Goal: Task Accomplishment & Management: Manage account settings

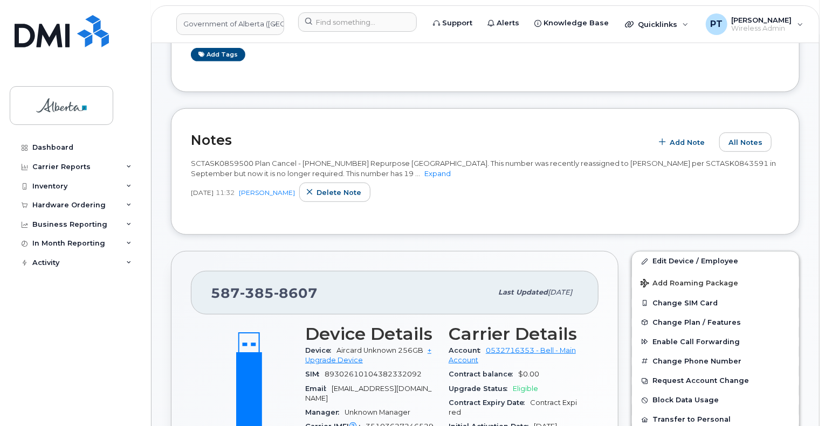
scroll to position [323, 0]
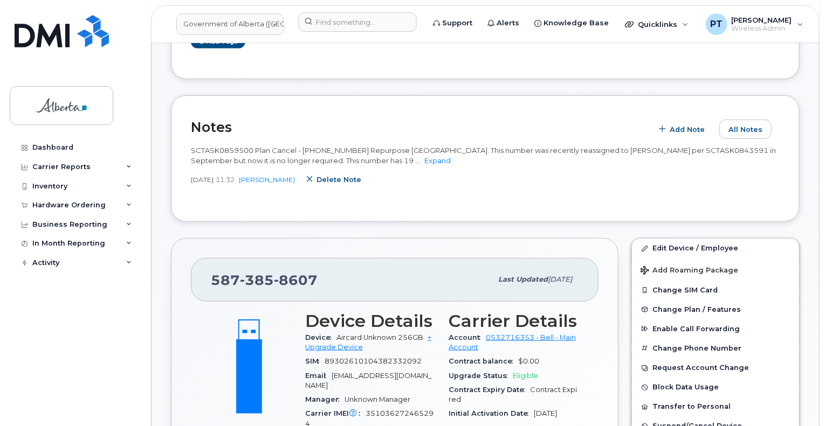
drag, startPoint x: 343, startPoint y: 168, endPoint x: 464, endPoint y: 44, distance: 173.1
click at [343, 175] on span "Delete note" at bounding box center [338, 180] width 45 height 10
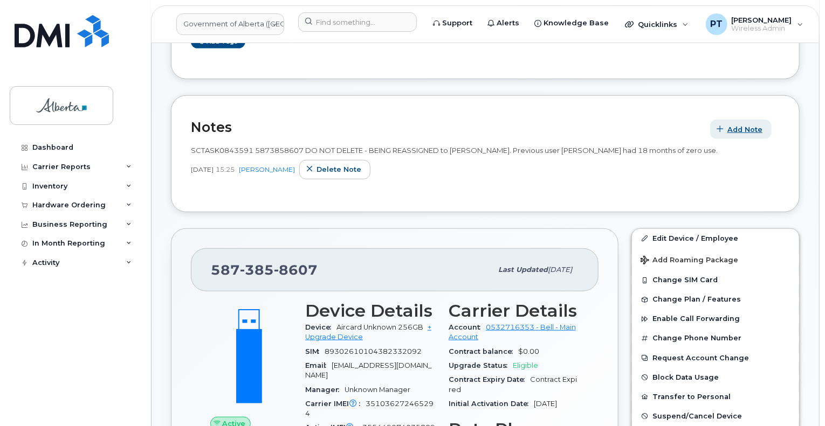
click at [743, 125] on span "Add Note" at bounding box center [744, 130] width 35 height 10
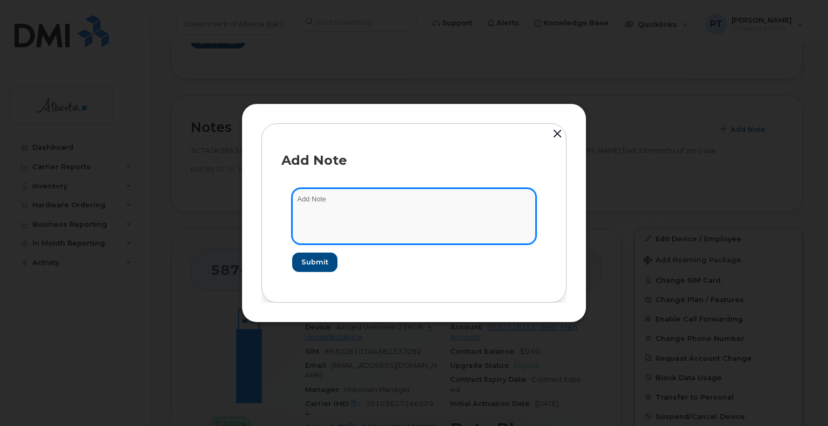
paste textarea "SCTASK0859500 Plan Cancel - (2) 5873858607 Repurpose Edmonton. This number has …"
type textarea "SCTASK0859500 Plan Cancel - (2) 5873858607 Repurpose Edmonton. This number has …"
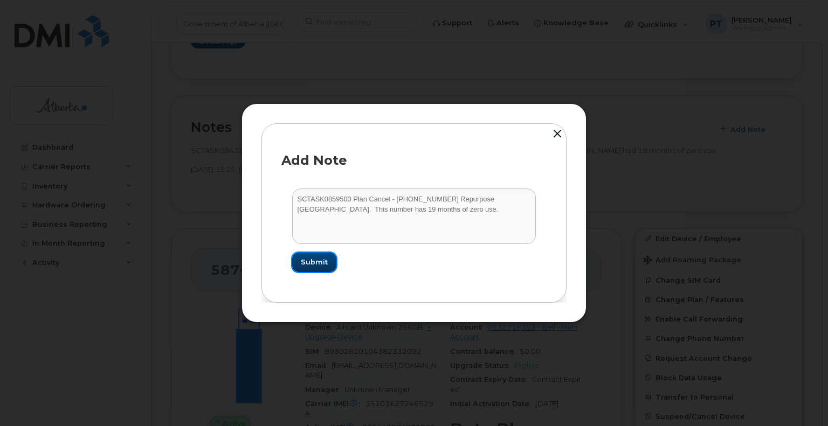
click at [317, 256] on button "Submit" at bounding box center [314, 262] width 44 height 19
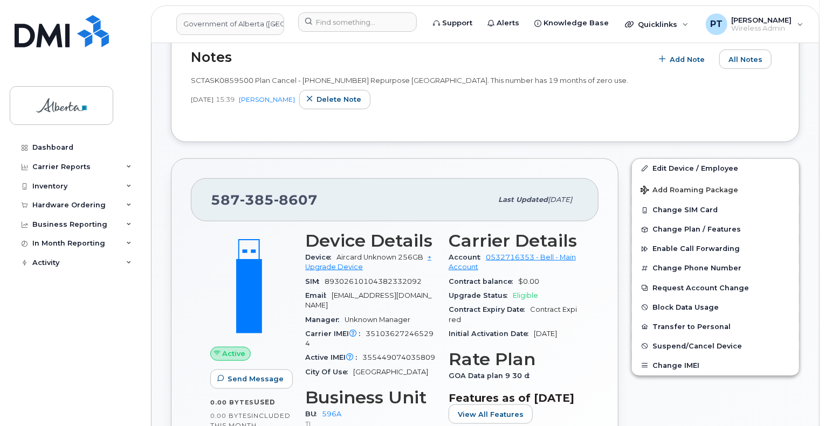
scroll to position [485, 0]
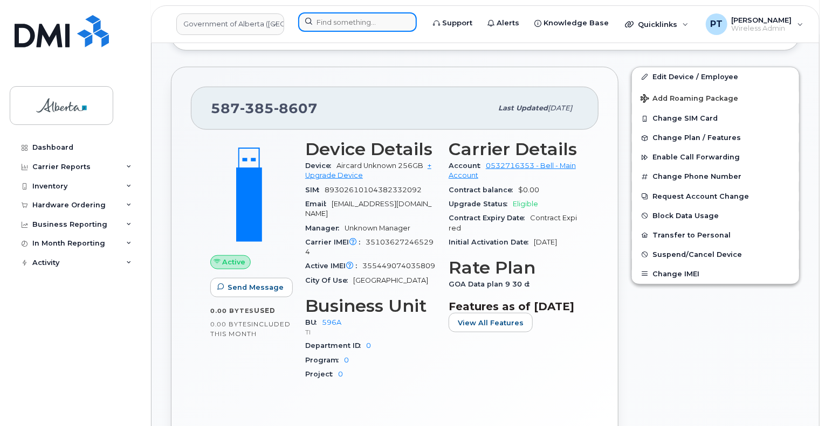
click at [364, 24] on input at bounding box center [357, 21] width 119 height 19
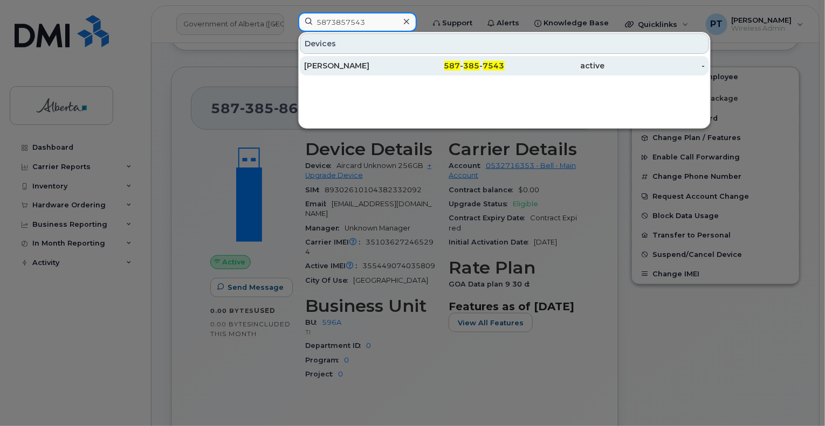
type input "5873857543"
click at [345, 66] on div "[PERSON_NAME]" at bounding box center [354, 65] width 100 height 11
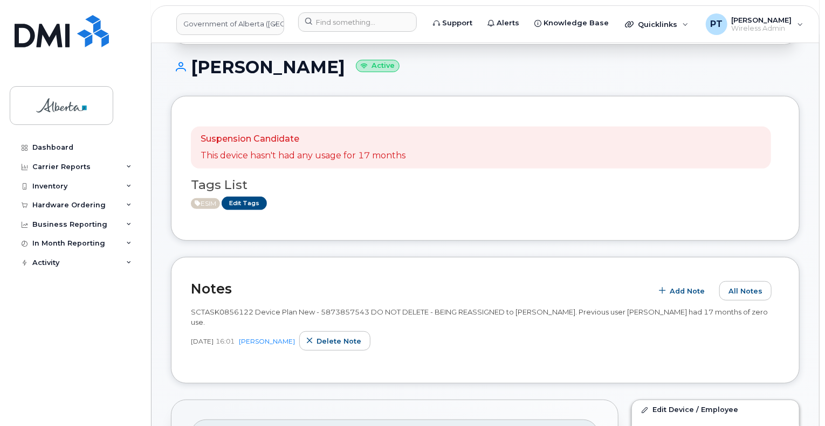
scroll to position [216, 0]
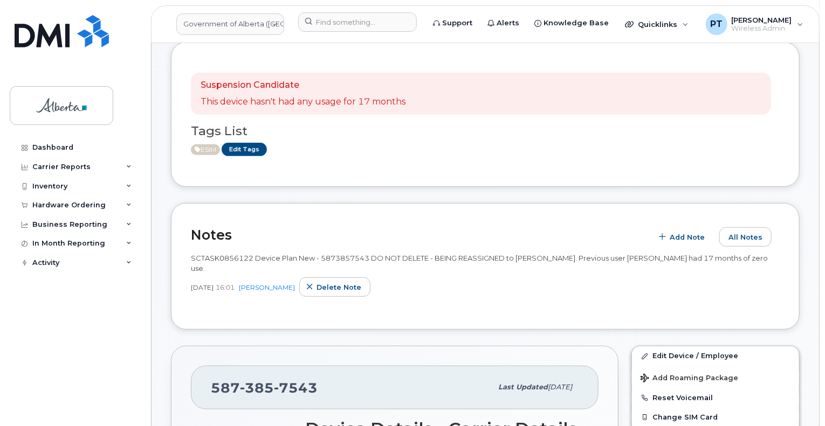
click at [302, 152] on div "Suspension Candidate This device hasn't had any usage for 17 months Tags List E…" at bounding box center [485, 114] width 589 height 105
drag, startPoint x: 61, startPoint y: 203, endPoint x: 58, endPoint y: 212, distance: 10.2
click at [61, 203] on div "Hardware Ordering" at bounding box center [68, 205] width 73 height 9
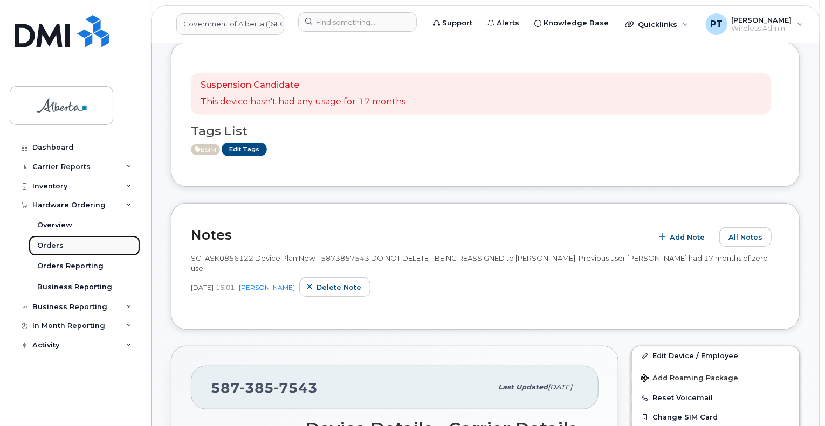
click at [50, 245] on div "Orders" at bounding box center [50, 246] width 26 height 10
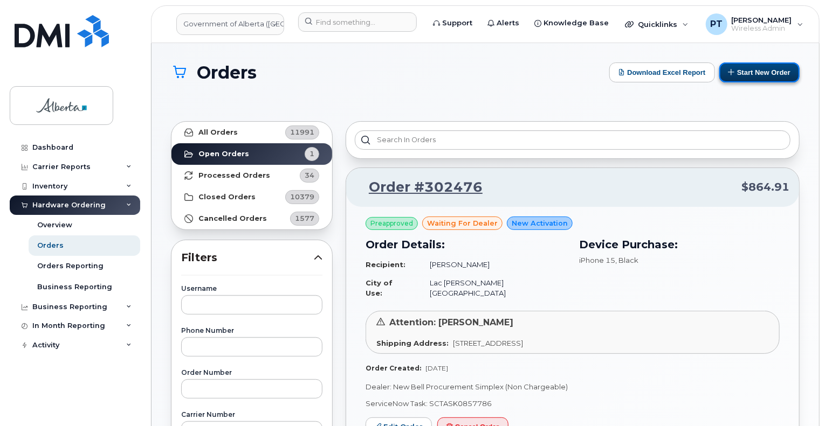
click at [757, 73] on button "Start New Order" at bounding box center [759, 73] width 80 height 20
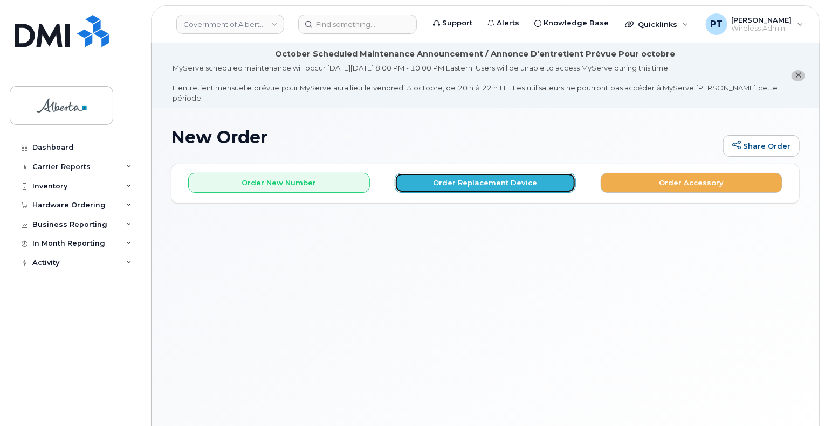
click at [464, 173] on button "Order Replacement Device" at bounding box center [486, 183] width 182 height 20
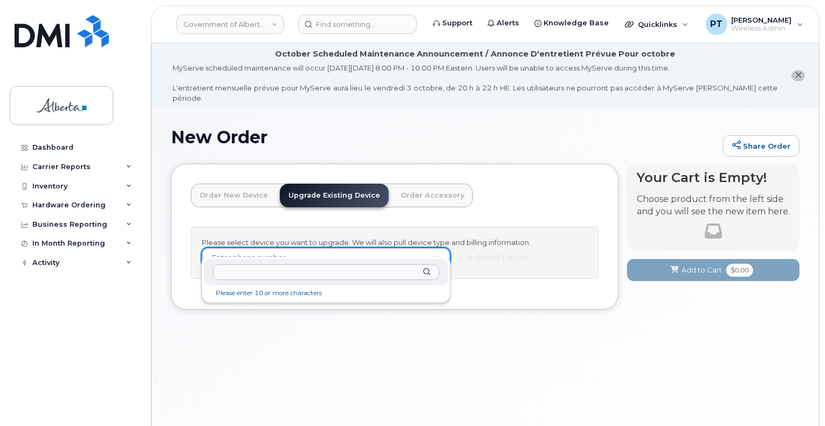
click at [243, 274] on input "text" at bounding box center [325, 273] width 226 height 16
click at [287, 279] on input "text" at bounding box center [325, 273] width 226 height 16
paste input "5873857543"
type input "5873857543"
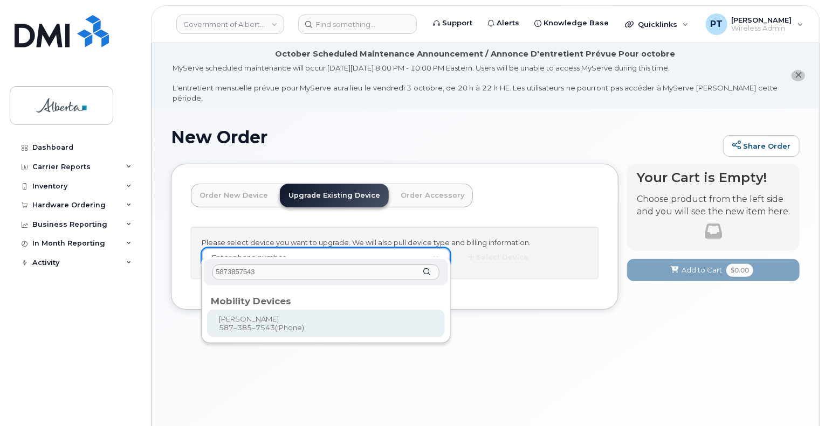
type input "816042"
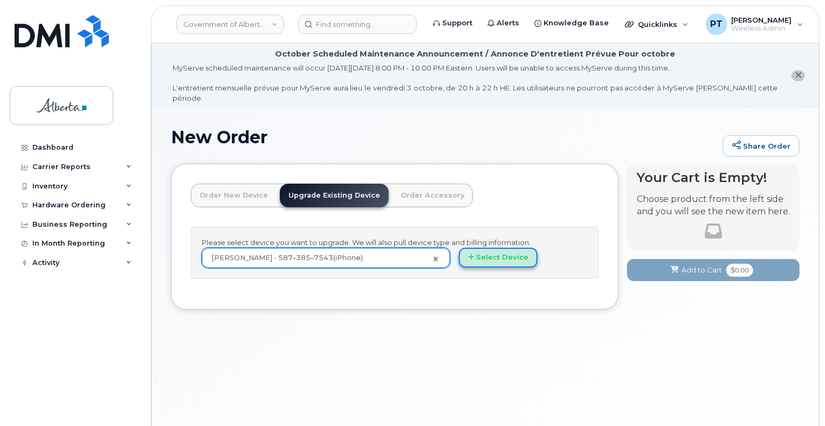
click at [495, 248] on button "Select Device" at bounding box center [498, 258] width 79 height 20
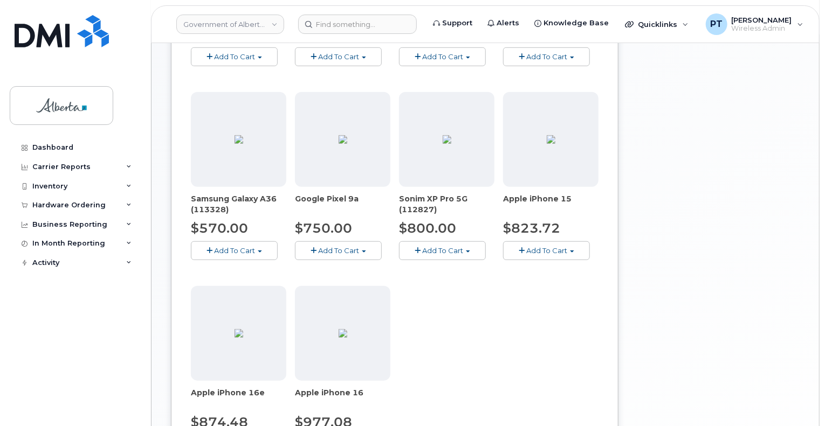
scroll to position [431, 0]
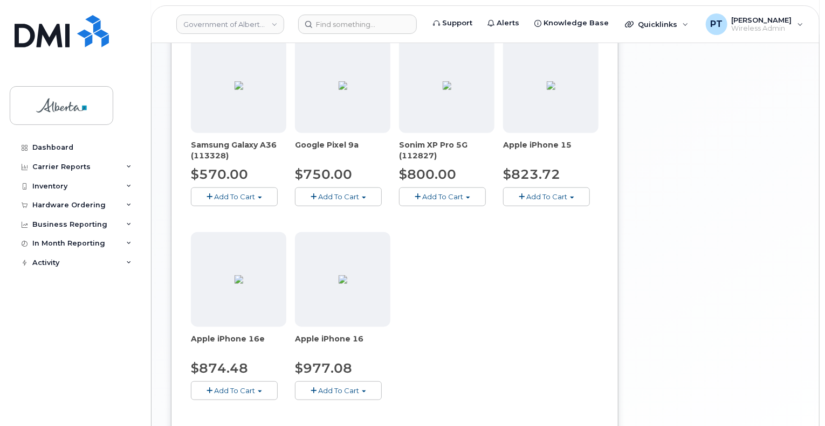
click at [336, 192] on span "Add To Cart" at bounding box center [338, 196] width 41 height 9
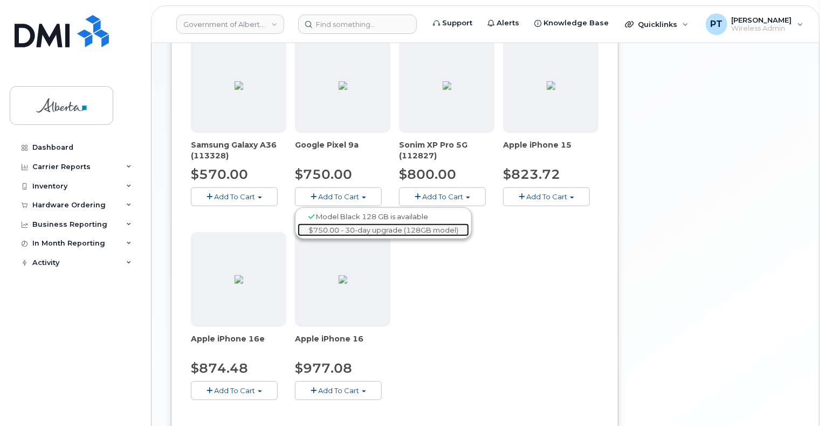
click at [332, 224] on link "$750.00 - 30-day upgrade (128GB model)" at bounding box center [383, 230] width 171 height 13
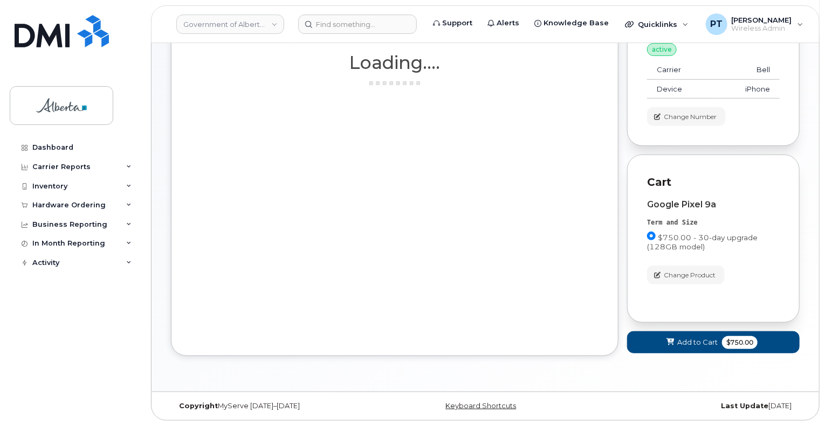
scroll to position [173, 0]
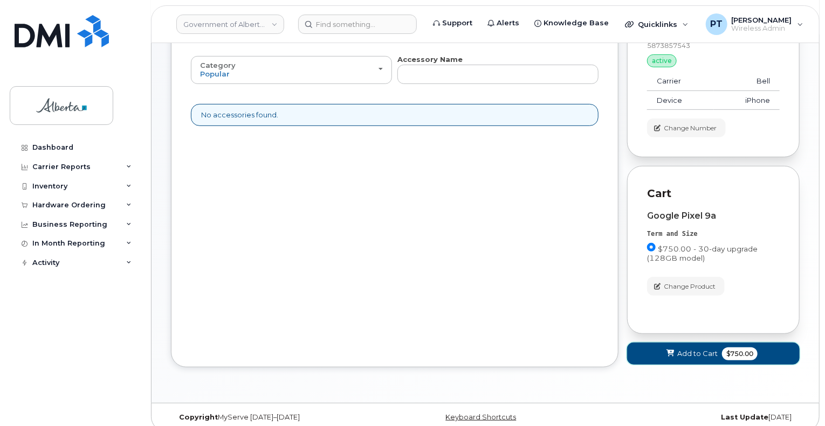
click at [683, 349] on span "Add to Cart" at bounding box center [697, 354] width 40 height 10
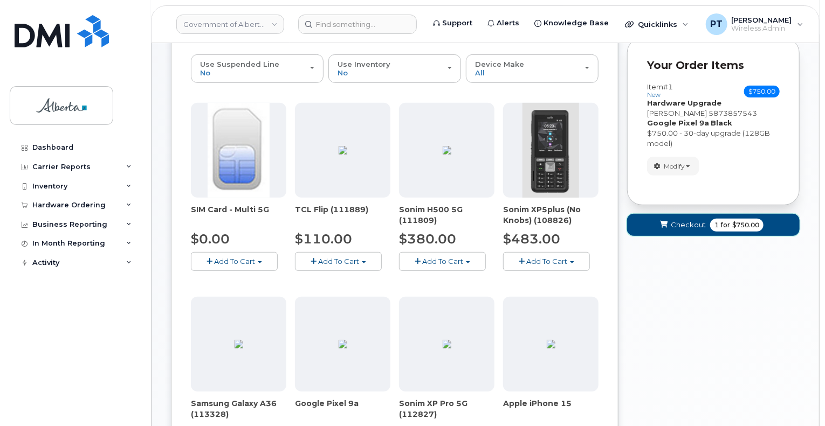
click at [669, 220] on span "submit" at bounding box center [664, 225] width 10 height 10
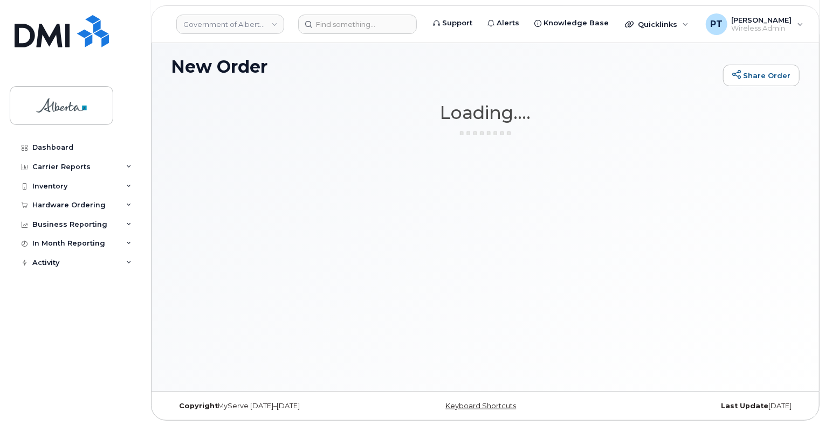
scroll to position [60, 0]
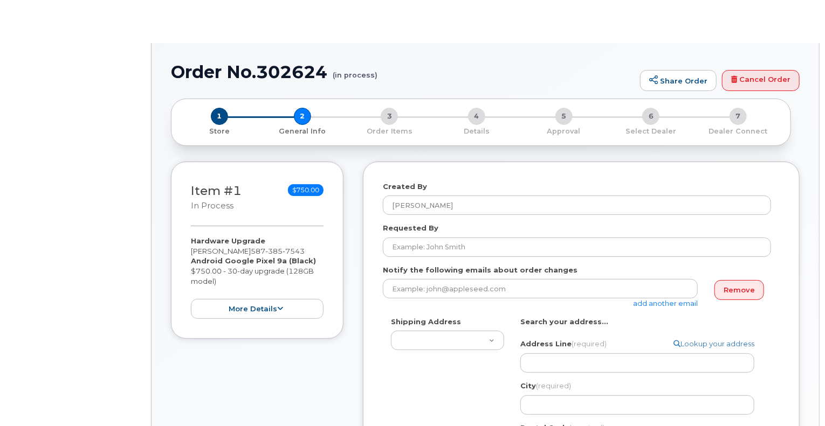
select select
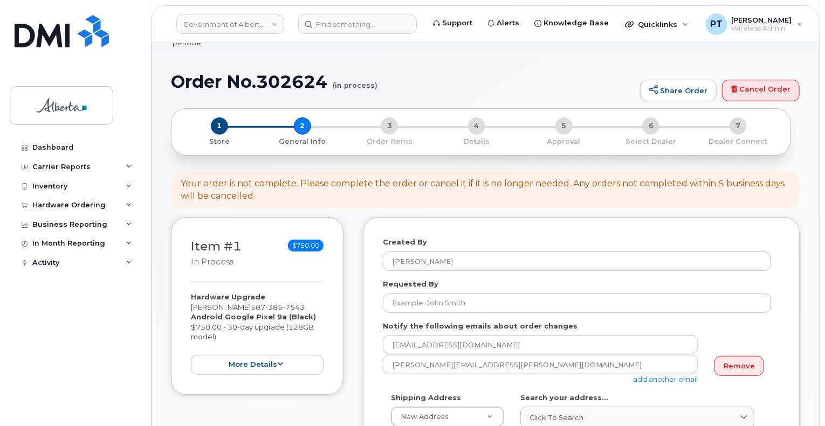
scroll to position [108, 0]
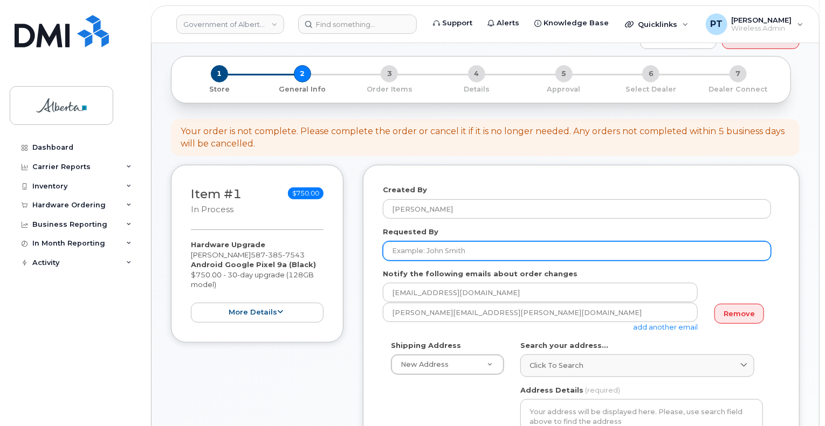
click at [453, 242] on input "Requested By" at bounding box center [577, 251] width 388 height 19
type input "Rehnuma Azad"
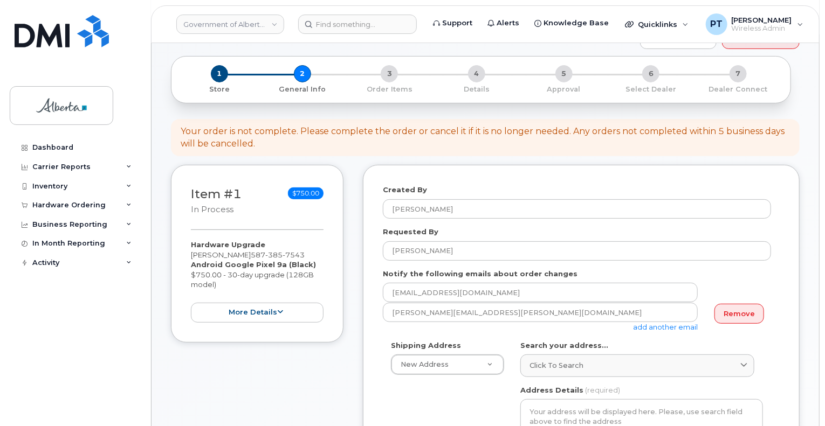
click at [642, 323] on link "add another email" at bounding box center [665, 327] width 65 height 9
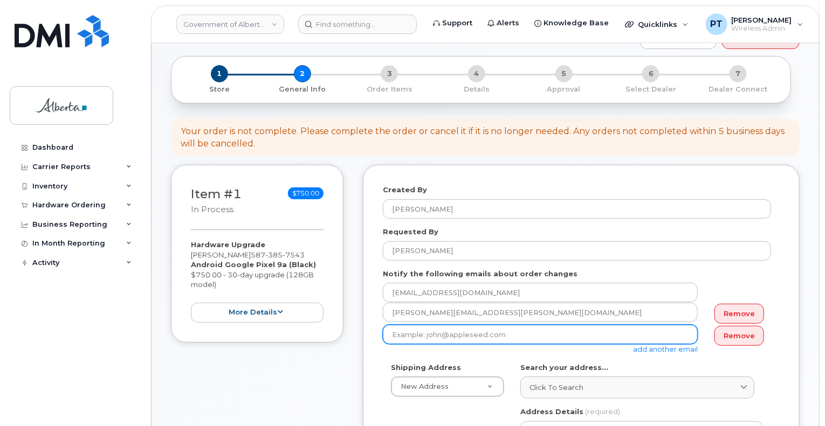
click at [431, 326] on input "email" at bounding box center [540, 334] width 315 height 19
paste input "Rehnuma.Azad@gov.ab.ca"
type input "Rehnuma.Azad@gov.ab.ca"
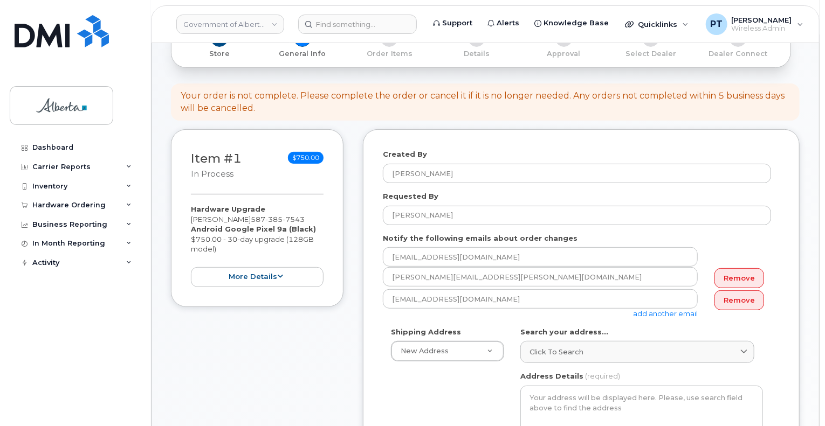
scroll to position [162, 0]
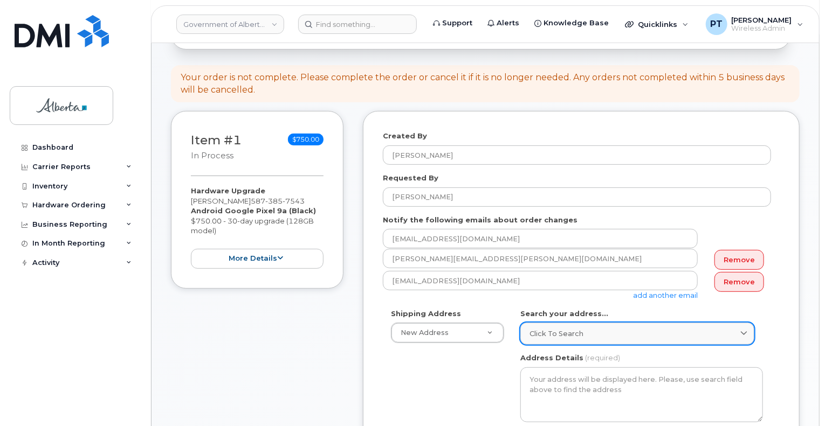
click at [590, 329] on div "Click to search" at bounding box center [637, 334] width 216 height 10
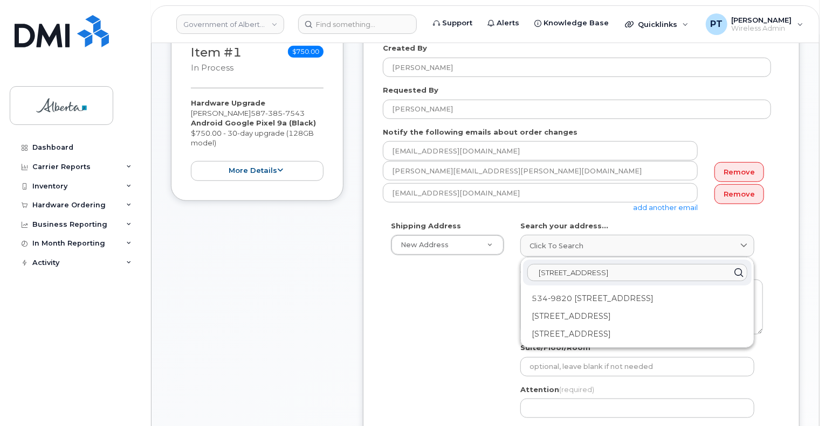
scroll to position [270, 0]
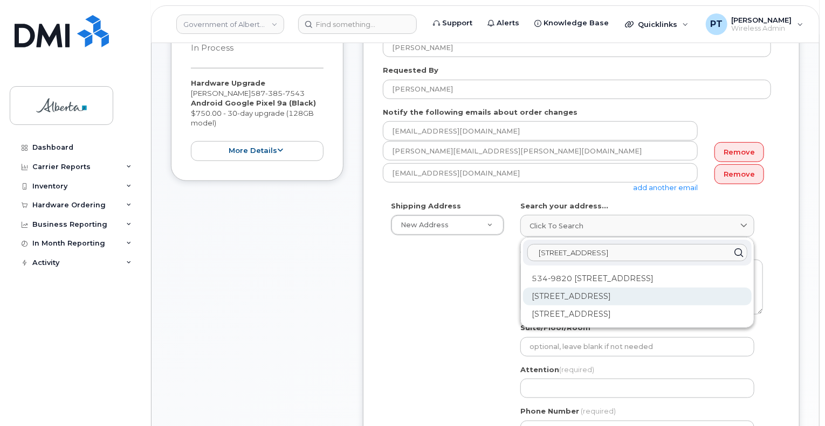
type input "9820 106 street"
click at [667, 288] on div "9820 106 St NW Edmonton AB T5K 2J6" at bounding box center [637, 297] width 229 height 18
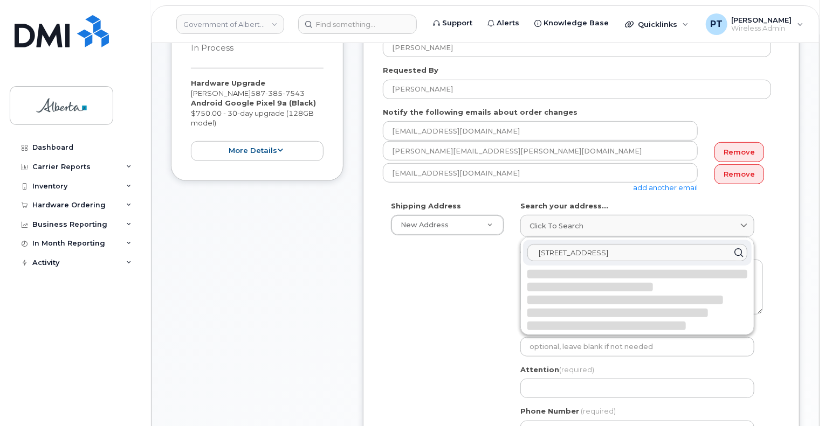
select select
type textarea "9820 106 St NW EDMONTON AB T5K 2J6 CANADA"
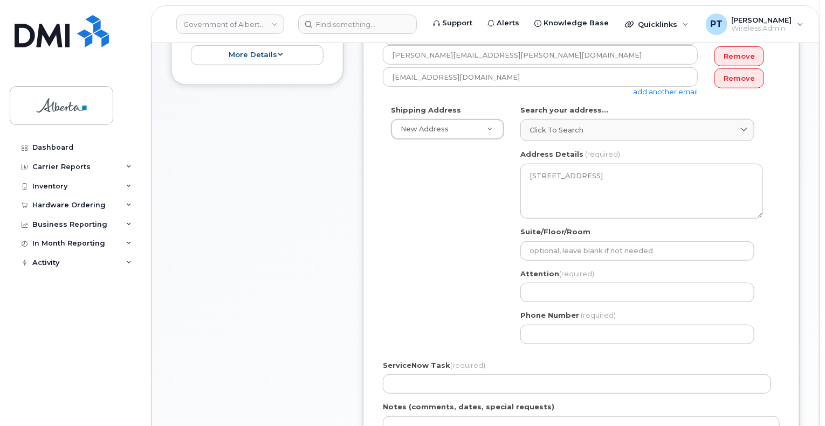
scroll to position [377, 0]
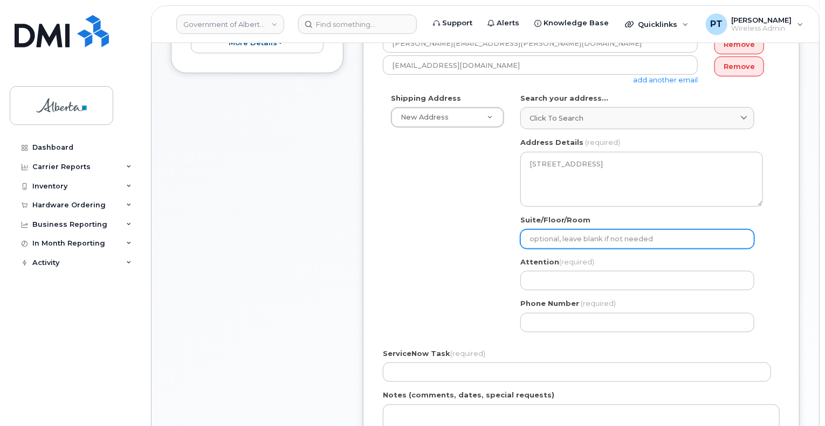
click at [623, 230] on input "Suite/Floor/Room" at bounding box center [637, 239] width 234 height 19
select select
type input "5"
select select
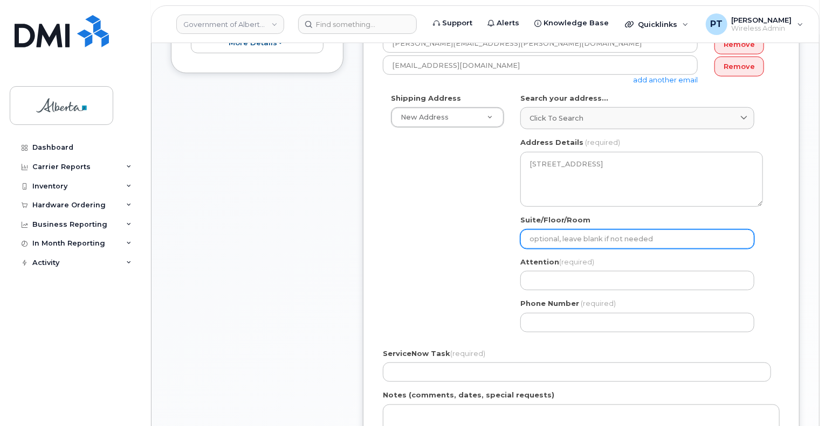
type input "4"
select select
type input "4t"
select select
type input "4th"
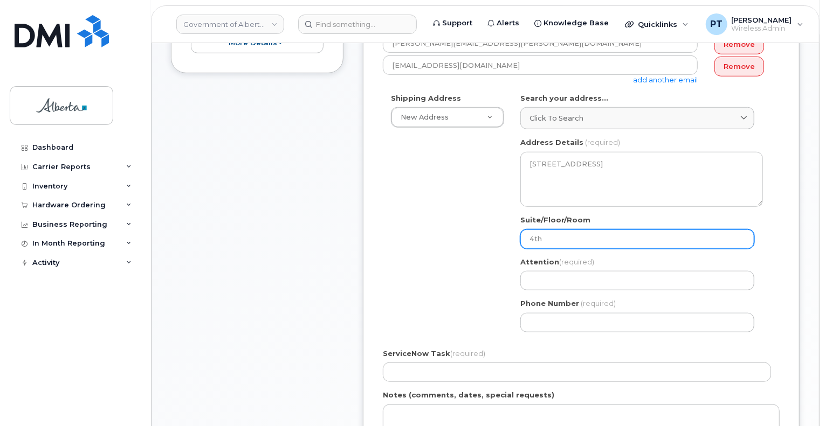
select select
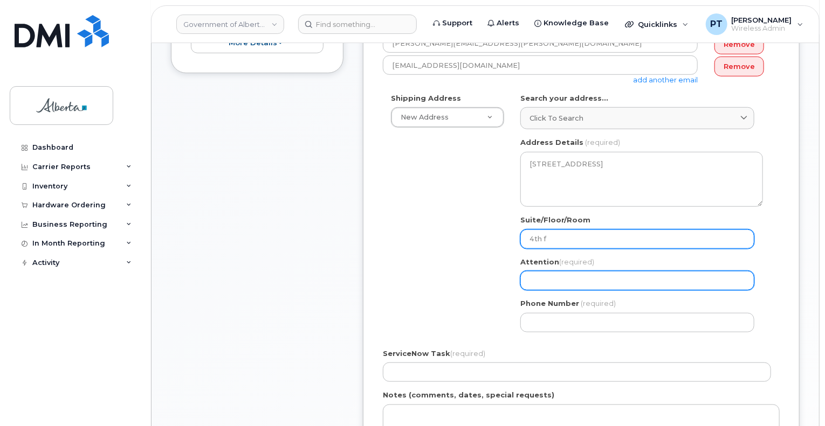
type input "4th Floor"
click at [599, 271] on input "Attention (required)" at bounding box center [637, 280] width 234 height 19
paste input "[PERSON_NAME]"
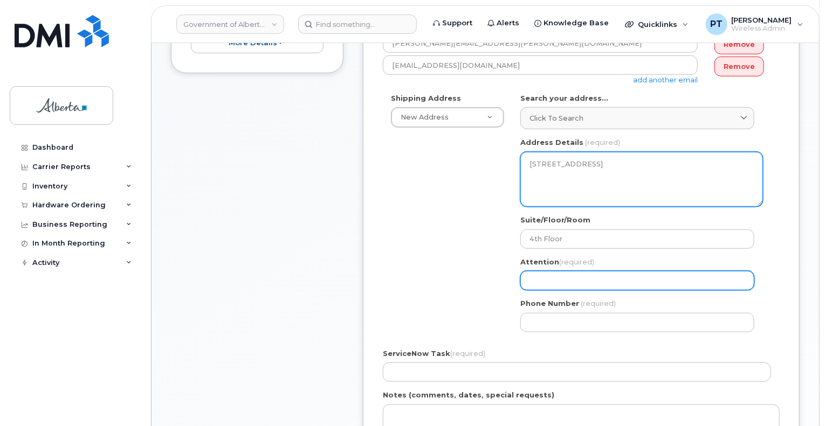
select select
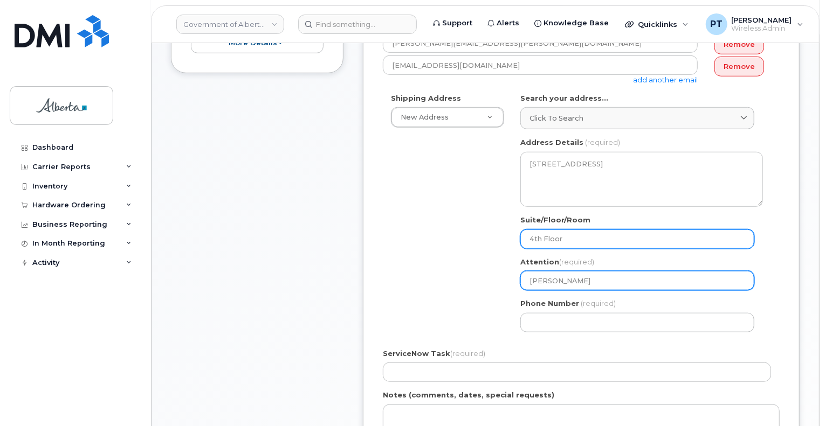
scroll to position [485, 0]
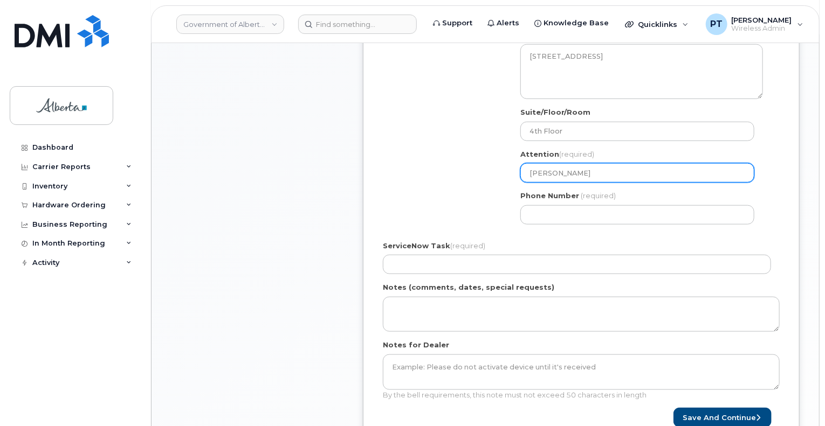
type input "[PERSON_NAME]"
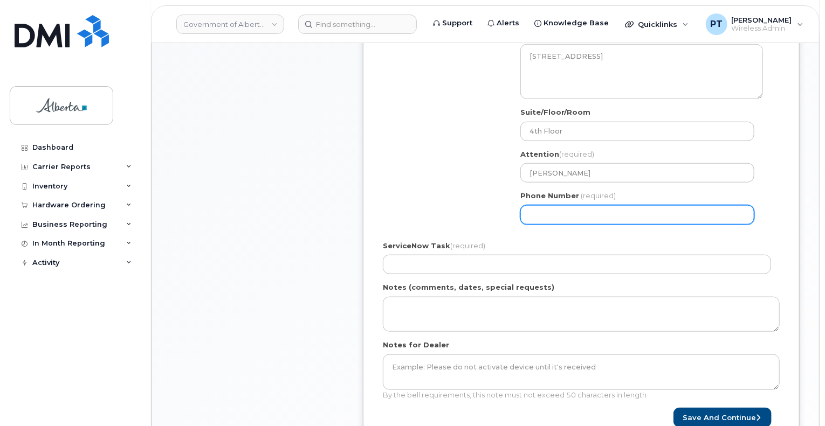
click at [599, 206] on input "Phone Number" at bounding box center [637, 214] width 234 height 19
paste input "7806909783"
select select
type input "7806909783"
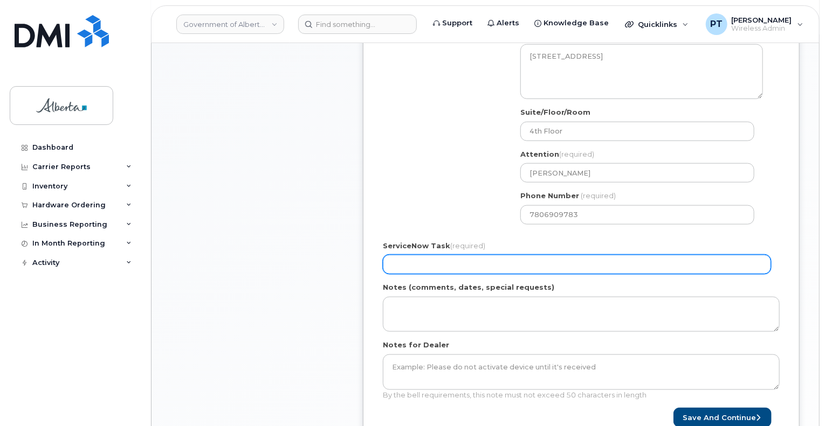
click at [535, 260] on input "ServiceNow Task (required)" at bounding box center [577, 264] width 388 height 19
paste input "SCTASK0856122"
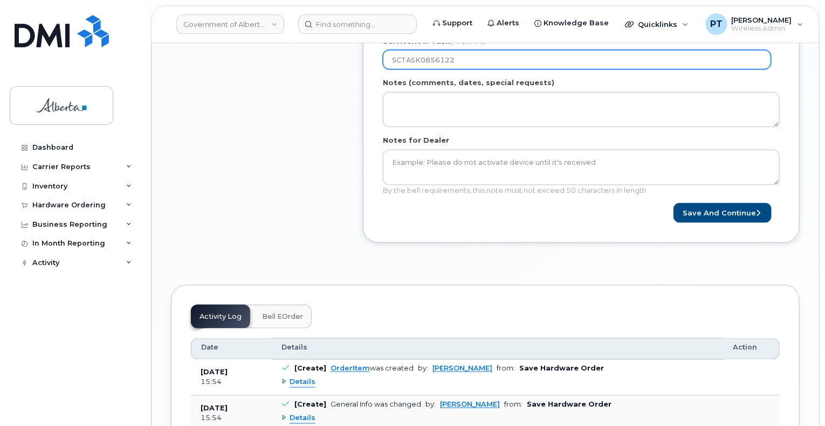
scroll to position [701, 0]
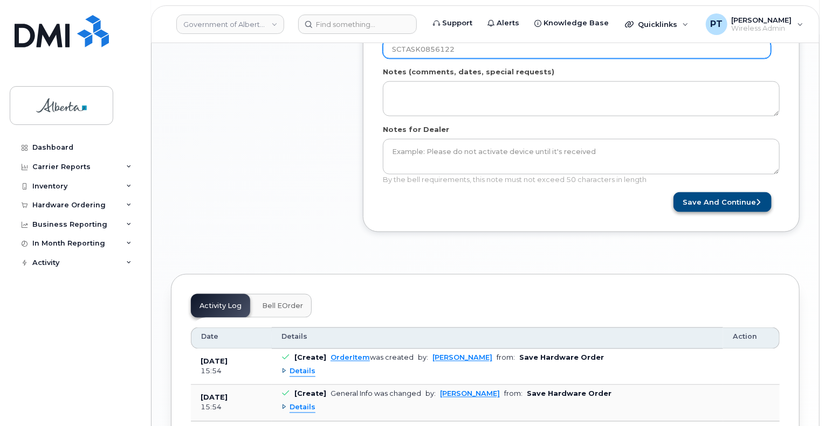
type input "SCTASK0856122"
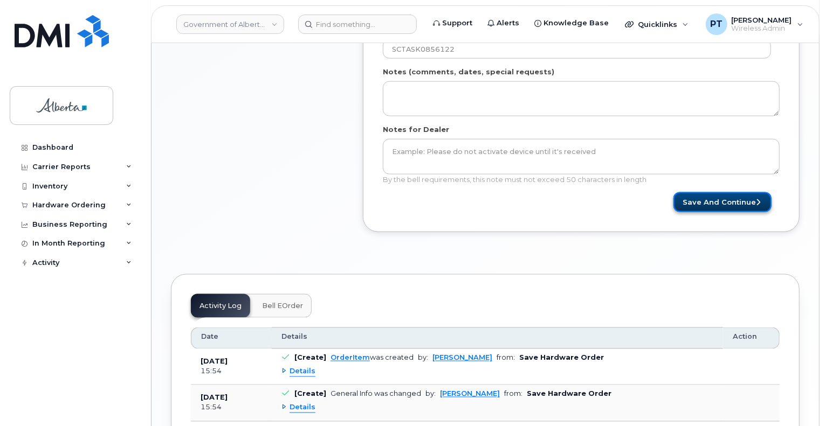
click at [705, 192] on button "Save and Continue" at bounding box center [722, 202] width 98 height 20
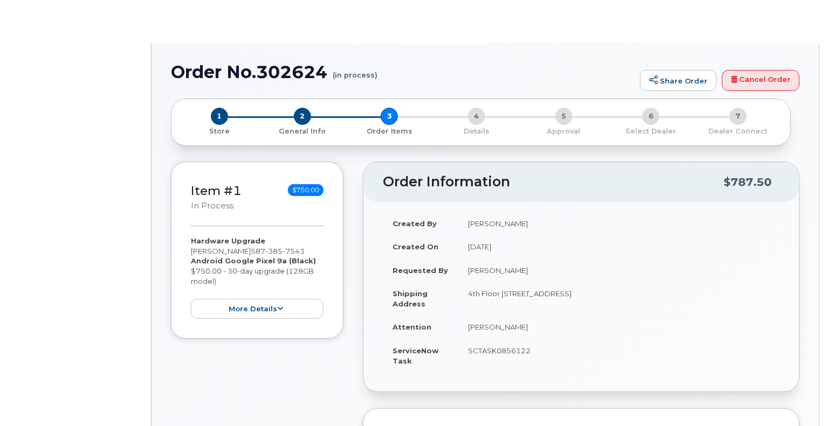
type input "[PERSON_NAME]"
type input "[EMAIL_ADDRESS][DOMAIN_NAME]"
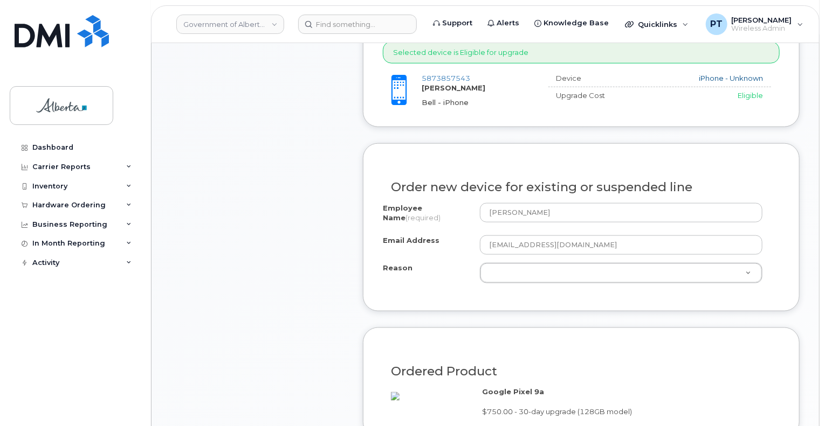
scroll to position [539, 0]
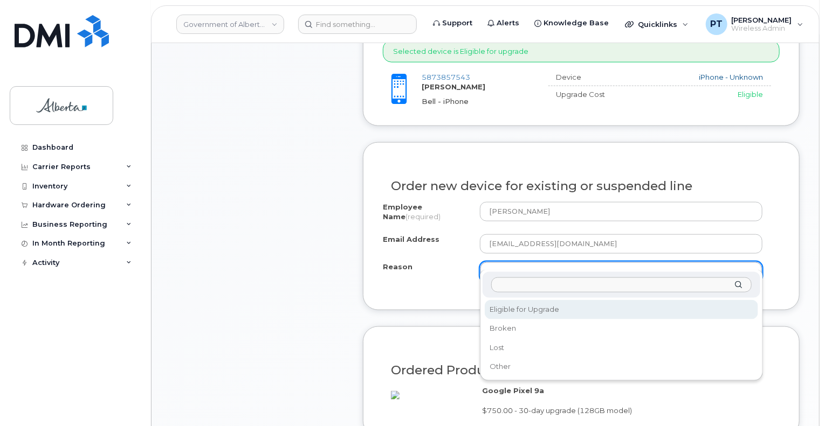
select select "eligible_for_upgrade"
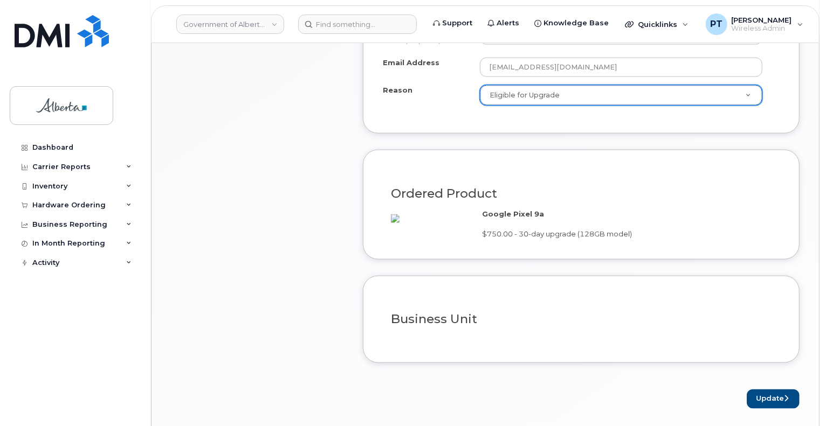
scroll to position [755, 0]
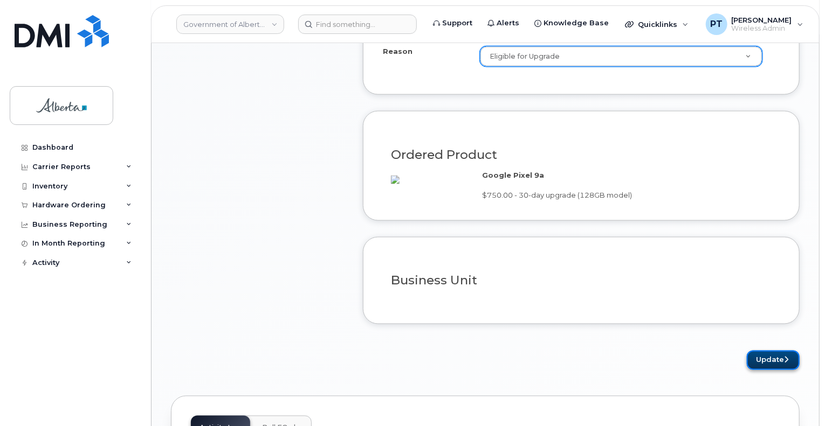
click at [775, 353] on button "Update" at bounding box center [773, 361] width 53 height 20
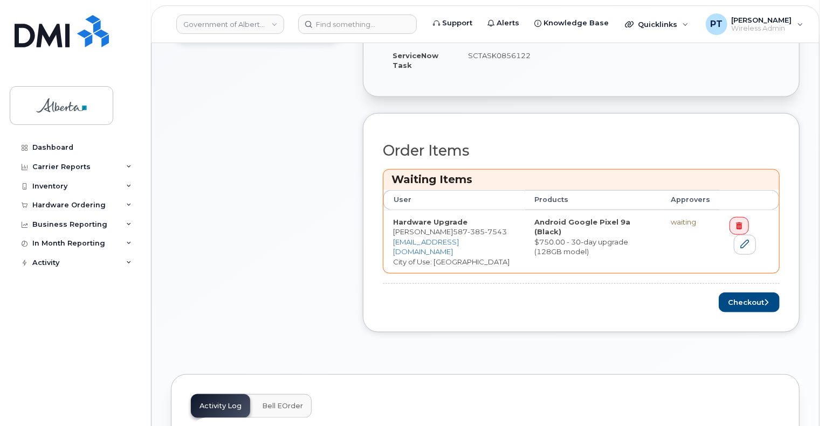
scroll to position [485, 0]
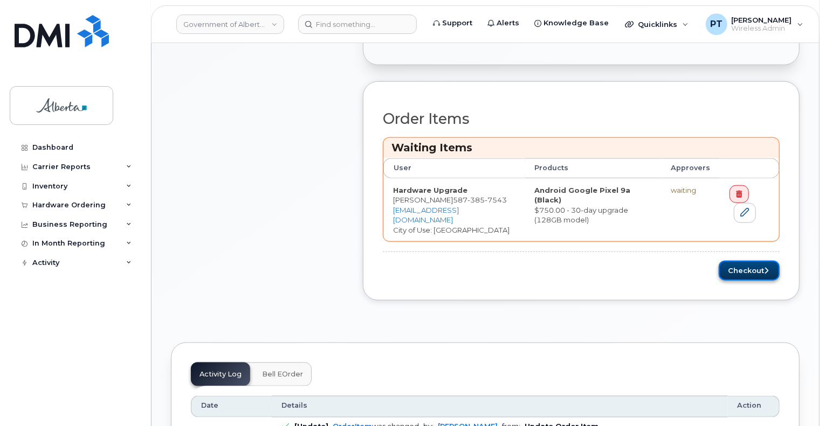
click at [735, 261] on button "Checkout" at bounding box center [749, 271] width 61 height 20
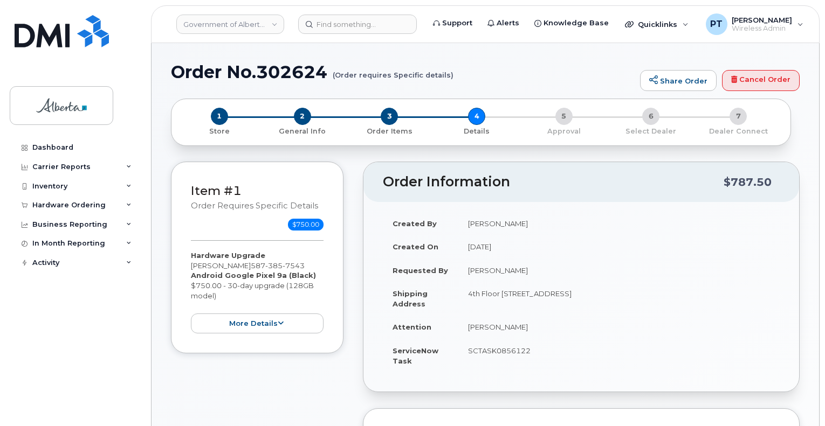
select select
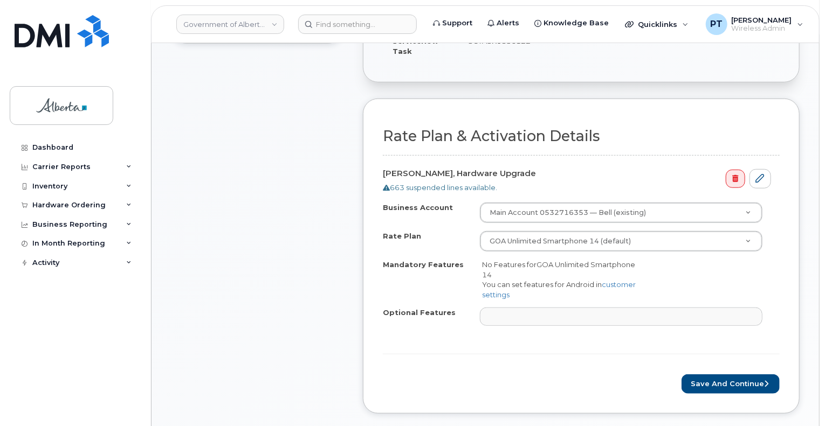
scroll to position [377, 0]
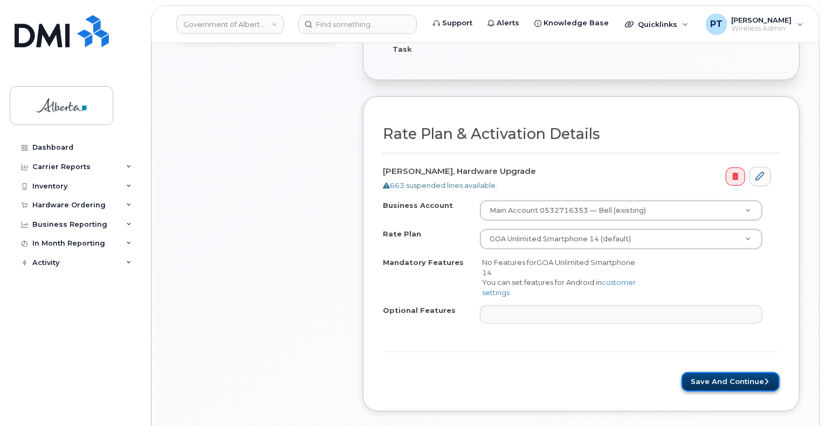
click at [698, 373] on button "Save and Continue" at bounding box center [730, 383] width 98 height 20
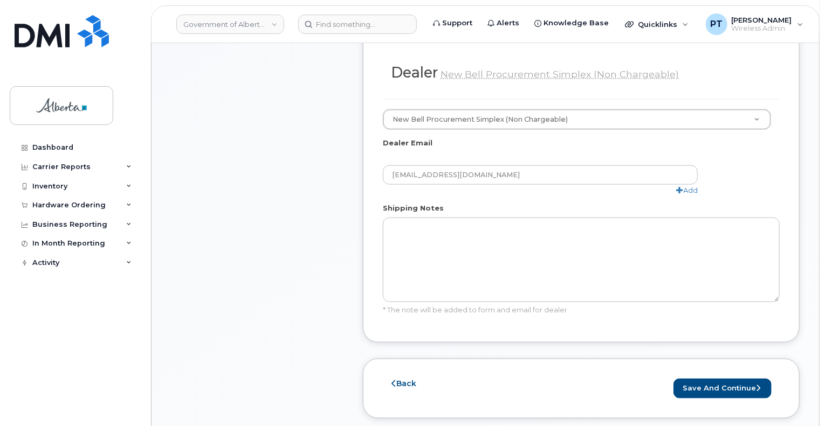
scroll to position [755, 0]
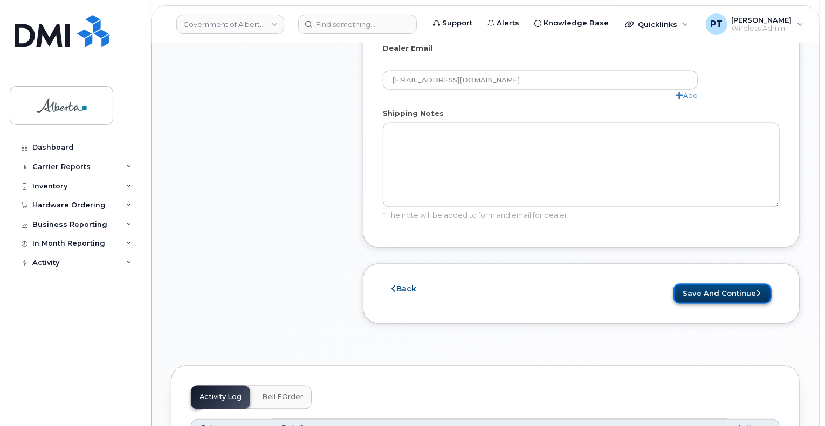
click at [716, 284] on button "Save and Continue" at bounding box center [722, 294] width 98 height 20
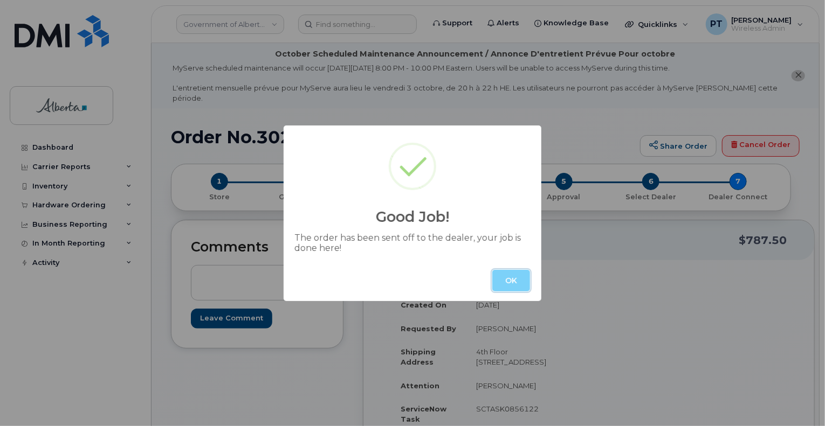
click at [501, 280] on button "OK" at bounding box center [511, 281] width 38 height 22
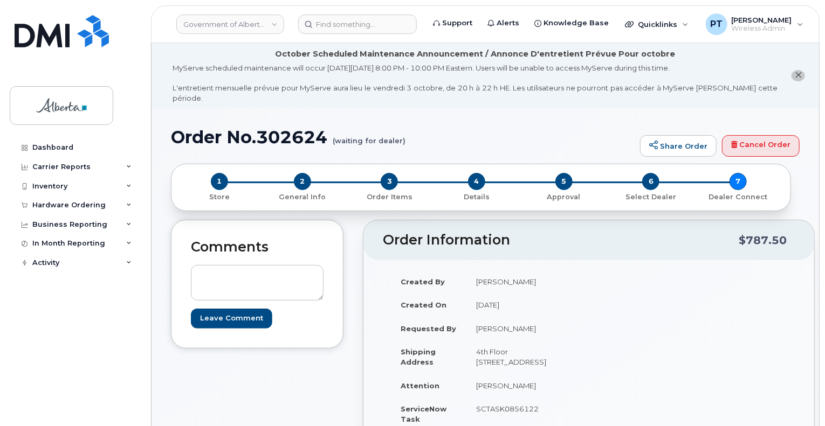
click at [291, 133] on h1 "Order No.302624 (waiting for dealer)" at bounding box center [403, 137] width 464 height 19
copy h1 "302624"
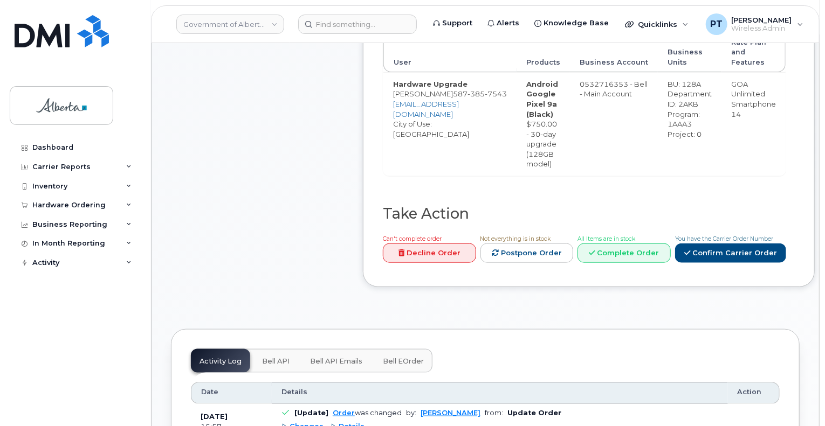
scroll to position [593, 0]
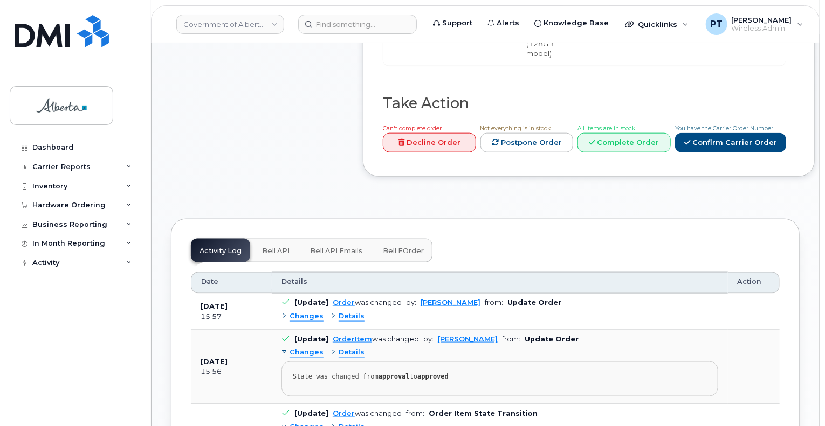
click at [277, 247] on span "Bell API" at bounding box center [275, 251] width 27 height 9
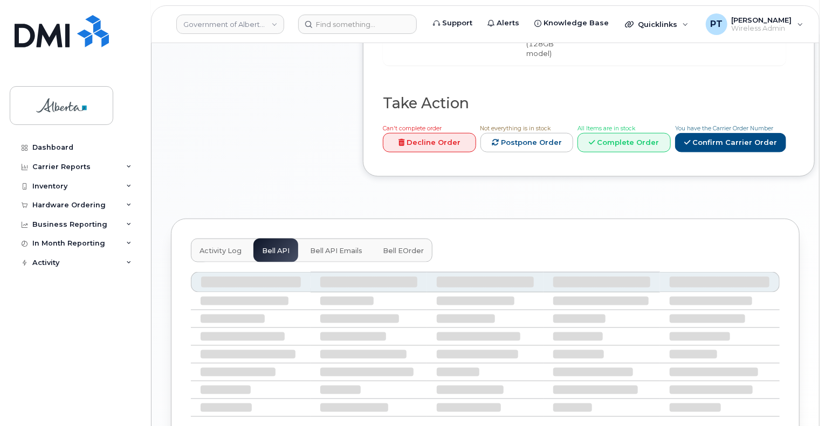
scroll to position [568, 0]
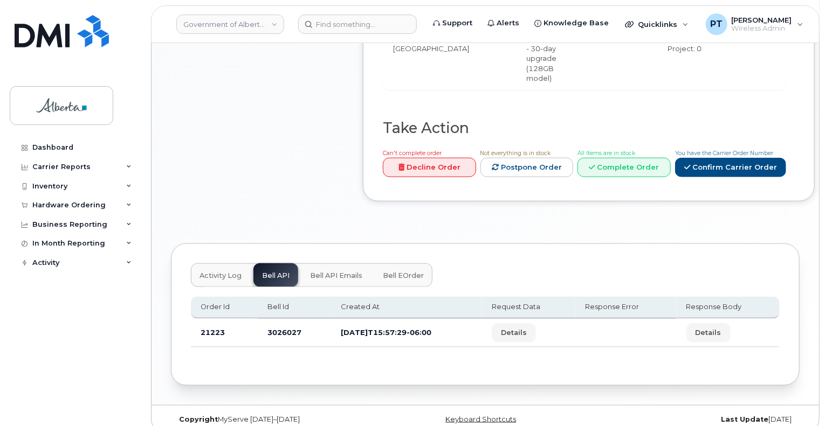
click at [278, 321] on td "3026027" at bounding box center [294, 333] width 73 height 29
copy td "3026027"
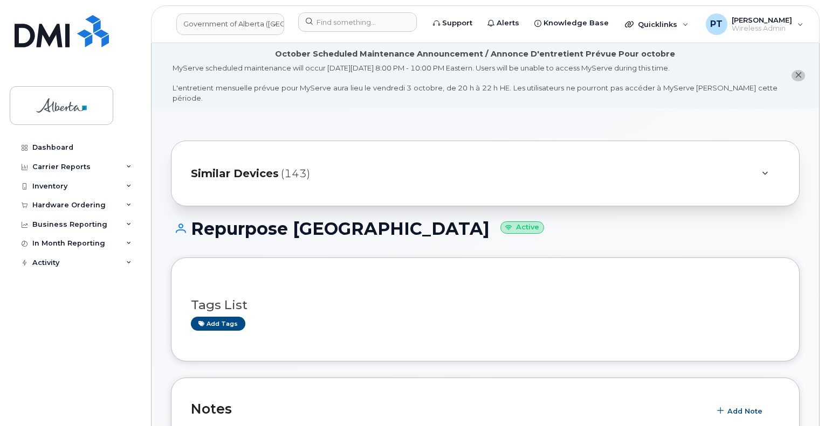
scroll to position [199, 0]
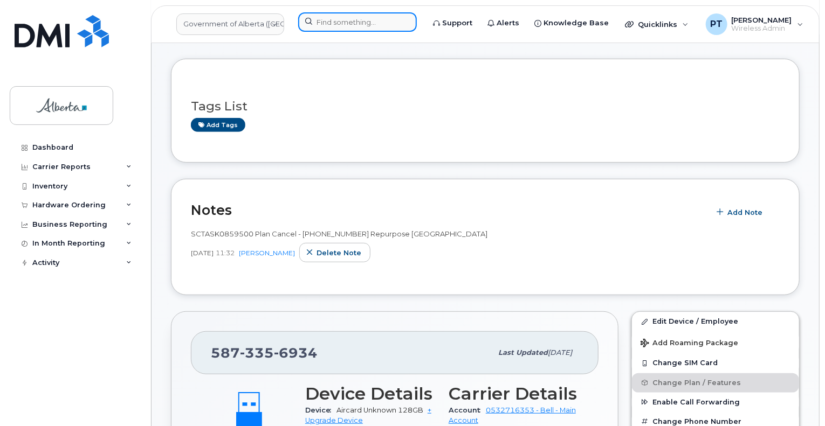
click at [338, 28] on input at bounding box center [357, 21] width 119 height 19
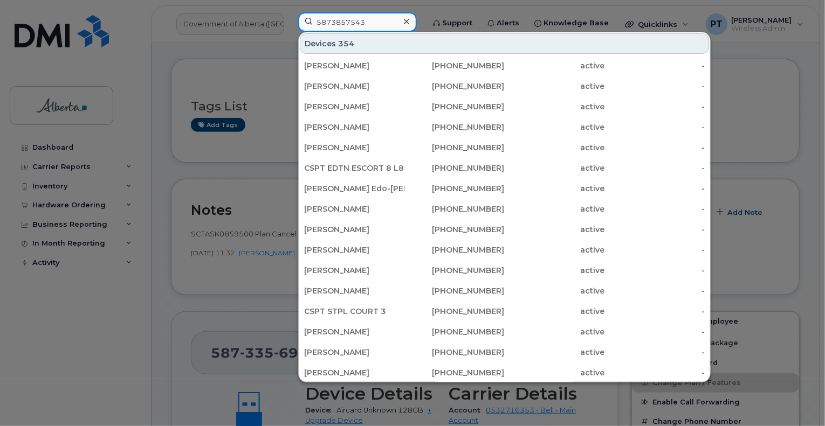
type input "5873857543"
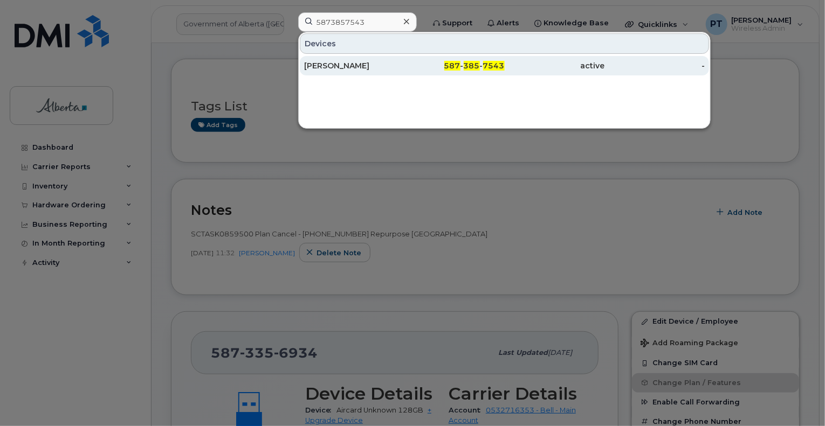
click at [334, 66] on div "Ijaz Rahim" at bounding box center [354, 65] width 100 height 11
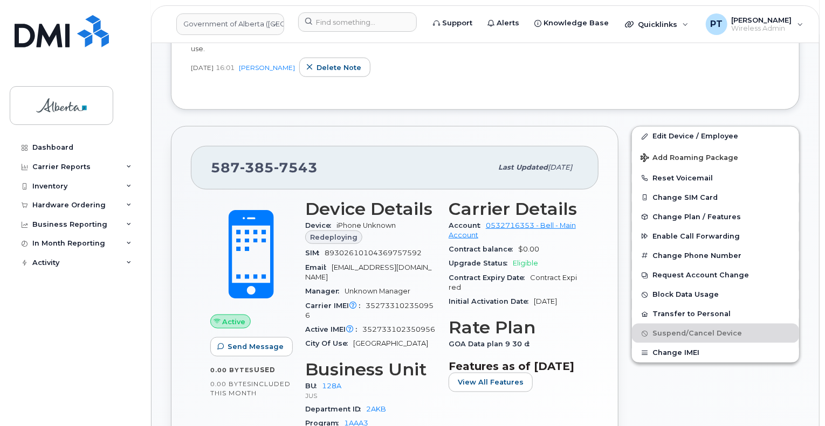
scroll to position [485, 0]
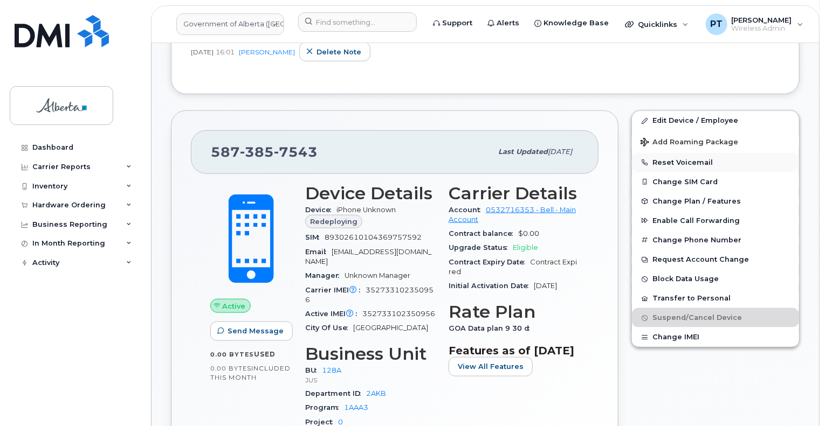
click at [681, 153] on button "Reset Voicemail" at bounding box center [715, 162] width 167 height 19
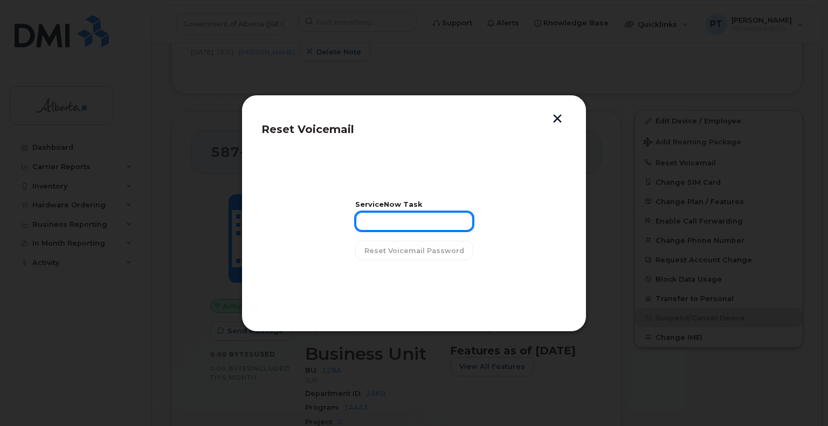
click at [429, 224] on input "text" at bounding box center [414, 221] width 118 height 19
paste input "SCTASK0856122"
type input "SCTASK0856122"
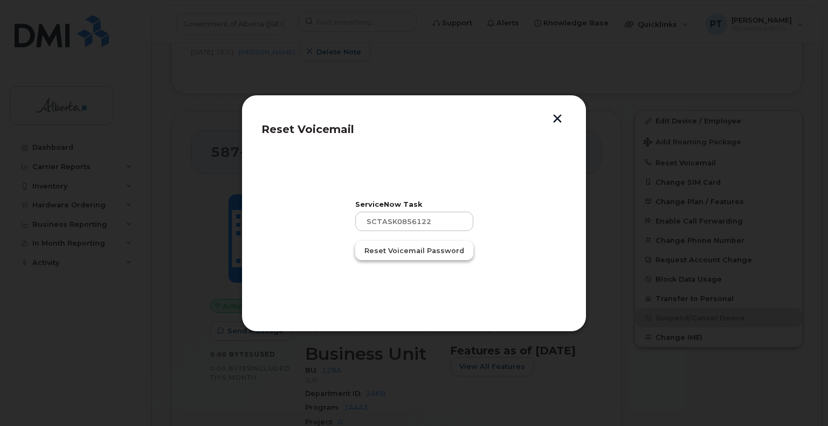
click at [423, 252] on span "Reset Voicemail Password" at bounding box center [414, 251] width 100 height 10
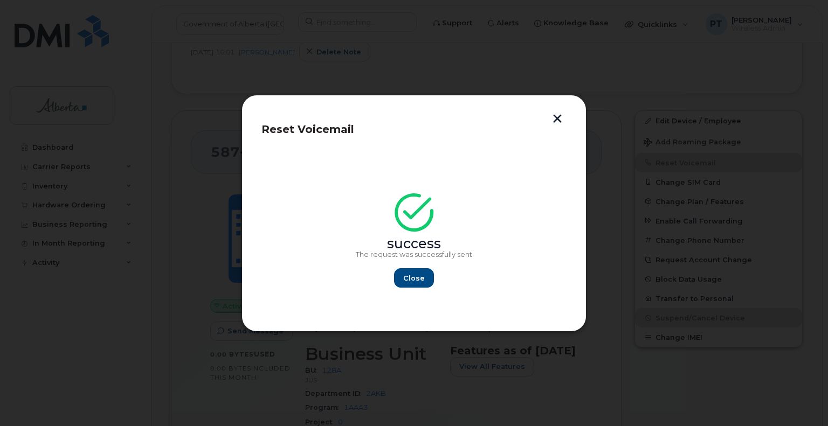
click at [559, 119] on button "button" at bounding box center [557, 119] width 16 height 11
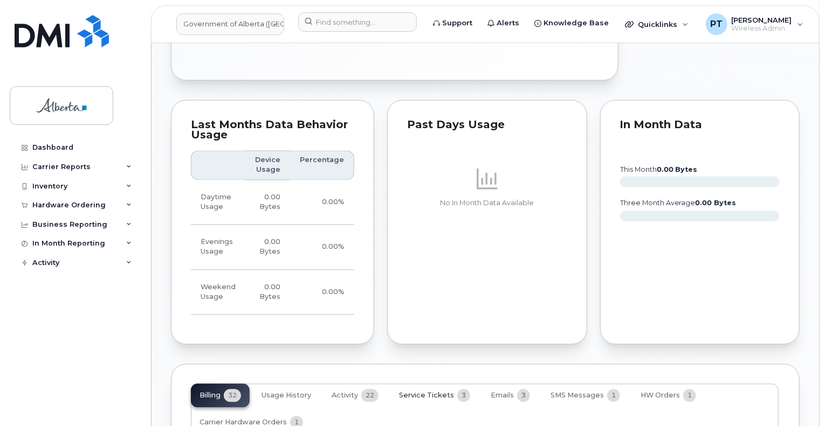
scroll to position [970, 0]
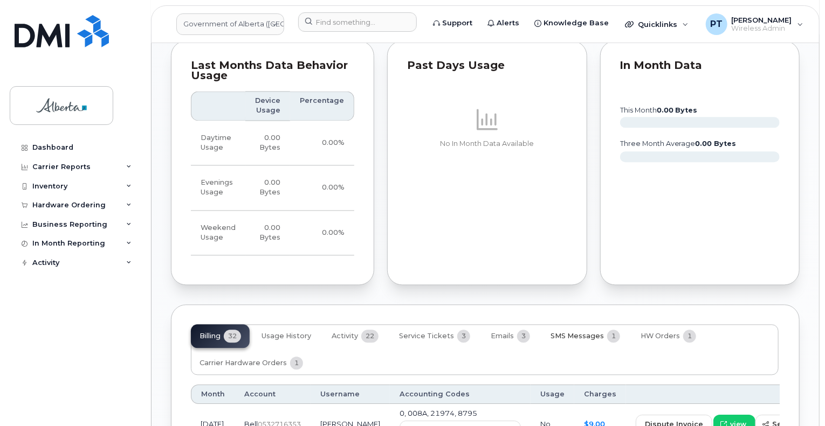
click at [578, 333] on span "SMS Messages" at bounding box center [576, 337] width 53 height 9
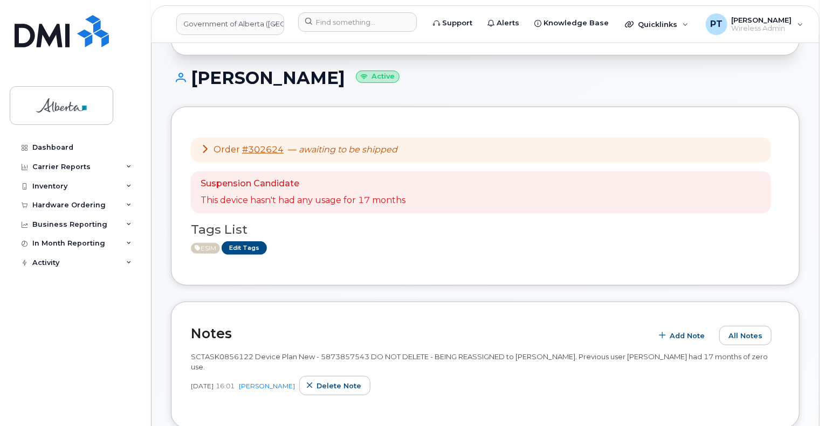
scroll to position [69, 0]
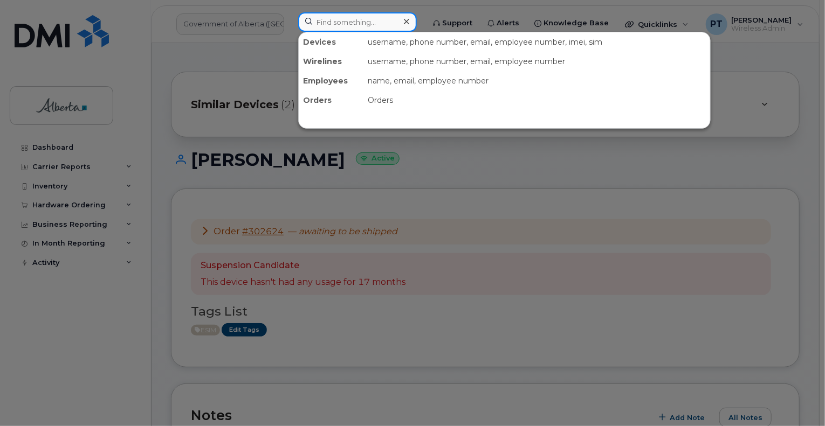
click at [350, 23] on input at bounding box center [357, 21] width 119 height 19
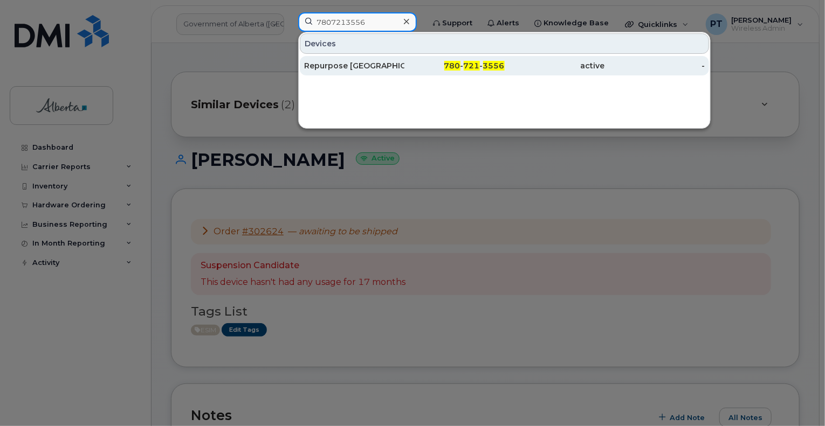
type input "7807213556"
click at [356, 63] on div "Repurpose [GEOGRAPHIC_DATA]" at bounding box center [354, 65] width 100 height 11
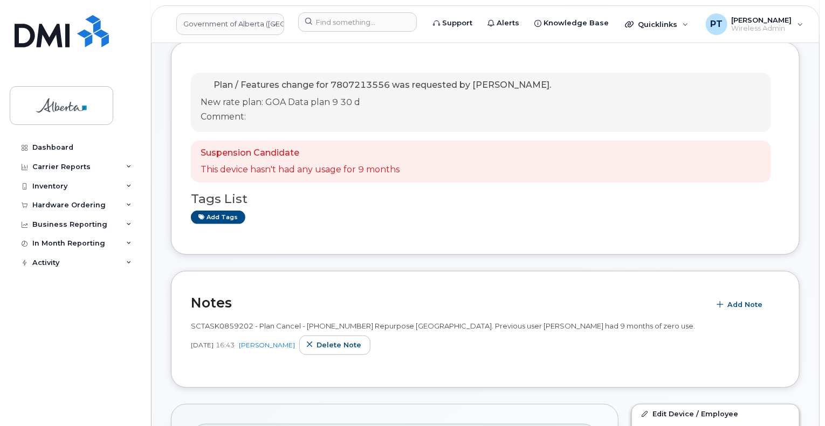
scroll to position [307, 0]
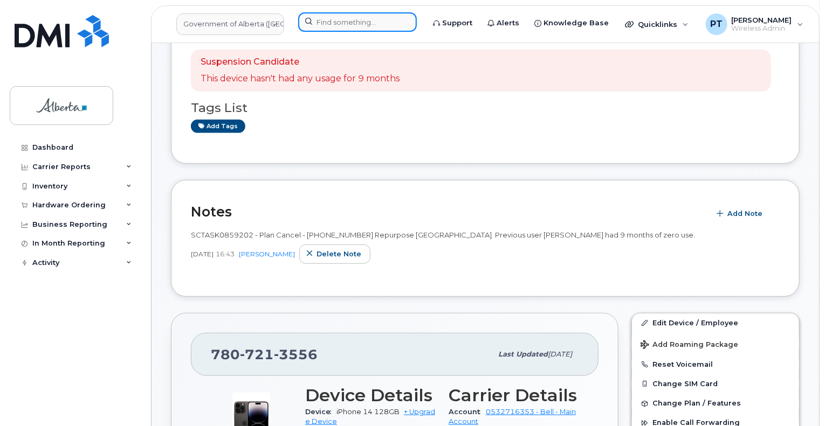
click at [333, 20] on input at bounding box center [357, 21] width 119 height 19
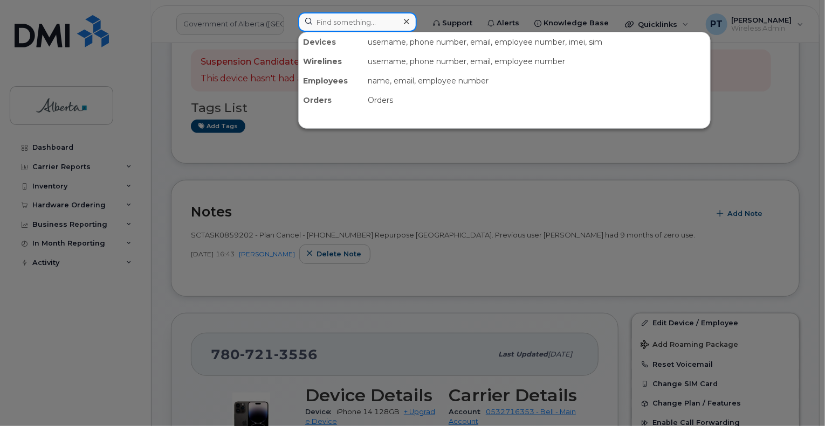
paste input "7802456647"
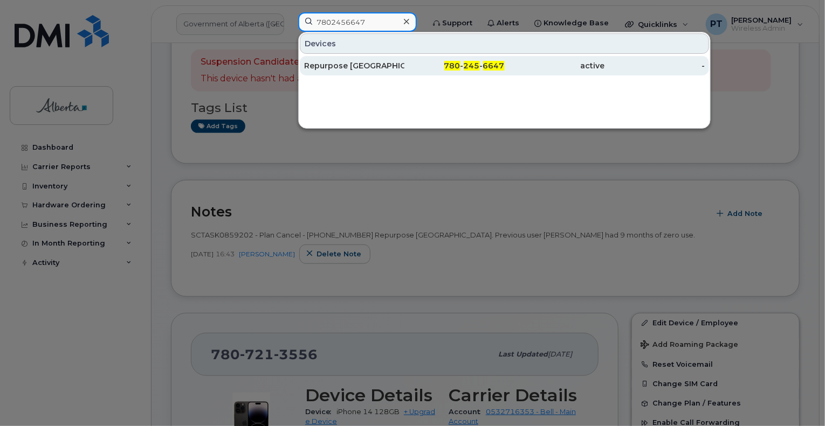
type input "7802456647"
click at [339, 65] on div "Repurpose [GEOGRAPHIC_DATA]" at bounding box center [354, 65] width 100 height 11
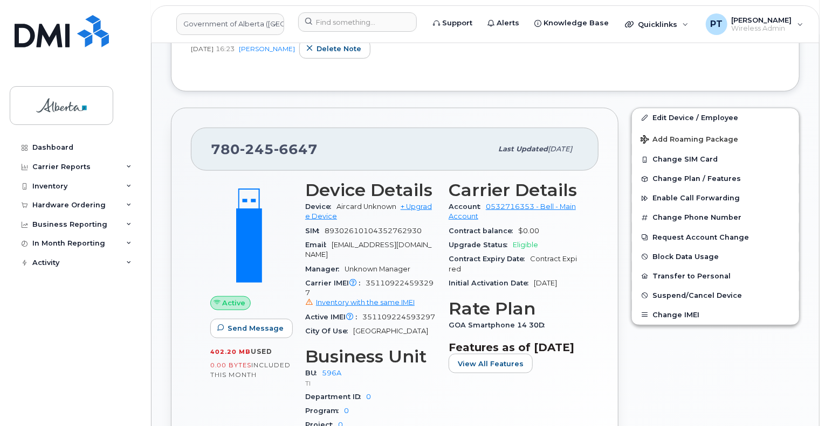
scroll to position [485, 0]
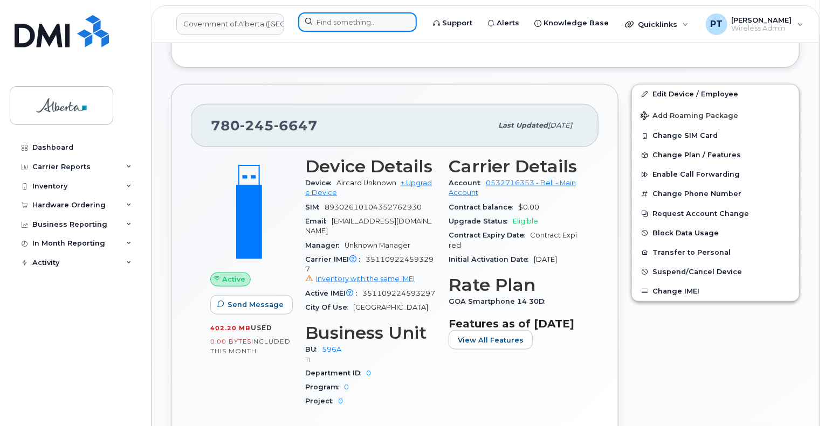
click at [365, 21] on input at bounding box center [357, 21] width 119 height 19
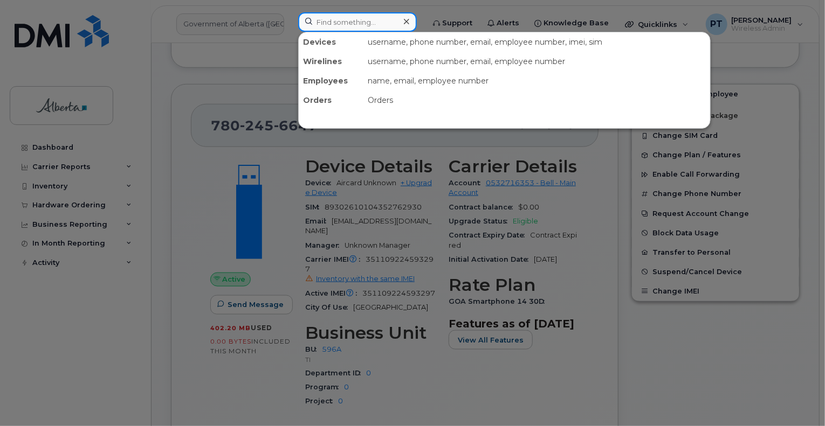
paste input "5873356934"
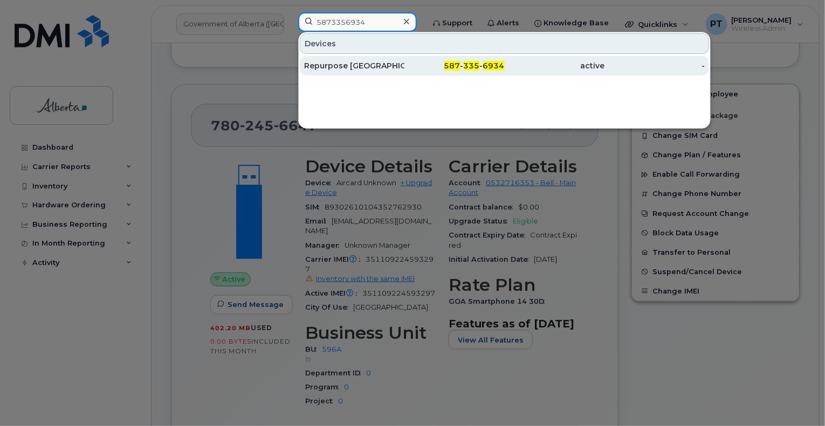
type input "5873356934"
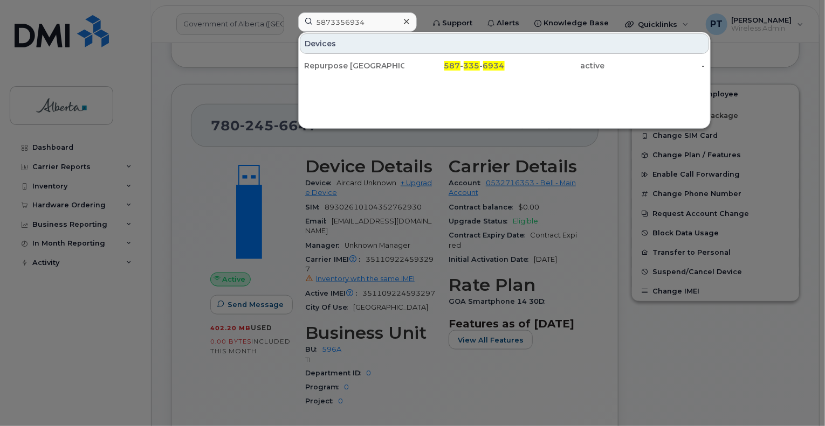
drag, startPoint x: 323, startPoint y: 65, endPoint x: 261, endPoint y: 10, distance: 83.6
click at [323, 65] on div "Repurpose [GEOGRAPHIC_DATA]" at bounding box center [354, 65] width 100 height 11
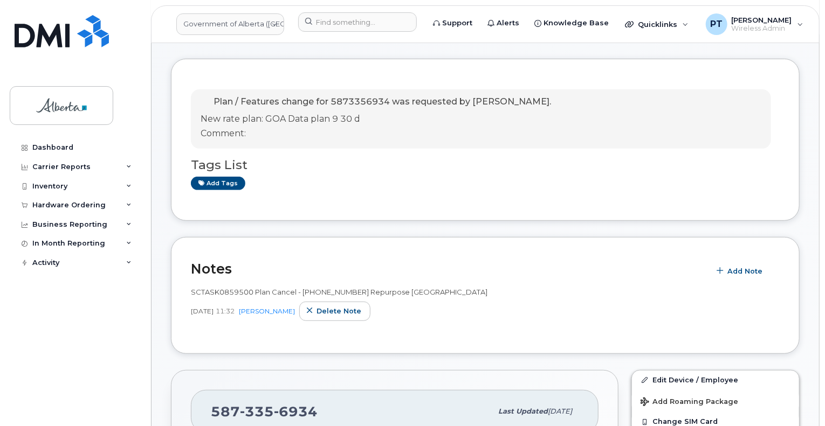
scroll to position [253, 0]
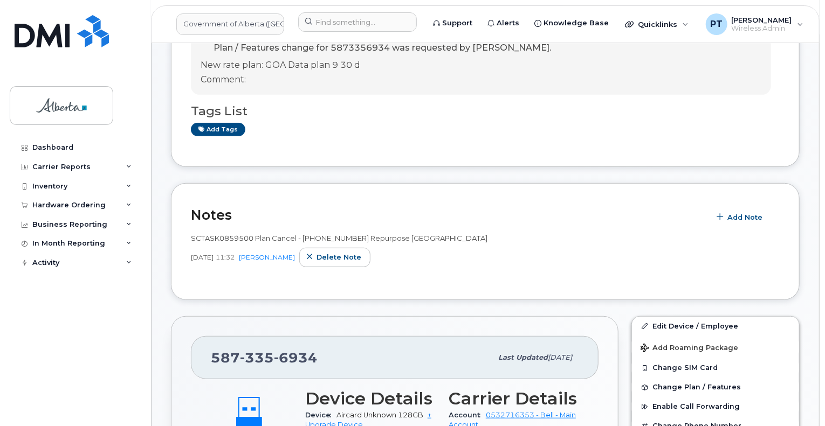
drag, startPoint x: 484, startPoint y: 264, endPoint x: 506, endPoint y: 337, distance: 77.3
click at [483, 264] on div "SCTASK0859500 Plan Cancel - (2) 5873356934 Repurpose Edmonton Oct 06, 2025 11:3…" at bounding box center [485, 253] width 589 height 53
click at [339, 16] on input at bounding box center [357, 21] width 119 height 19
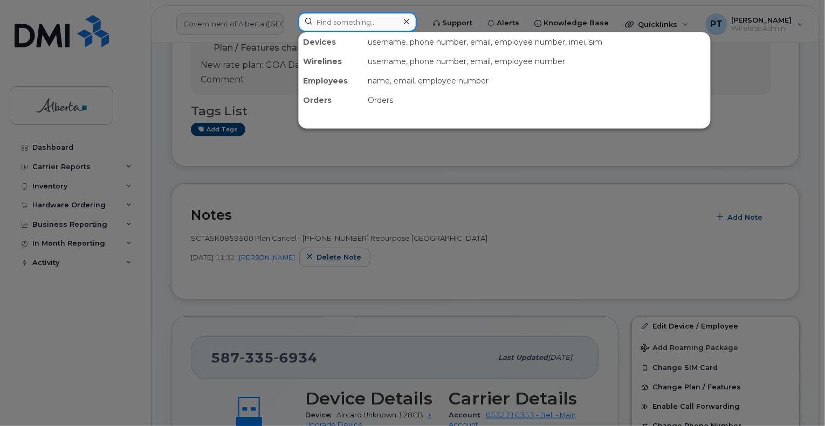
paste input "8255231646"
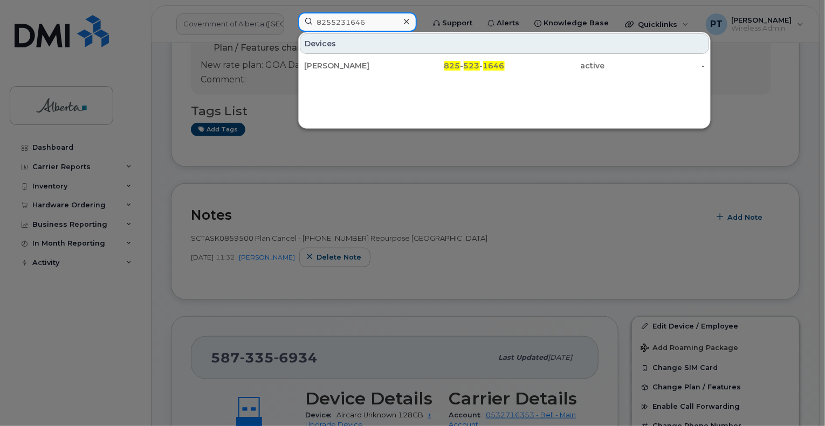
type input "8255231646"
drag, startPoint x: 335, startPoint y: 63, endPoint x: 35, endPoint y: 149, distance: 312.4
click at [335, 63] on div "Shelley Valaire" at bounding box center [354, 65] width 100 height 11
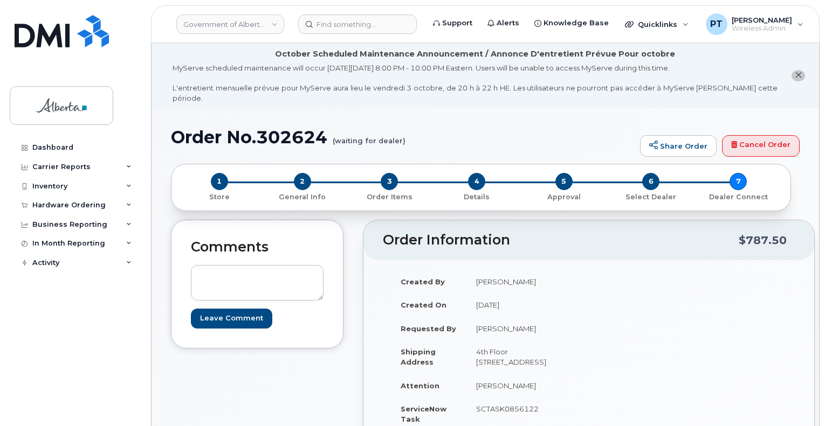
scroll to position [568, 0]
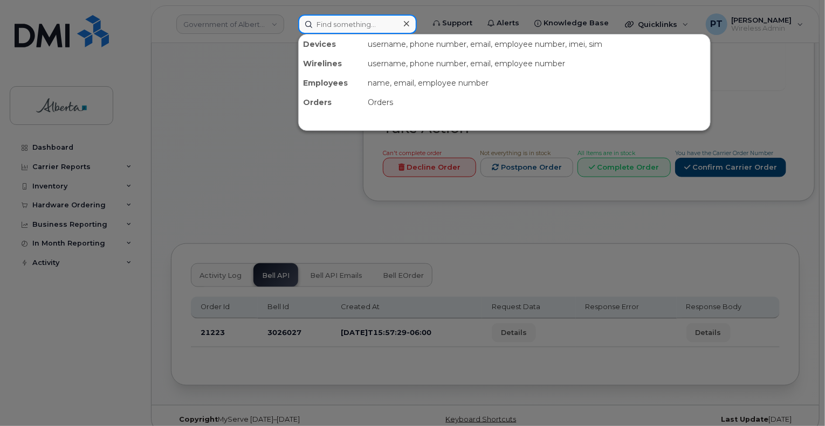
click at [341, 22] on input at bounding box center [357, 24] width 119 height 19
paste input "5873858607"
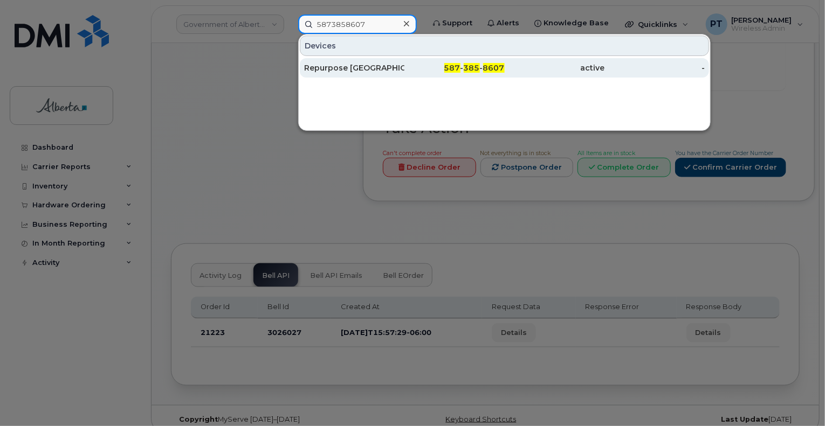
type input "5873858607"
click at [321, 72] on div "Repurpose [GEOGRAPHIC_DATA]" at bounding box center [354, 67] width 100 height 19
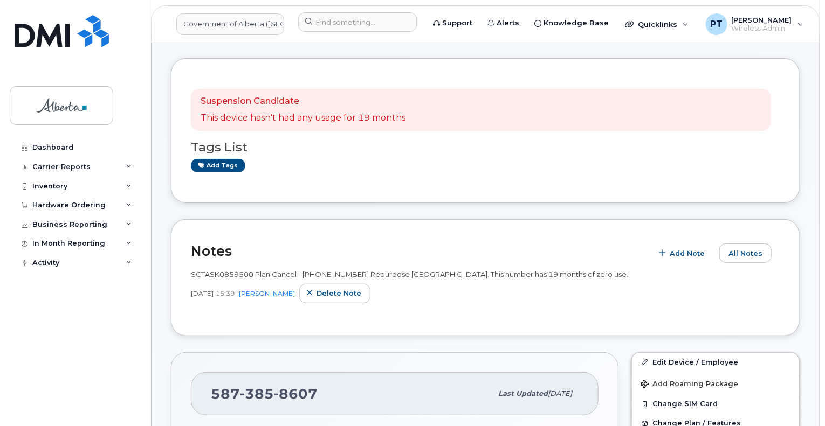
scroll to position [199, 0]
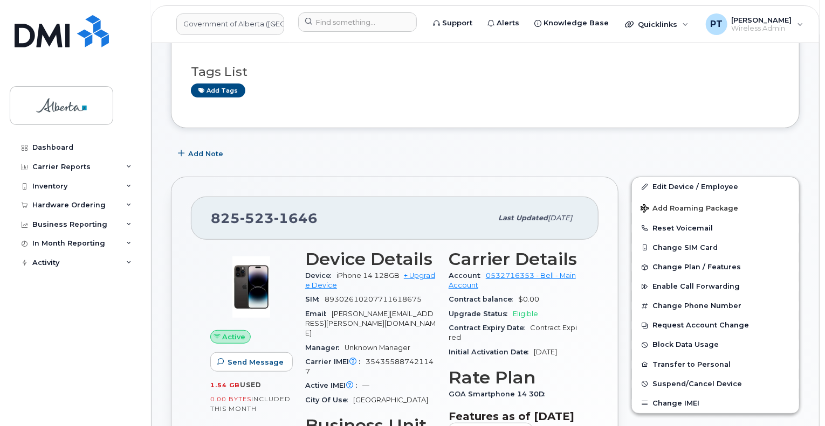
scroll to position [54, 0]
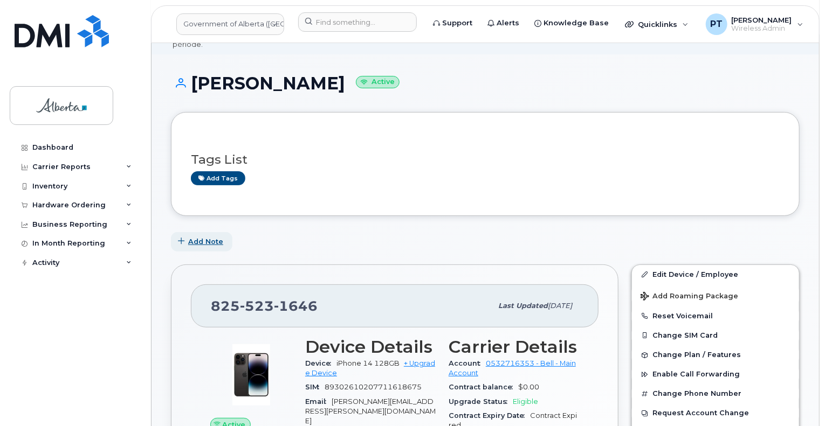
click at [203, 237] on span "Add Note" at bounding box center [205, 242] width 35 height 10
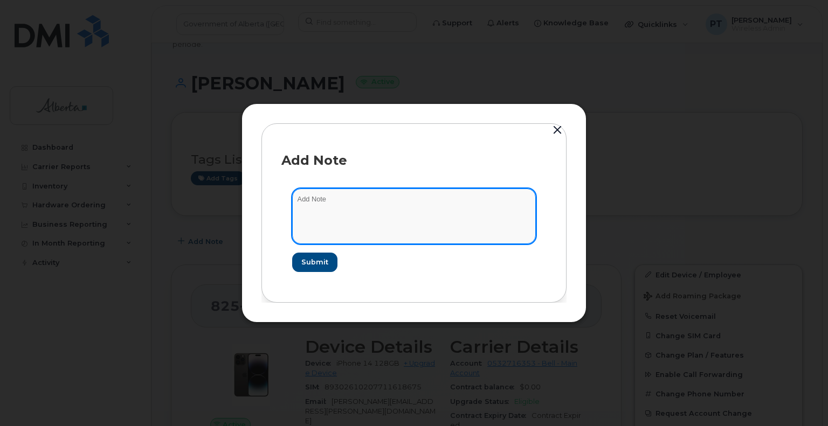
click at [303, 196] on textarea at bounding box center [414, 216] width 244 height 55
paste textarea "SCTASK0860248"
click at [377, 195] on textarea "SCTASK0860248" at bounding box center [414, 216] width 244 height 55
paste textarea "Plan Cancel - (1) 8255231646 Repurpose Edmonton"
type textarea "SCTASK0860248 Plan Cancel - (1) 8255231646 Repurpose Edmonton"
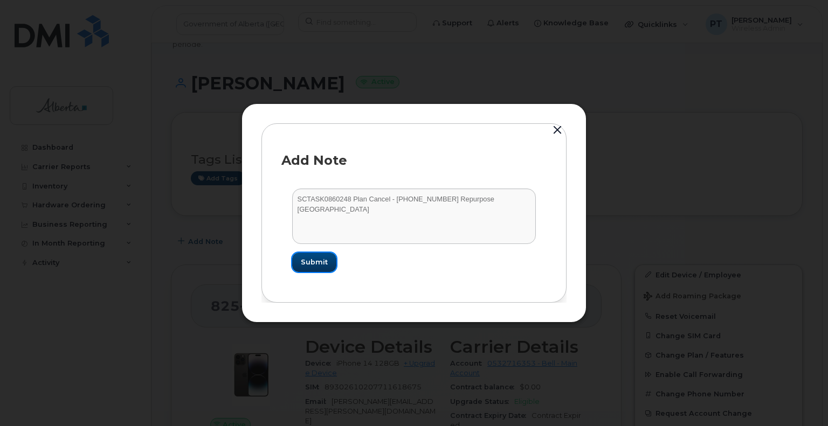
click at [327, 263] on button "Submit" at bounding box center [314, 262] width 44 height 19
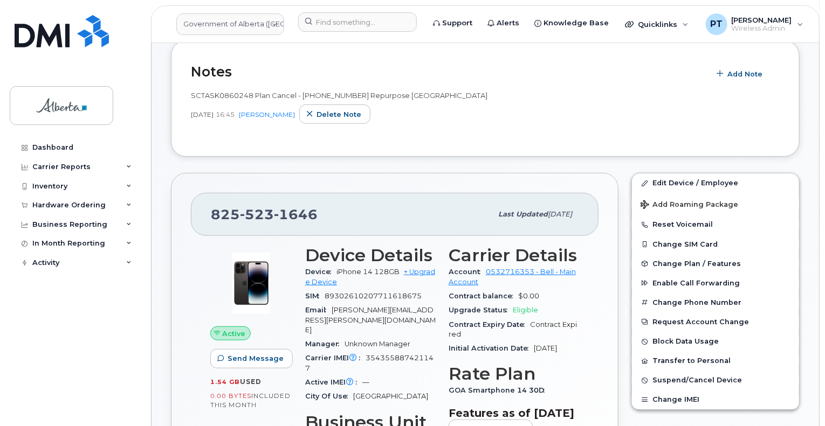
scroll to position [270, 0]
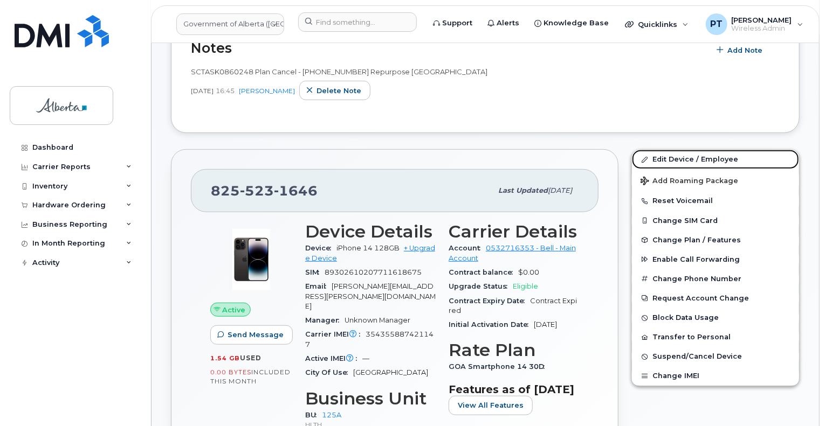
drag, startPoint x: 684, startPoint y: 146, endPoint x: 534, endPoint y: 170, distance: 151.8
click at [684, 150] on link "Edit Device / Employee" at bounding box center [715, 159] width 167 height 19
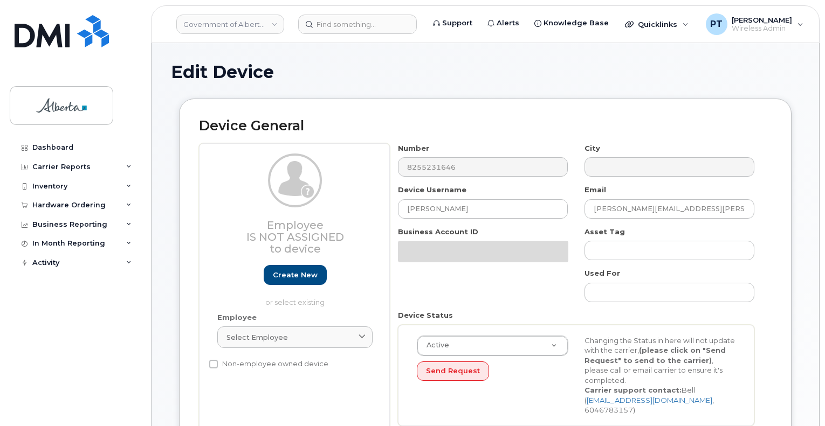
select select "4120335"
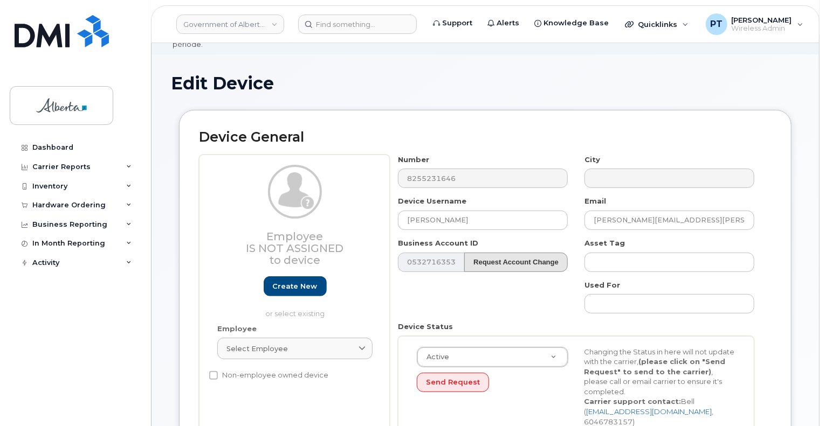
scroll to position [108, 0]
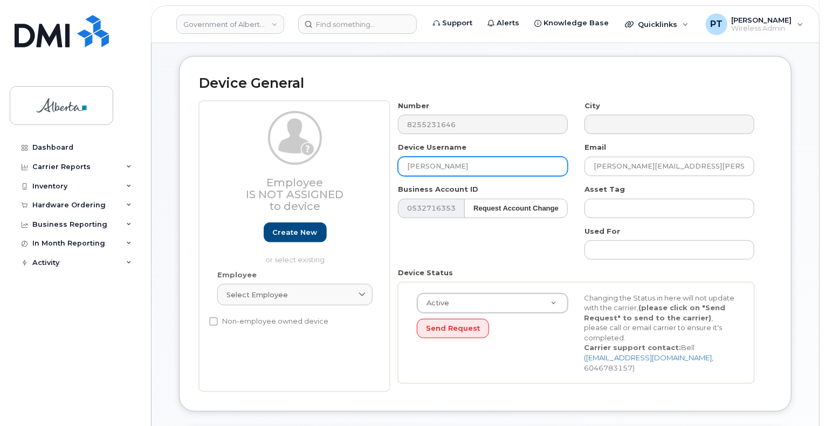
drag, startPoint x: 479, startPoint y: 159, endPoint x: 294, endPoint y: 149, distance: 184.6
click at [321, 157] on div "Employee Is not assigned to device Create new or select existing Employee Selec…" at bounding box center [485, 246] width 573 height 291
type input "Repurpose [GEOGRAPHIC_DATA]"
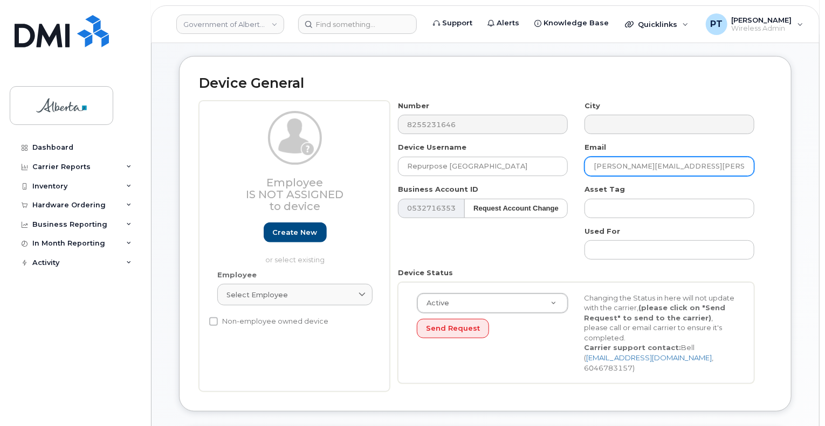
click at [669, 157] on input "Shelley.Valaire@gov.ab.ca" at bounding box center [669, 166] width 170 height 19
drag, startPoint x: 697, startPoint y: 156, endPoint x: 528, endPoint y: 154, distance: 168.8
click at [527, 155] on div "Number 8255231646 City Device Username Repurpose Edmonton Email Shelley.Valaire…" at bounding box center [576, 246] width 373 height 291
type input "repurpose@gov.ab.ca"
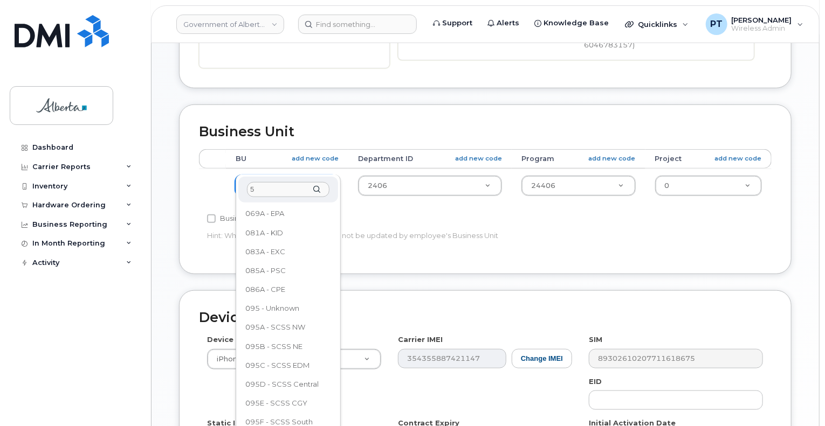
scroll to position [0, 0]
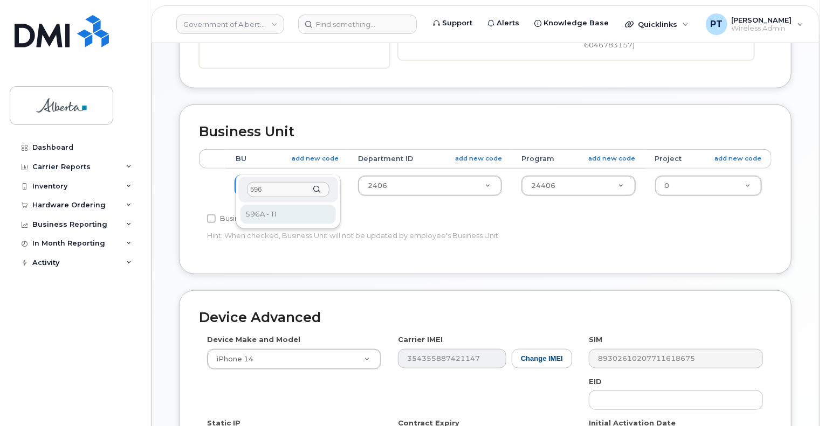
type input "596"
select select "4797729"
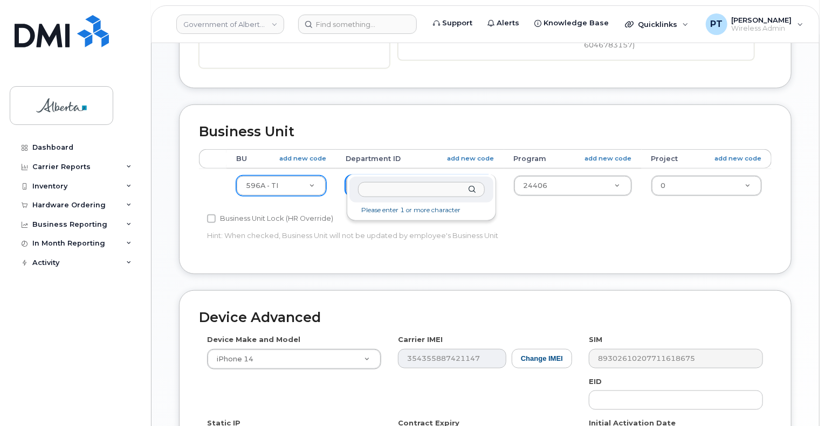
drag, startPoint x: 387, startPoint y: 167, endPoint x: 371, endPoint y: 167, distance: 15.6
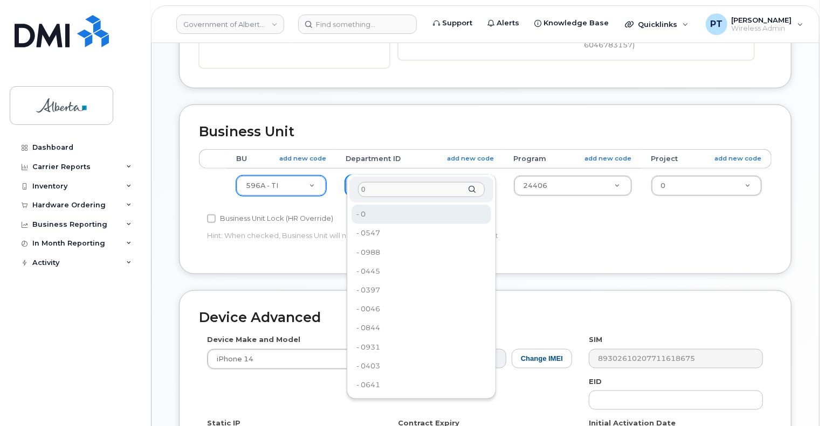
type input "0"
type input "4806341"
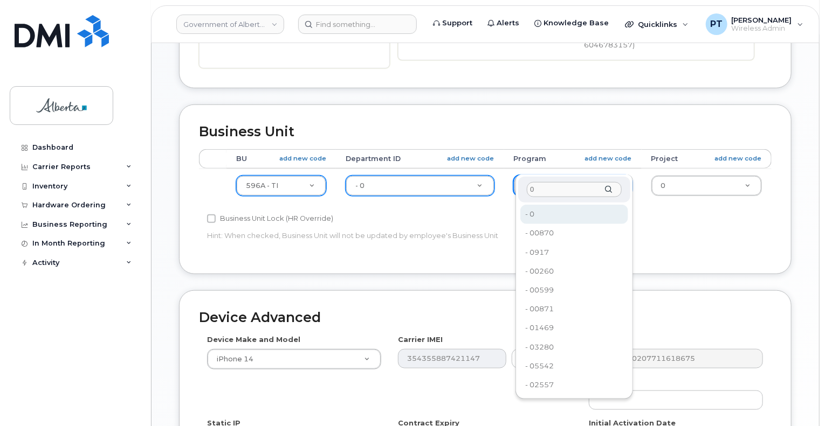
type input "0"
type input "4806366"
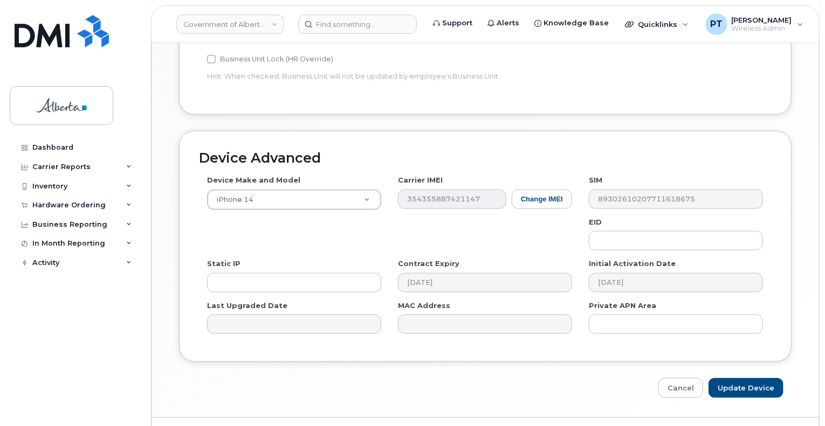
scroll to position [593, 0]
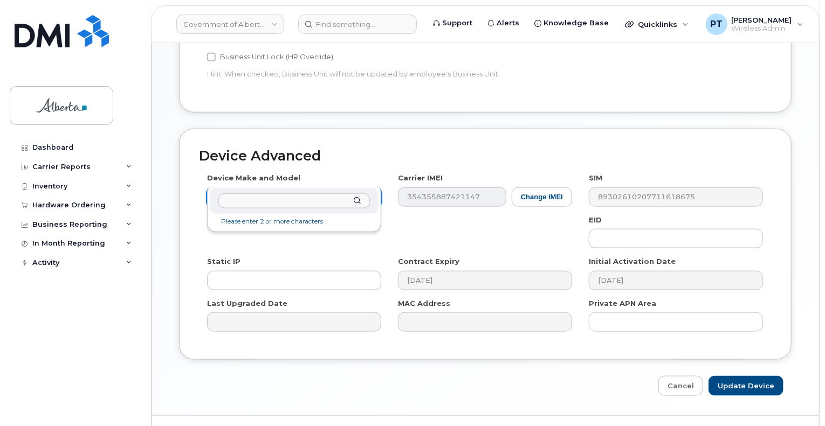
click at [294, 204] on input "text" at bounding box center [293, 202] width 151 height 16
click at [254, 199] on input "text" at bounding box center [293, 202] width 151 height 16
type input "aircard un"
select select "971"
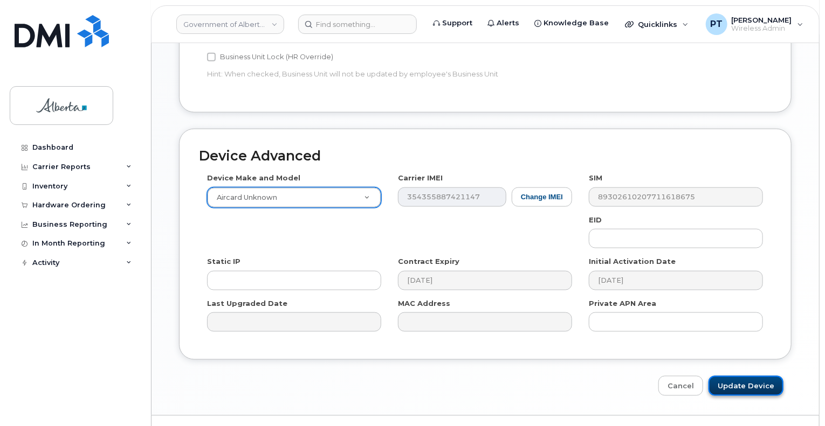
click at [743, 376] on input "Update Device" at bounding box center [745, 386] width 75 height 20
type input "Saving..."
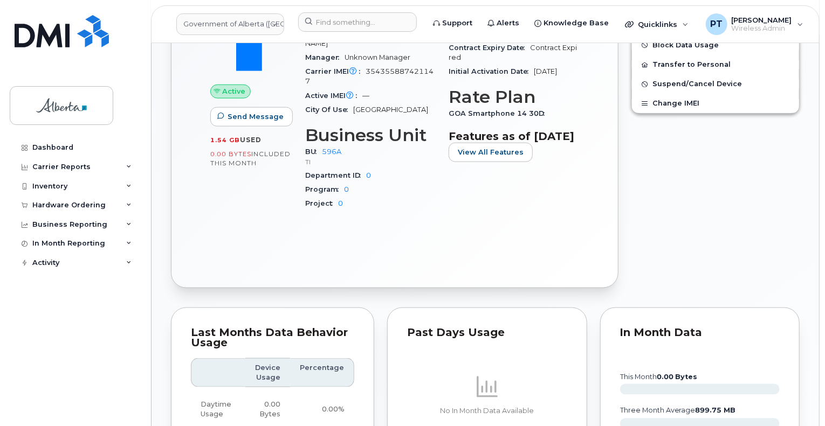
scroll to position [469, 0]
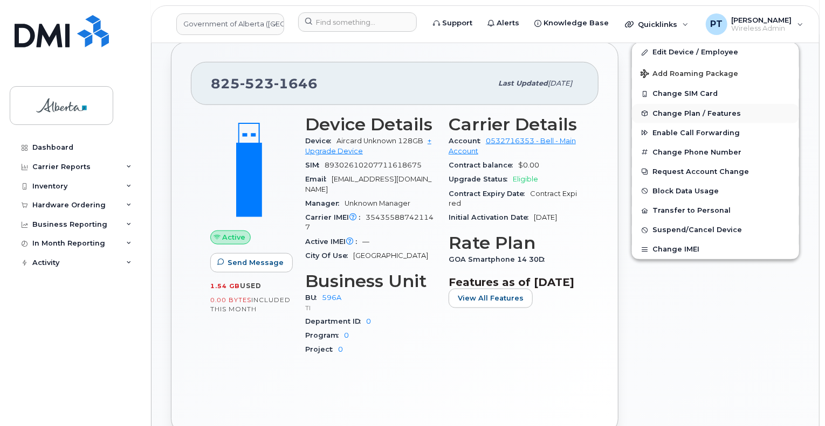
click at [678, 109] on span "Change Plan / Features" at bounding box center [696, 113] width 88 height 8
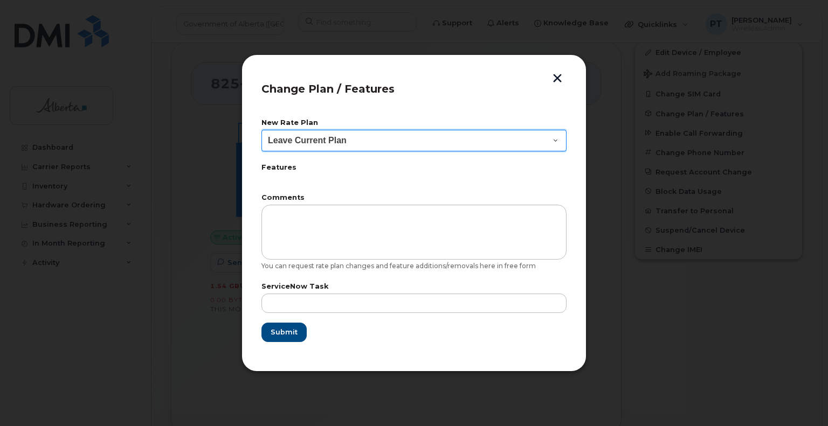
click at [383, 144] on select "Leave Current Plan GOA Data plan 9 30 d GOA–Unlimited Data Plan 9" at bounding box center [413, 141] width 305 height 22
select select "1790211"
click at [261, 130] on select "Leave Current Plan GOA Data plan 9 30 d GOA–Unlimited Data Plan 9" at bounding box center [413, 141] width 305 height 22
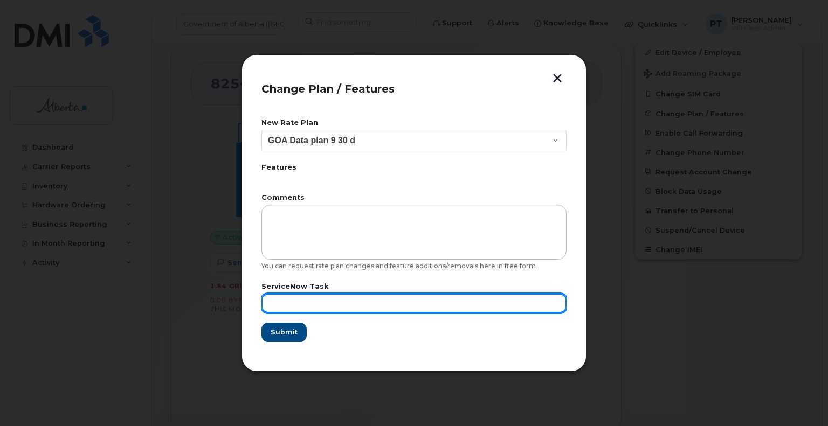
click at [315, 304] on input "text" at bounding box center [413, 303] width 305 height 19
click at [388, 307] on input "text" at bounding box center [413, 303] width 305 height 19
paste input "SCTASK0860248"
type input "SCTASK0860248"
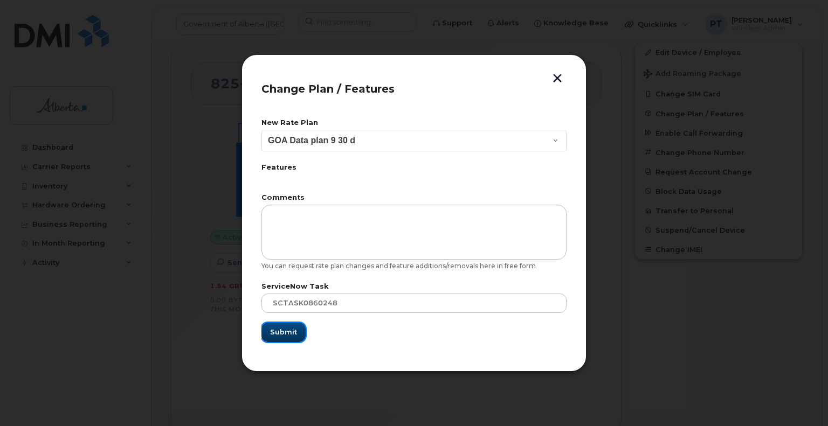
click at [274, 335] on span "Submit" at bounding box center [283, 332] width 27 height 10
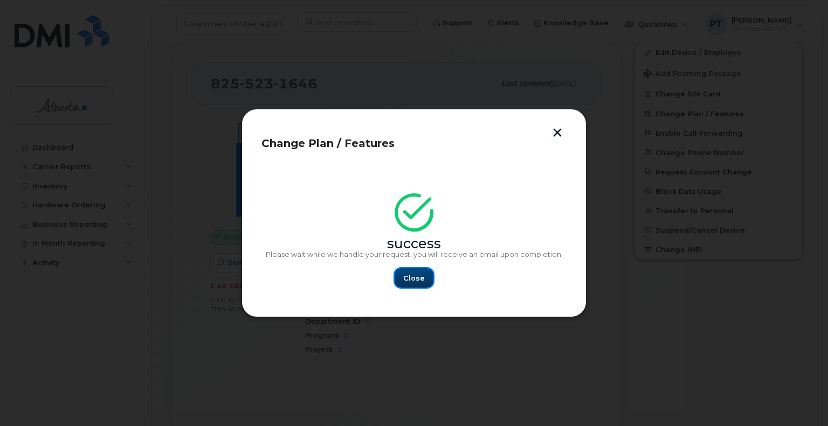
drag, startPoint x: 420, startPoint y: 281, endPoint x: 536, endPoint y: 332, distance: 126.5
click at [420, 280] on span "Close" at bounding box center [414, 278] width 22 height 10
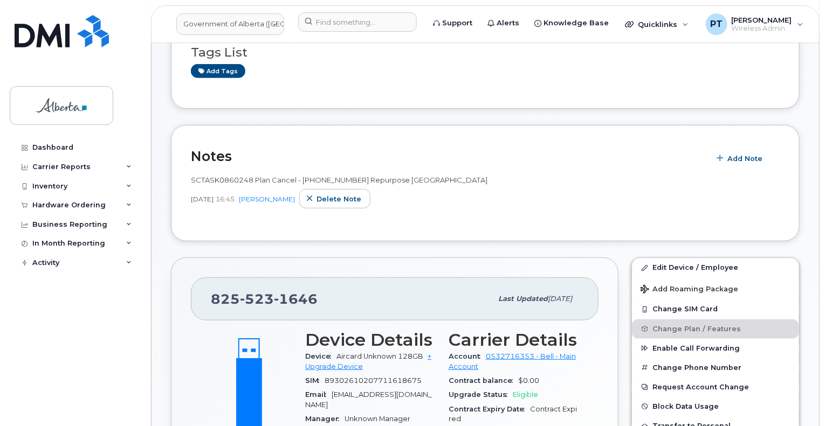
scroll to position [145, 0]
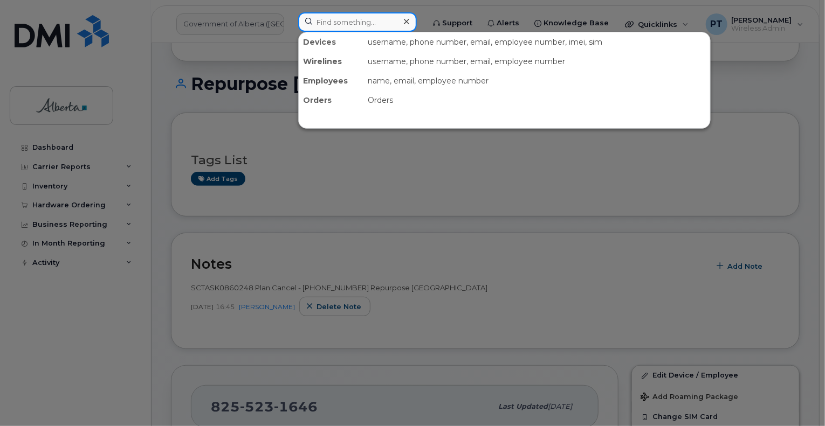
click at [363, 20] on input at bounding box center [357, 21] width 119 height 19
paste input "5879850054"
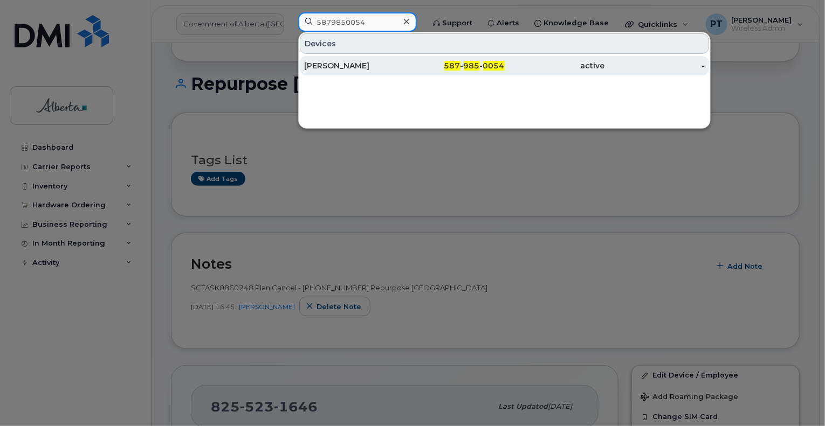
type input "5879850054"
click at [343, 65] on div "Shauna Summers" at bounding box center [354, 65] width 100 height 11
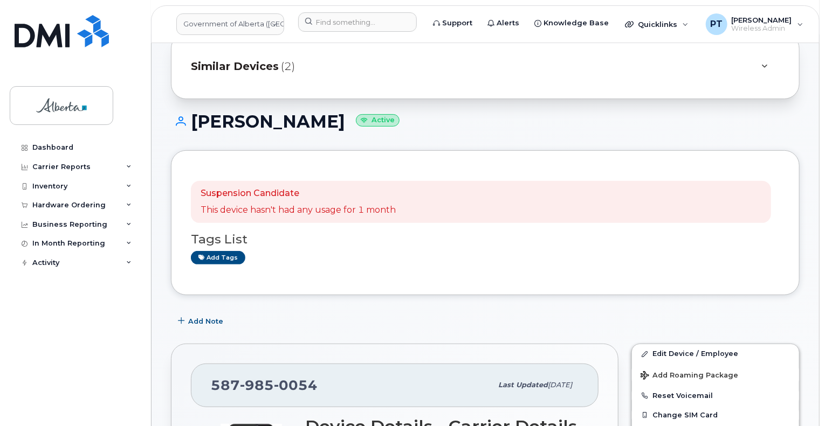
scroll to position [108, 0]
click at [209, 316] on span "Add Note" at bounding box center [205, 321] width 35 height 10
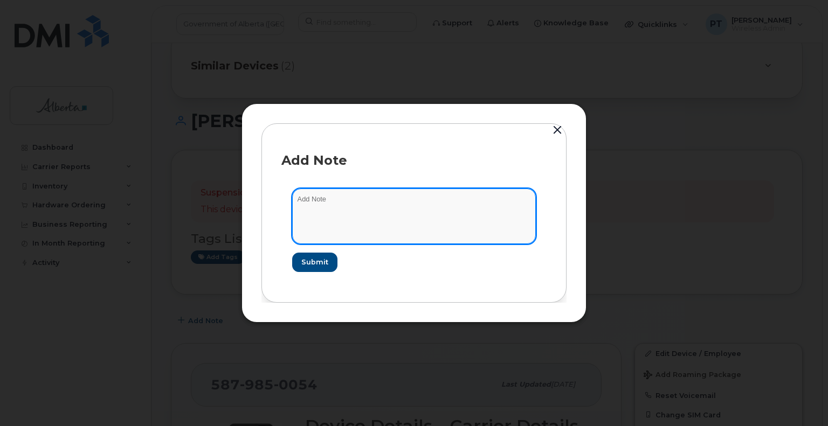
click at [322, 204] on textarea at bounding box center [414, 216] width 244 height 55
paste textarea "SCTASK0860393 Plan Cancel - (1) 5879850054 Repurpose Edmonton. Previous user Sh…"
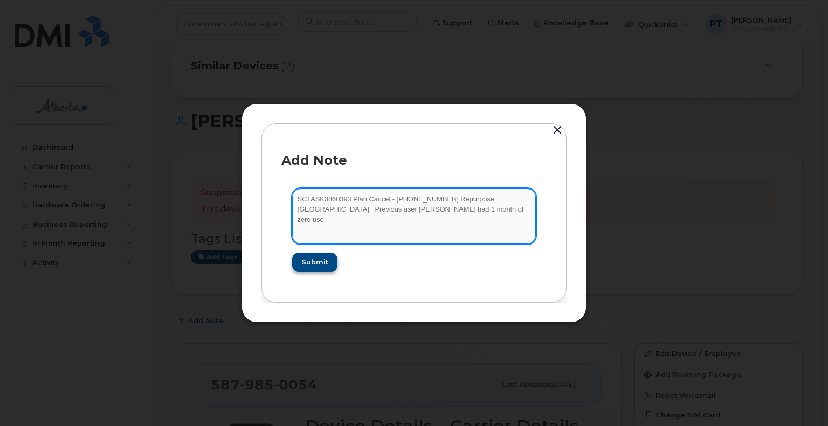
type textarea "SCTASK0860393 Plan Cancel - (1) 5879850054 Repurpose Edmonton. Previous user Sh…"
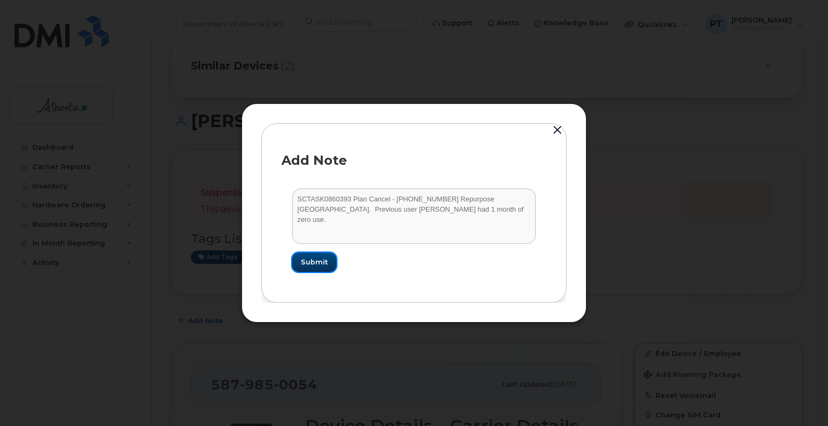
click at [316, 261] on span "Submit" at bounding box center [314, 262] width 27 height 10
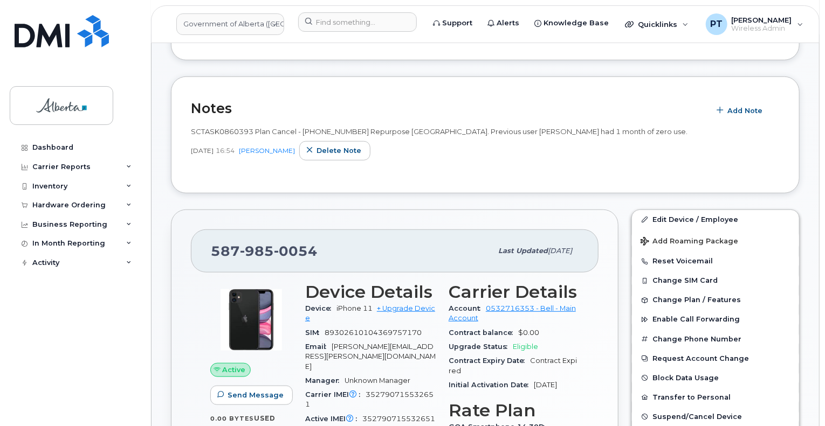
scroll to position [431, 0]
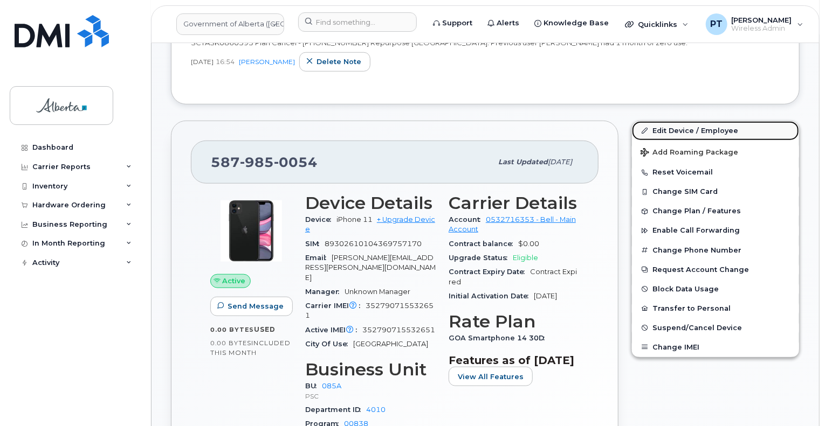
click at [667, 121] on link "Edit Device / Employee" at bounding box center [715, 130] width 167 height 19
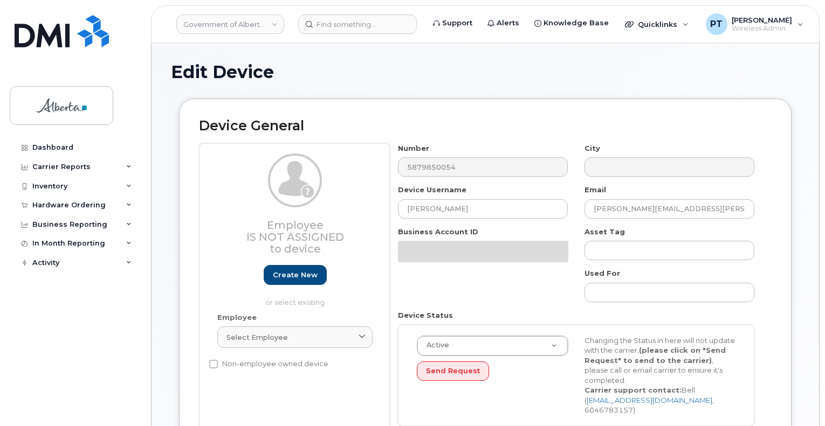
select select "4749745"
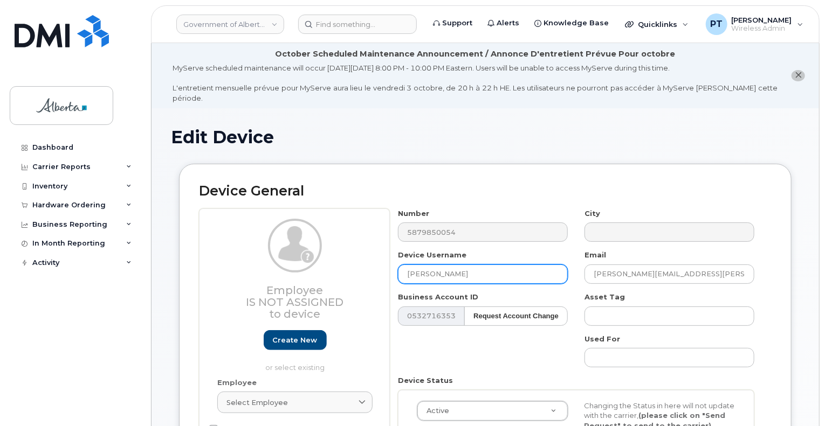
drag, startPoint x: 480, startPoint y: 266, endPoint x: 357, endPoint y: 269, distance: 123.5
click at [349, 265] on div "Employee Is not assigned to device Create new or select existing Employee Selec…" at bounding box center [485, 354] width 573 height 291
type input "Repurpose [GEOGRAPHIC_DATA]"
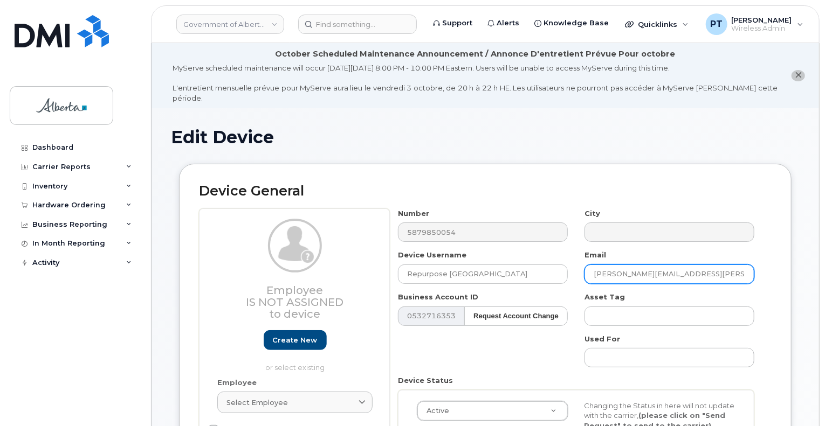
drag, startPoint x: 714, startPoint y: 265, endPoint x: 513, endPoint y: 287, distance: 201.8
click at [513, 287] on div "Number 5879850054 City Device Username Repurpose [GEOGRAPHIC_DATA] Email [PERSO…" at bounding box center [576, 354] width 373 height 291
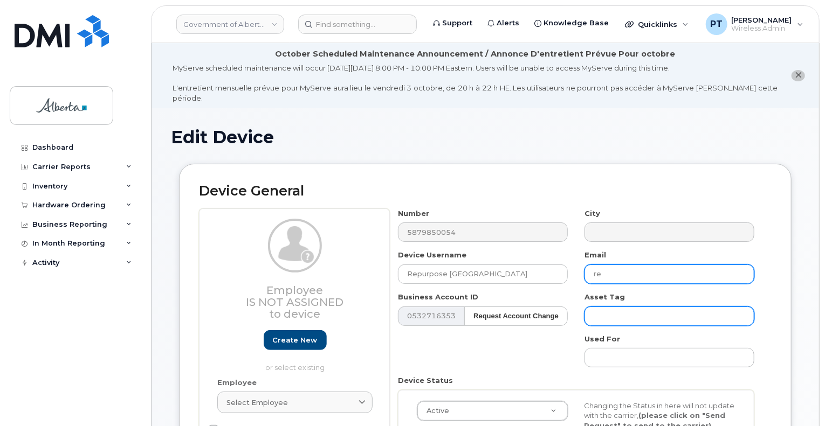
type input "[EMAIL_ADDRESS][DOMAIN_NAME]"
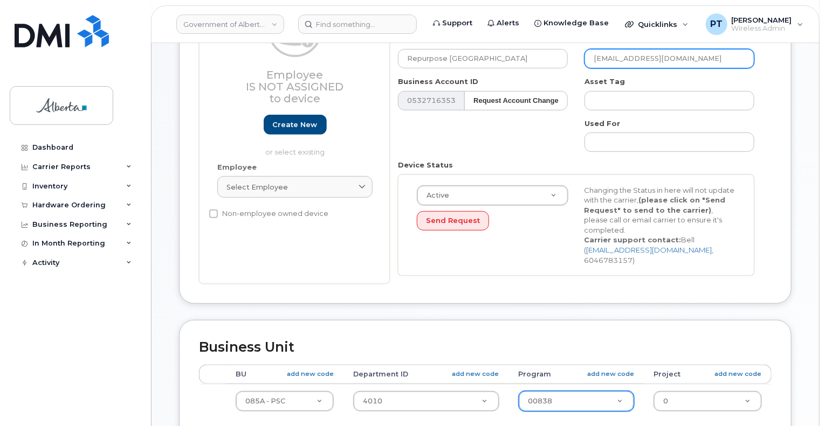
scroll to position [270, 0]
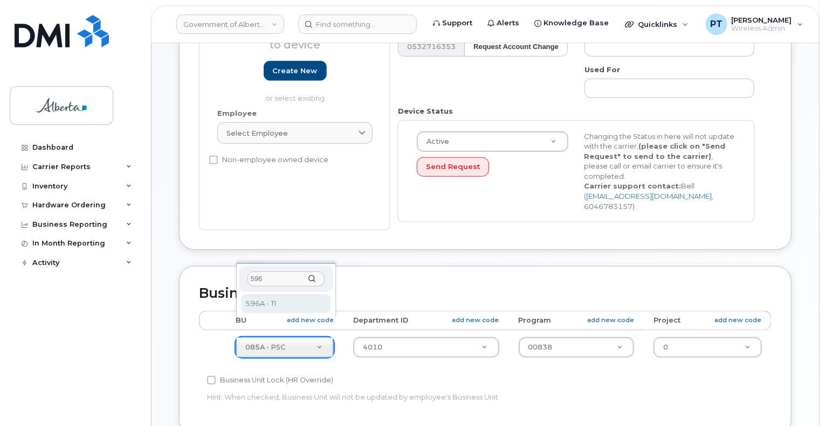
type input "596"
select select "4797729"
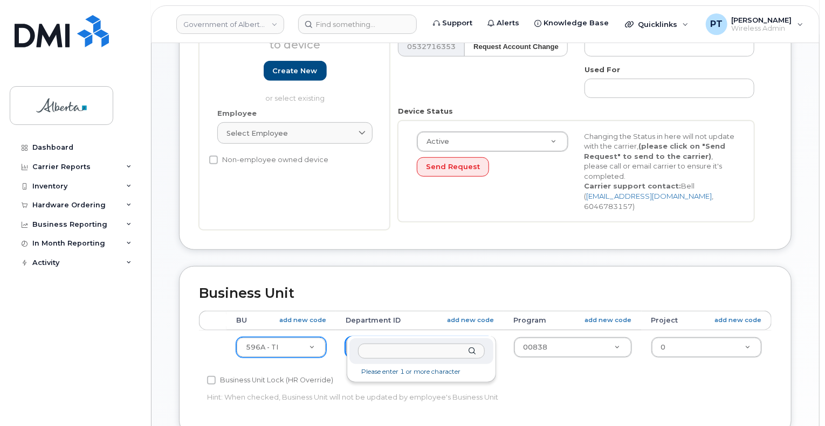
drag, startPoint x: 387, startPoint y: 329, endPoint x: 392, endPoint y: 368, distance: 39.2
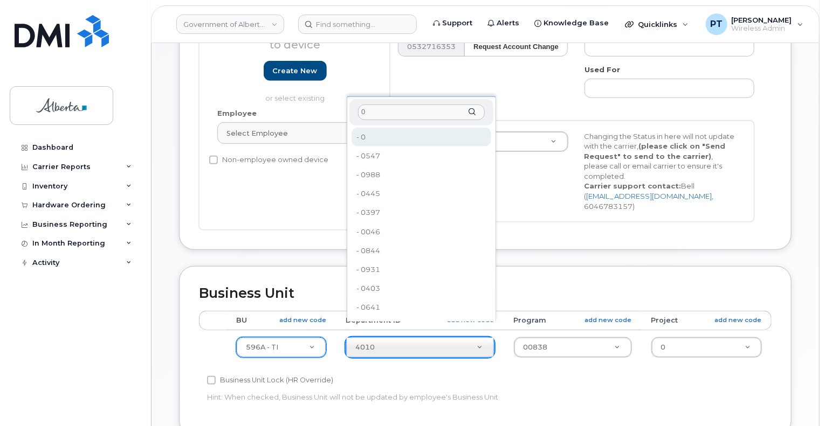
type input "0"
type input "4806341"
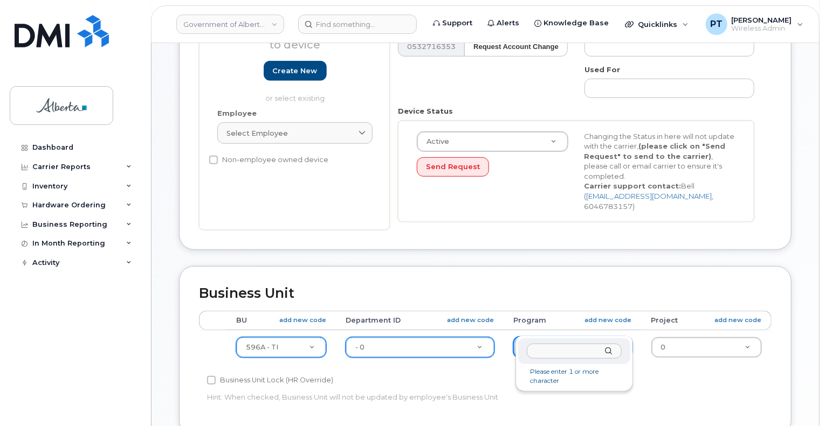
type input "."
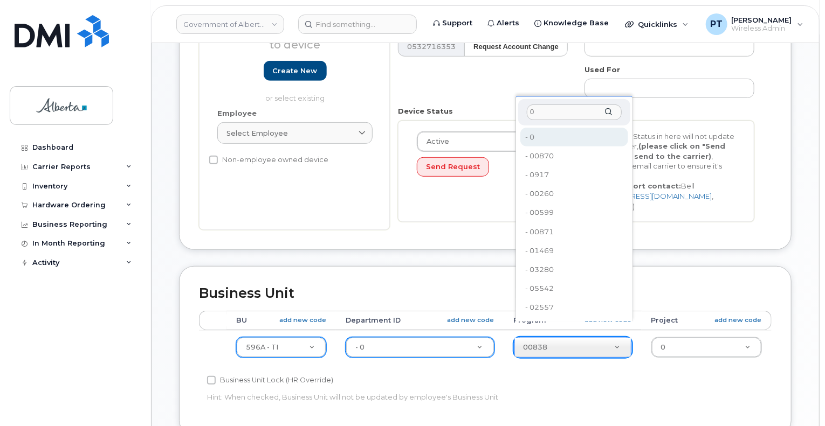
type input "0"
type input "4806366"
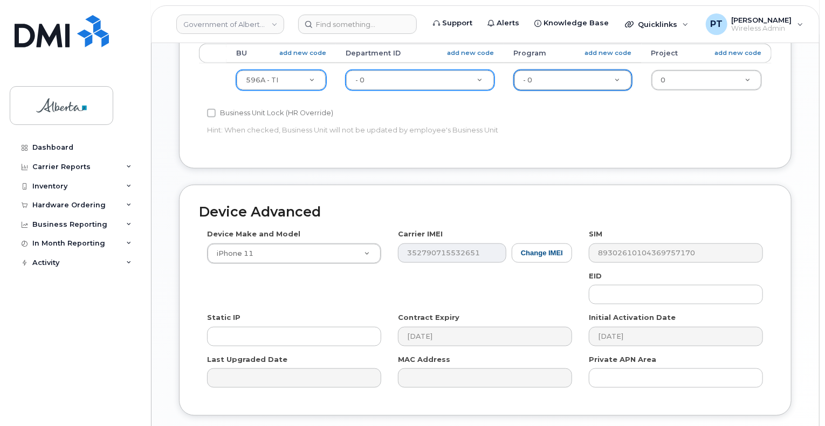
scroll to position [539, 0]
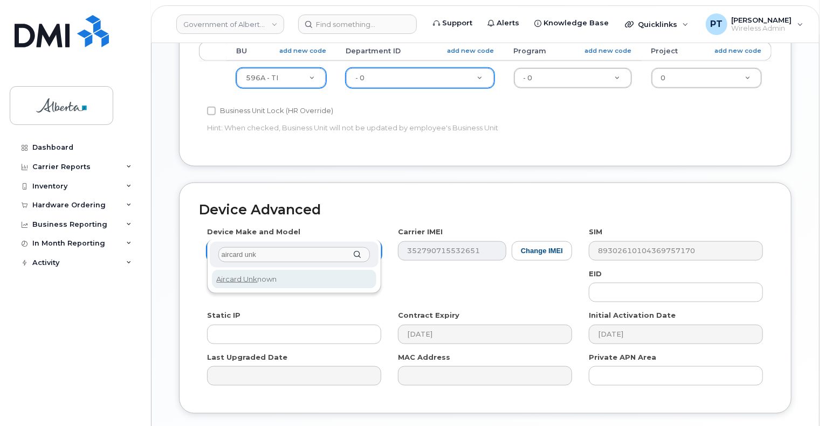
type input "aircard unk"
select select "971"
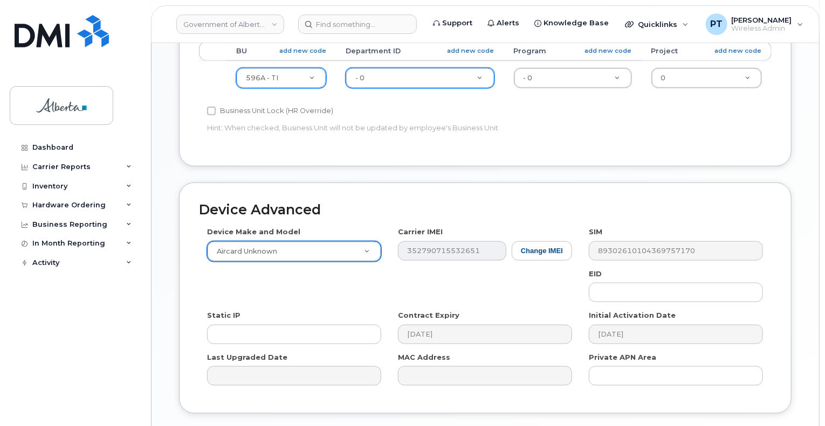
type input "Saving..."
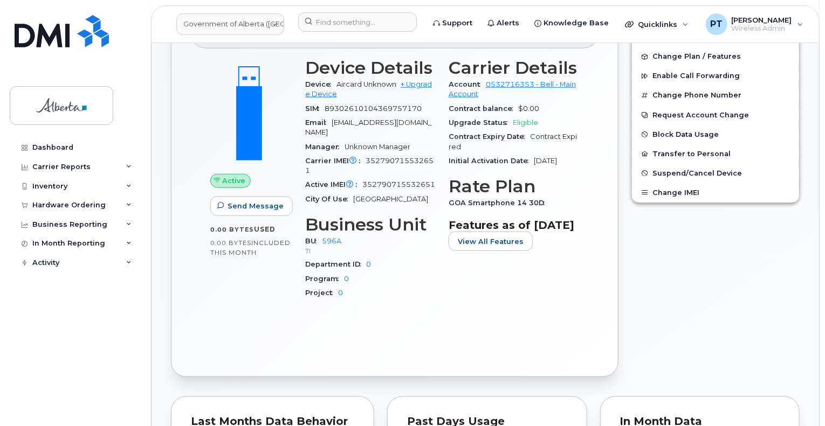
scroll to position [576, 0]
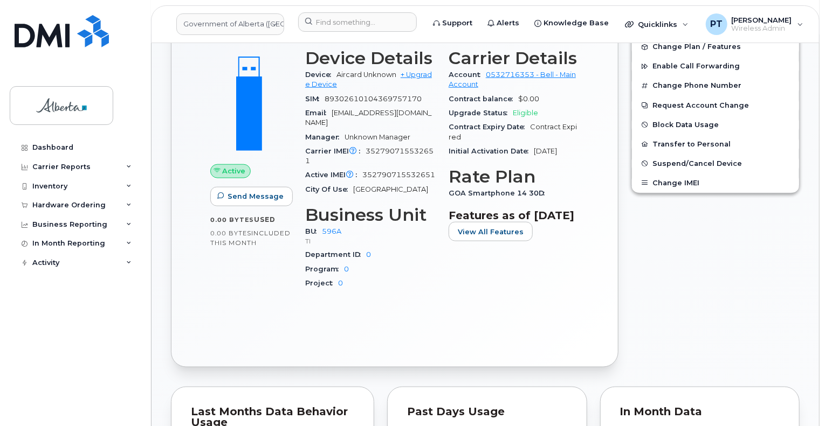
click at [409, 147] on span "352790715532651" at bounding box center [369, 156] width 128 height 18
copy span "352790715532651"
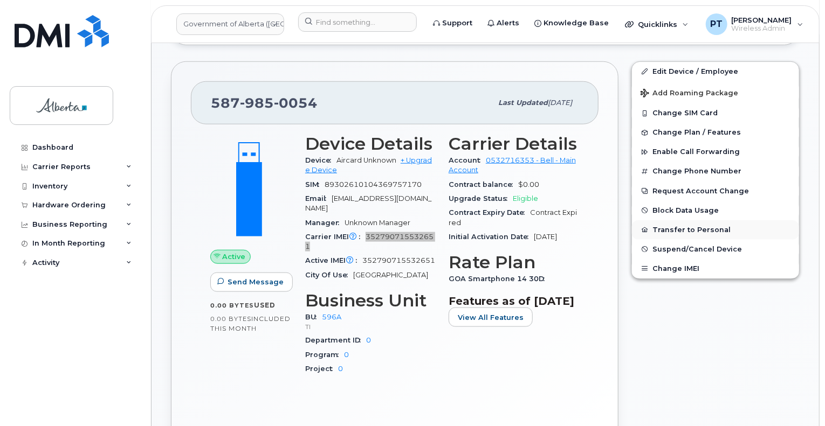
scroll to position [415, 0]
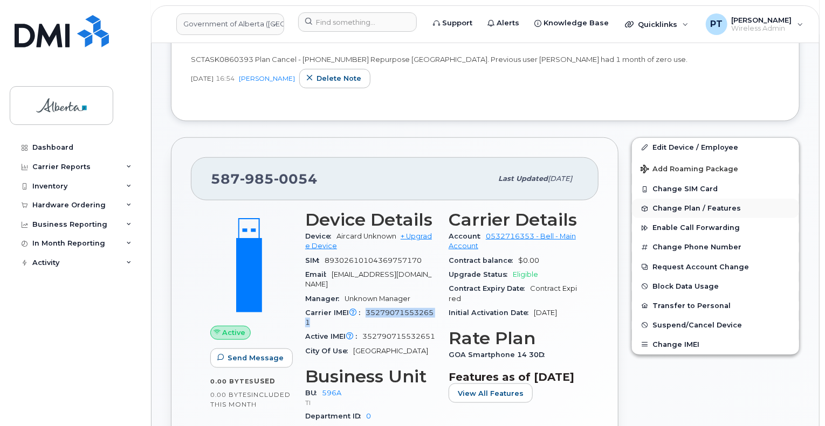
click at [660, 205] on span "Change Plan / Features" at bounding box center [696, 209] width 88 height 8
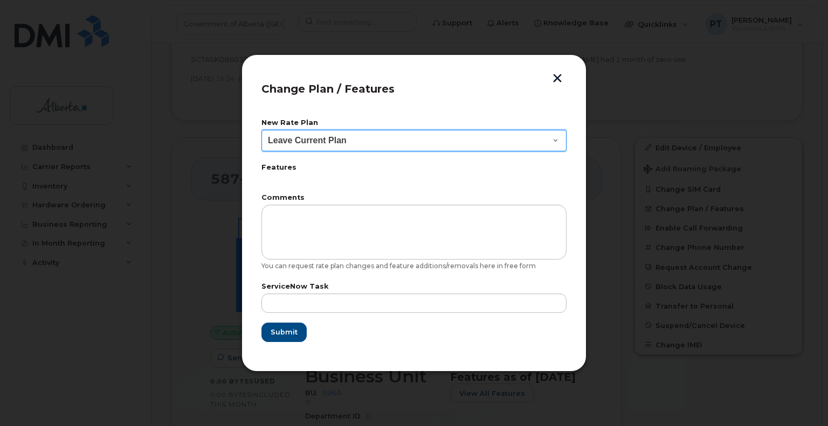
click at [532, 142] on select "Leave Current Plan GOA Data plan 9 30 d GOA–Unlimited Data Plan 9" at bounding box center [413, 141] width 305 height 22
select select "1790211"
click at [261, 130] on select "Leave Current Plan GOA Data plan 9 30 d GOA–Unlimited Data Plan 9" at bounding box center [413, 141] width 305 height 22
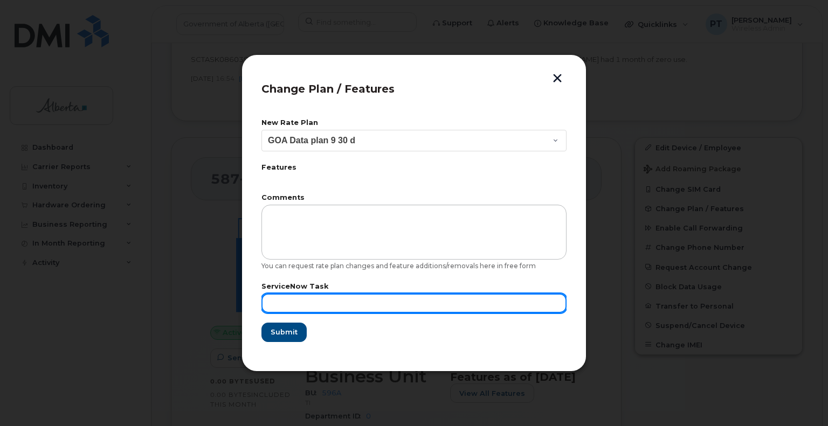
click at [289, 301] on input "text" at bounding box center [413, 303] width 305 height 19
paste input "SCTASK0860393"
type input "SCTASK0860393"
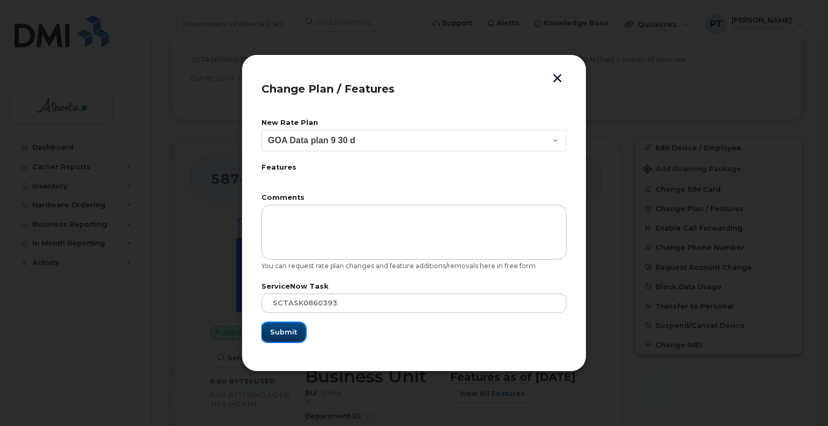
click at [292, 331] on span "Submit" at bounding box center [283, 332] width 27 height 10
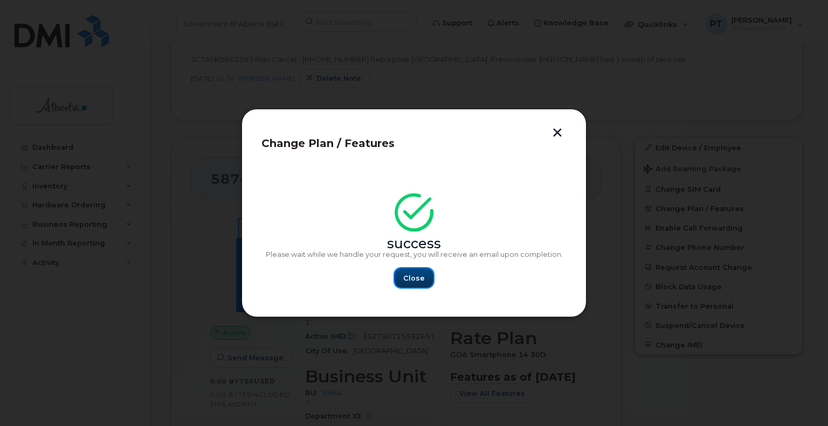
click at [410, 277] on span "Close" at bounding box center [414, 278] width 22 height 10
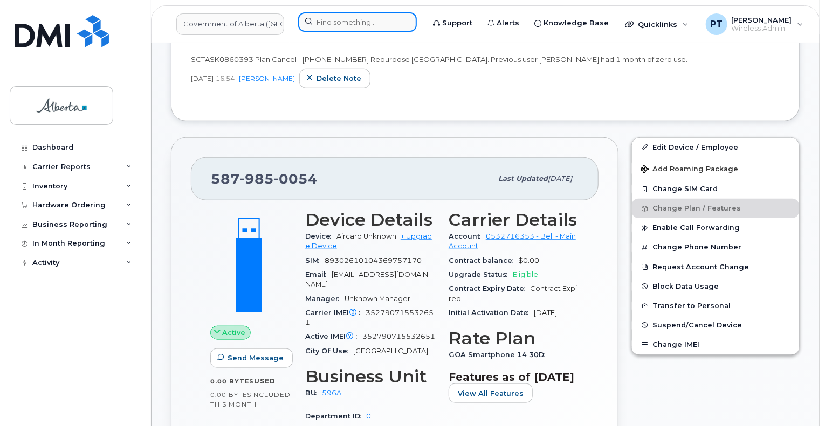
click at [340, 17] on input at bounding box center [357, 21] width 119 height 19
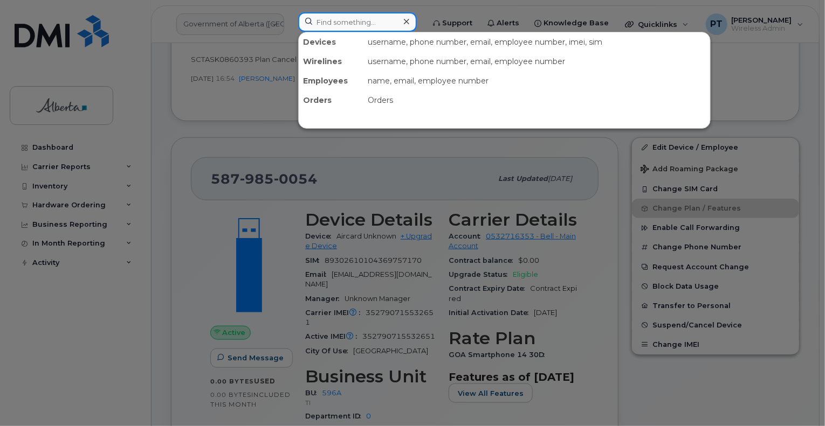
paste input "7809197722"
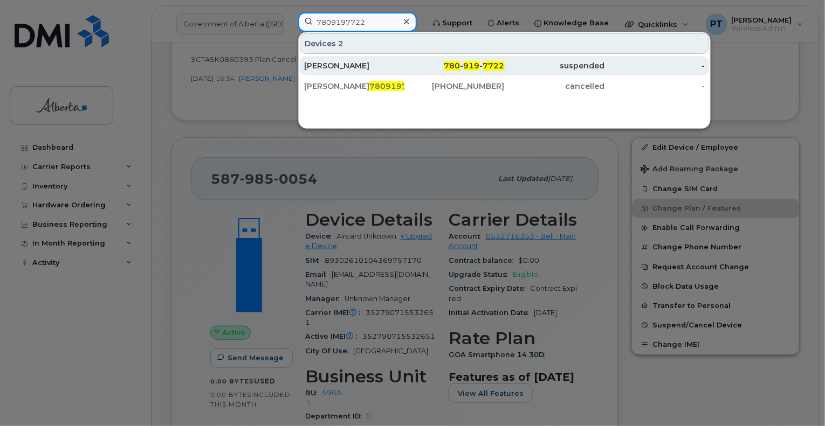
type input "7809197722"
click at [334, 66] on div "[PERSON_NAME]" at bounding box center [354, 65] width 100 height 11
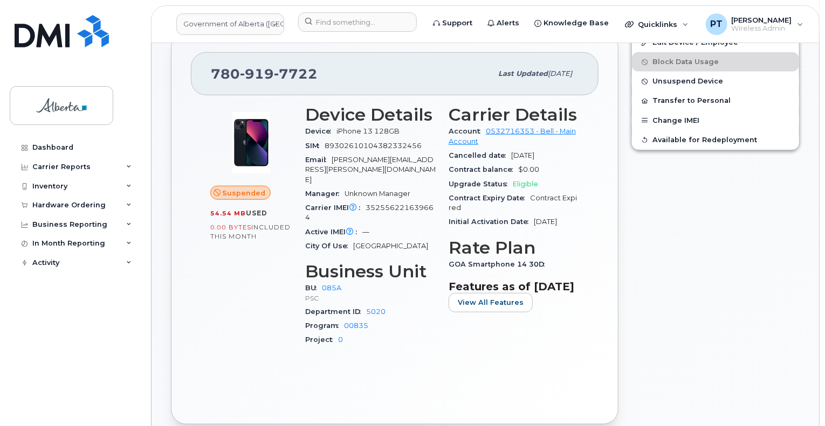
scroll to position [431, 0]
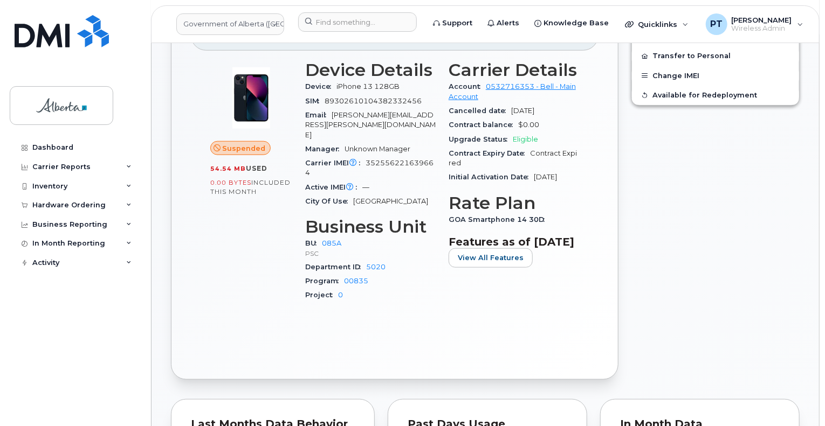
click at [390, 159] on span "352556221639664" at bounding box center [369, 168] width 128 height 18
copy span "352556221639664"
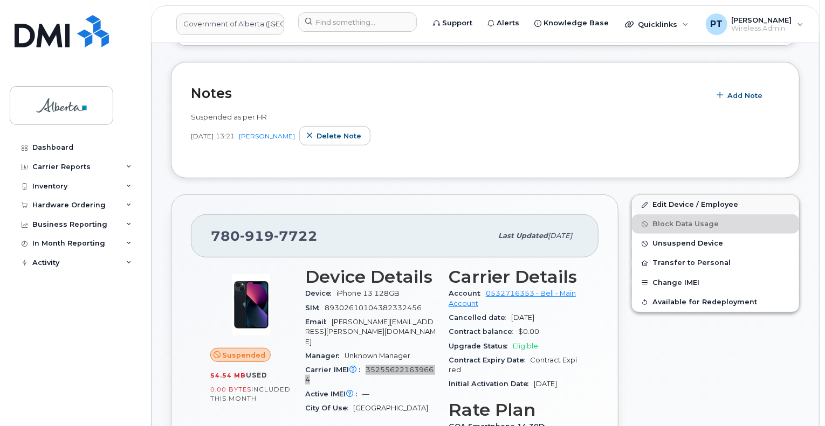
scroll to position [54, 0]
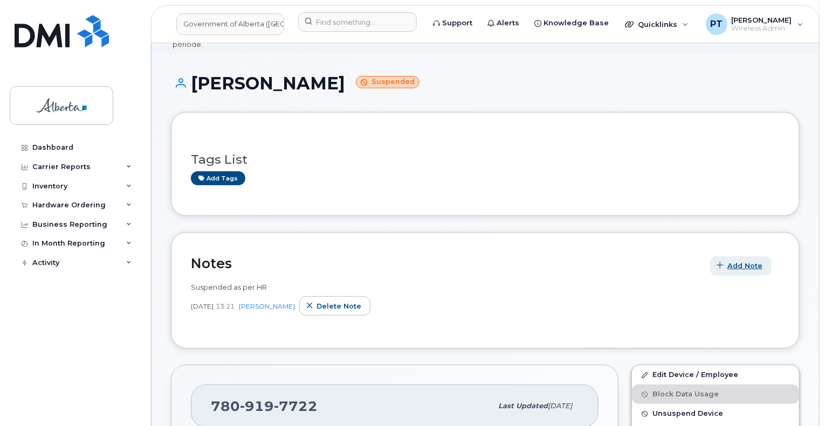
click at [743, 261] on span "Add Note" at bounding box center [744, 266] width 35 height 10
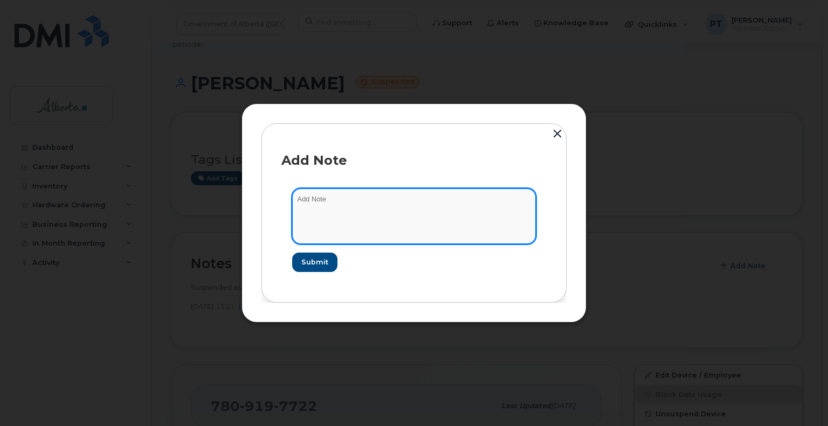
click at [308, 202] on textarea at bounding box center [414, 216] width 244 height 55
paste textarea "SCTASK0861257 Plan Cancel - [PHONE_NUMBER] Repurpose [GEOGRAPHIC_DATA]"
type textarea "SCTASK0861257 Plan Cancel - [PHONE_NUMBER] Repurpose [GEOGRAPHIC_DATA]"
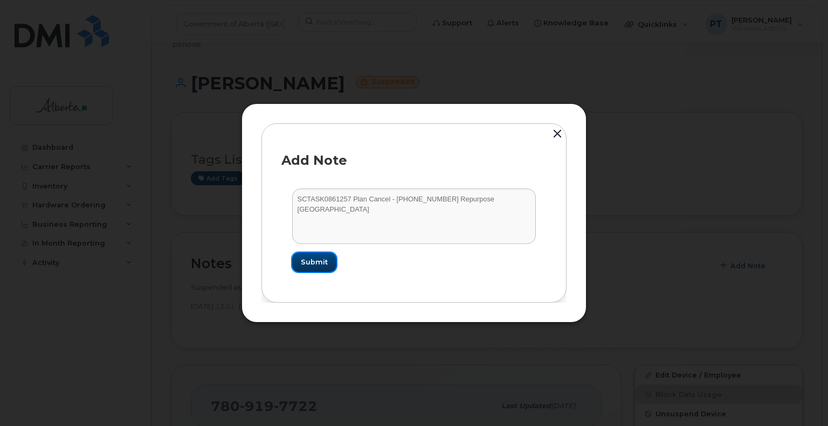
click at [315, 264] on span "Submit" at bounding box center [314, 262] width 27 height 10
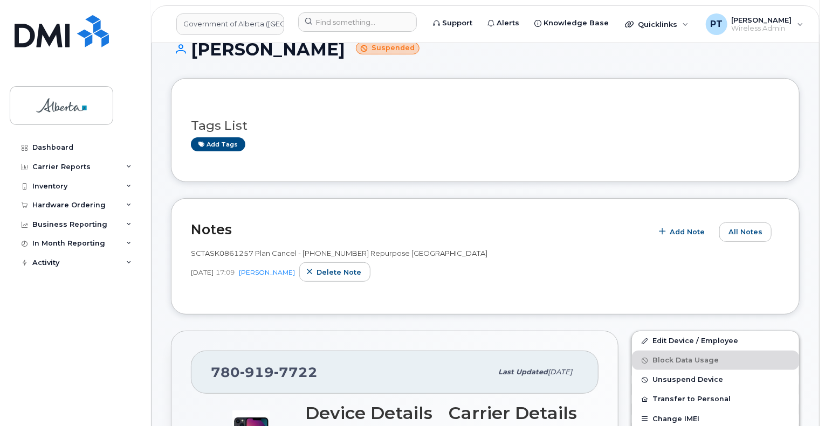
scroll to position [108, 0]
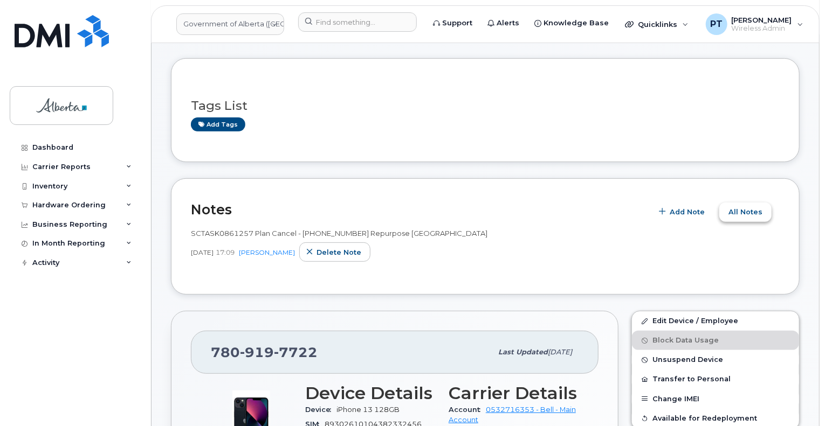
click at [738, 207] on span "All Notes" at bounding box center [745, 212] width 34 height 10
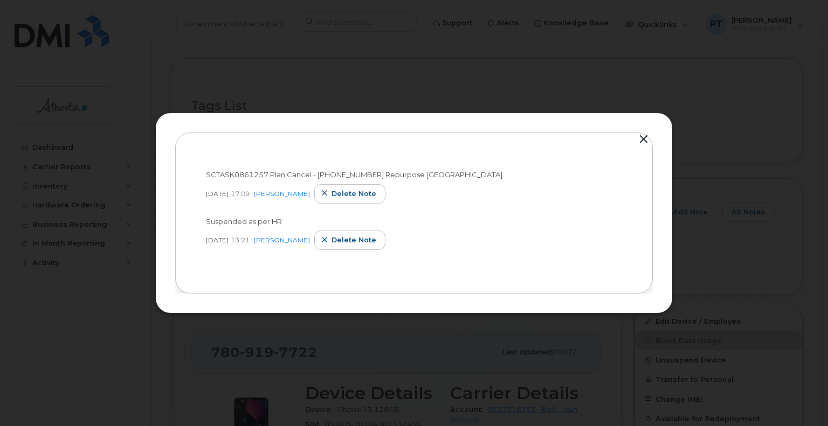
click at [496, 278] on div "SCTASK0861257 Plan Cancel - [PHONE_NUMBER] Repurpose Edmonton [DATE] 17:09 [PER…" at bounding box center [414, 213] width 478 height 161
click at [646, 137] on button "button" at bounding box center [644, 139] width 16 height 15
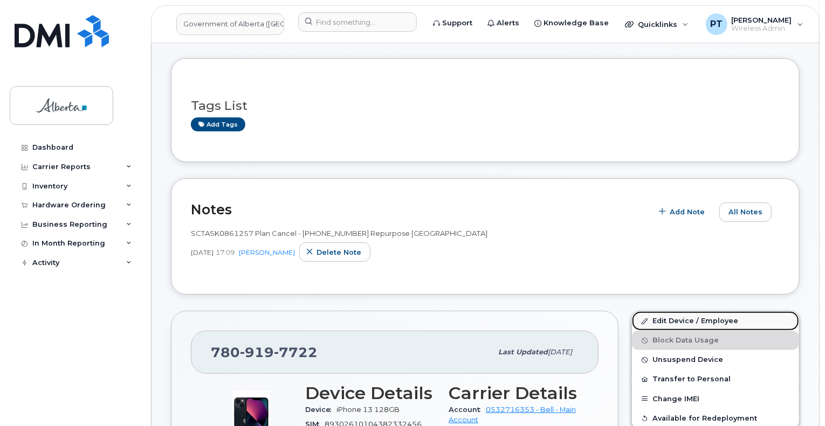
click at [661, 312] on link "Edit Device / Employee" at bounding box center [715, 321] width 167 height 19
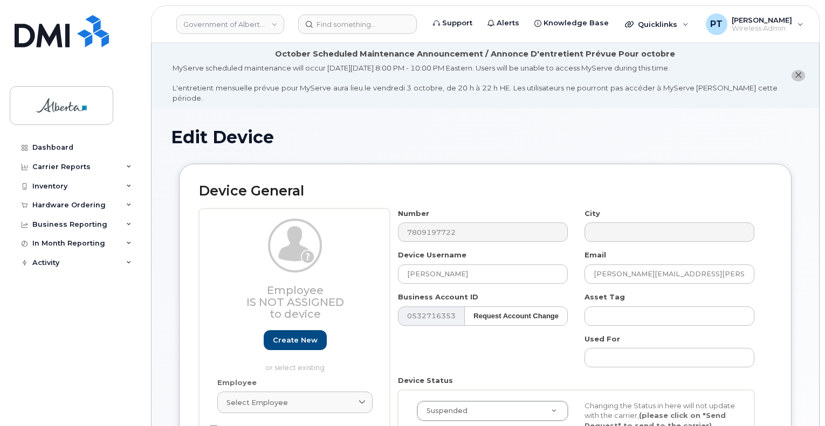
select select "4749745"
drag, startPoint x: 461, startPoint y: 266, endPoint x: 378, endPoint y: 265, distance: 82.5
click at [378, 265] on div "Employee Is not assigned to device Create new or select existing Employee Selec…" at bounding box center [485, 371] width 573 height 324
type input "Repurpose [GEOGRAPHIC_DATA]"
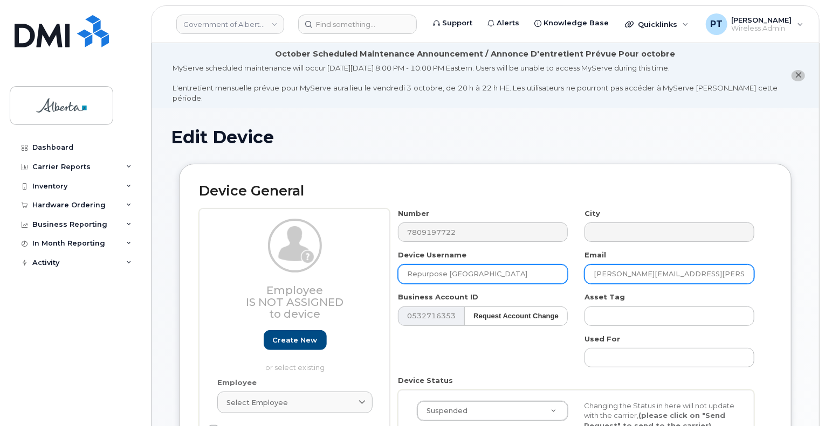
drag, startPoint x: 686, startPoint y: 265, endPoint x: 533, endPoint y: 267, distance: 152.6
click at [535, 266] on div "Number 7809197722 City Device Username Repurpose Edmonton Email tricia.shapiro@…" at bounding box center [576, 371] width 373 height 324
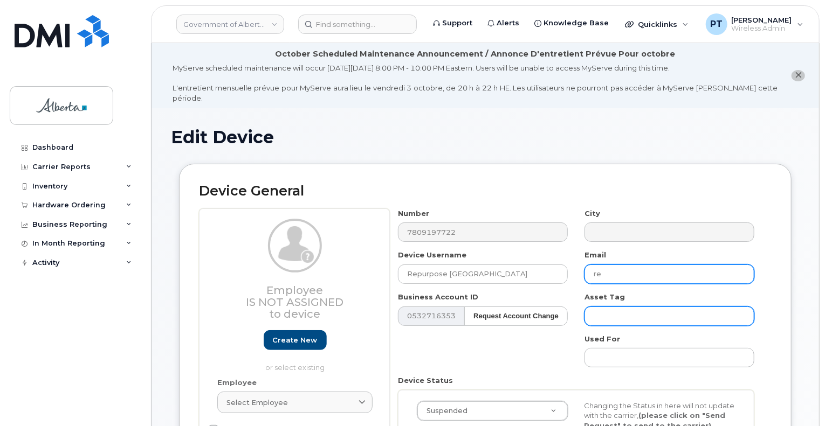
type input "[EMAIL_ADDRESS][DOMAIN_NAME]"
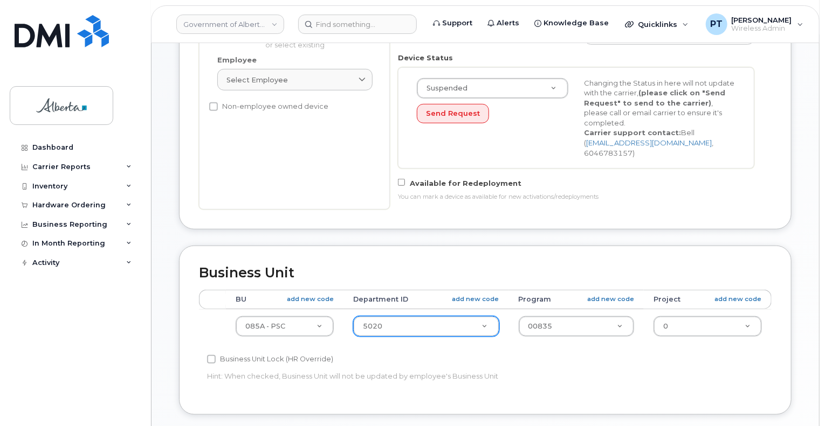
scroll to position [323, 0]
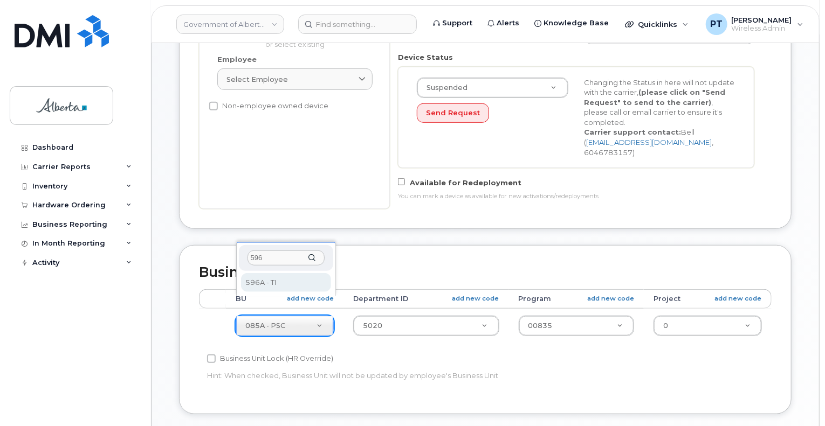
type input "596"
select select "4797729"
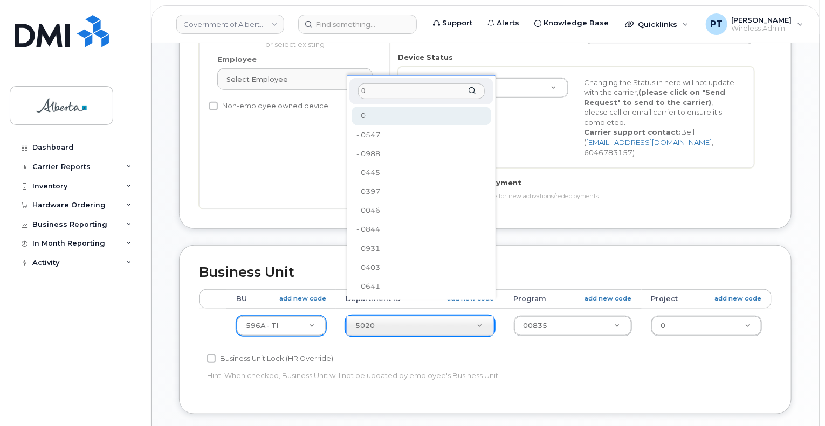
type input "0"
type input "4806341"
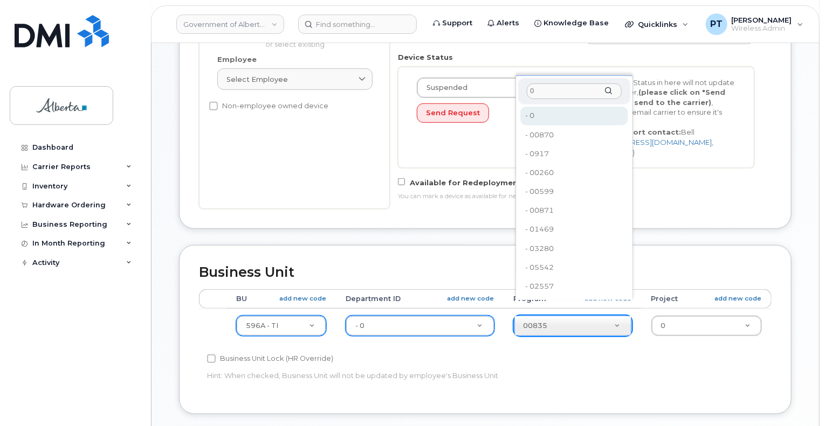
type input "0"
type input "4806366"
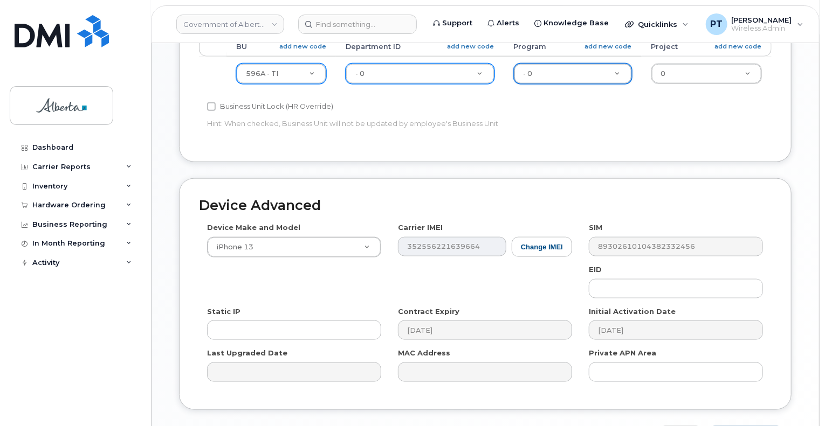
scroll to position [593, 0]
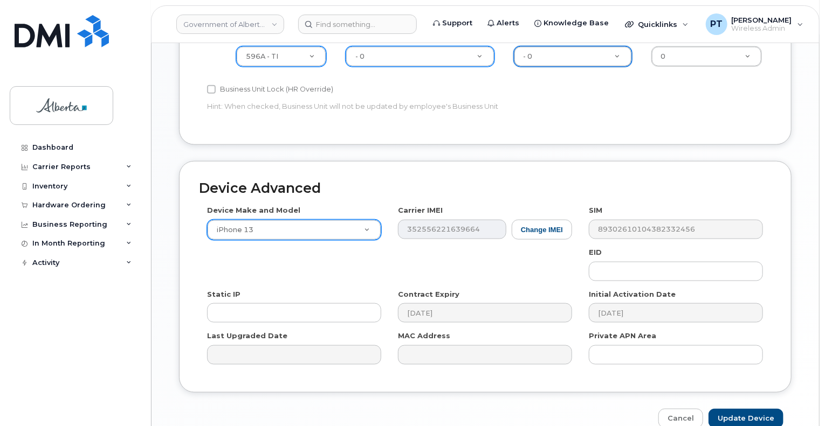
drag, startPoint x: 312, startPoint y: 212, endPoint x: 306, endPoint y: 211, distance: 6.0
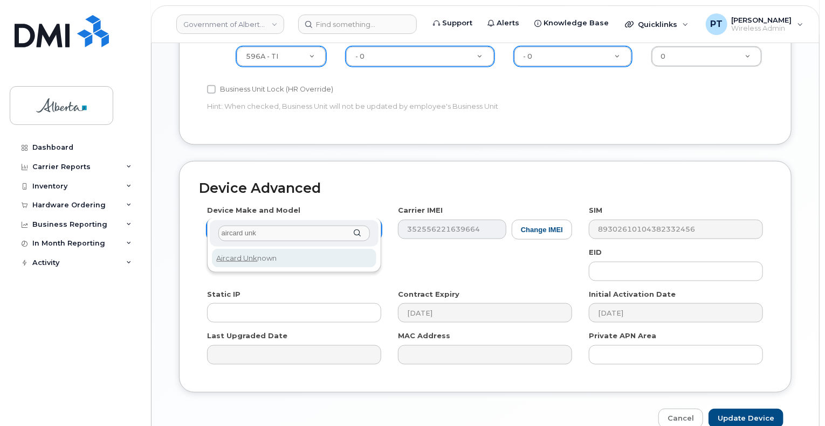
type input "aircard unk"
select select "971"
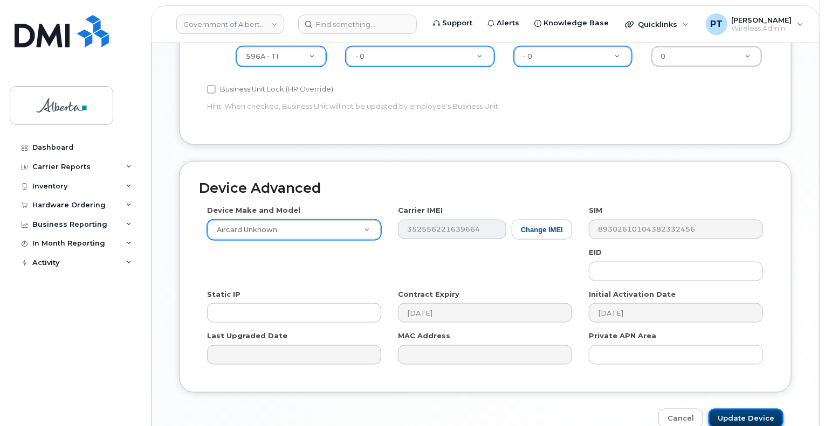
click at [750, 409] on input "Update Device" at bounding box center [745, 419] width 75 height 20
type input "Saving..."
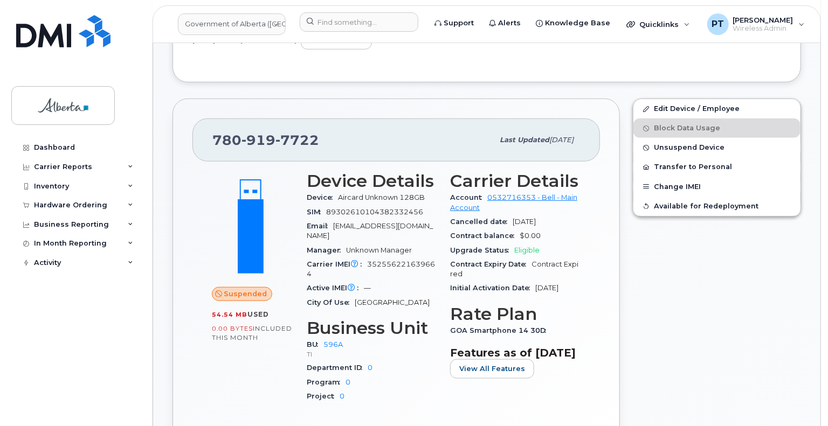
scroll to position [415, 0]
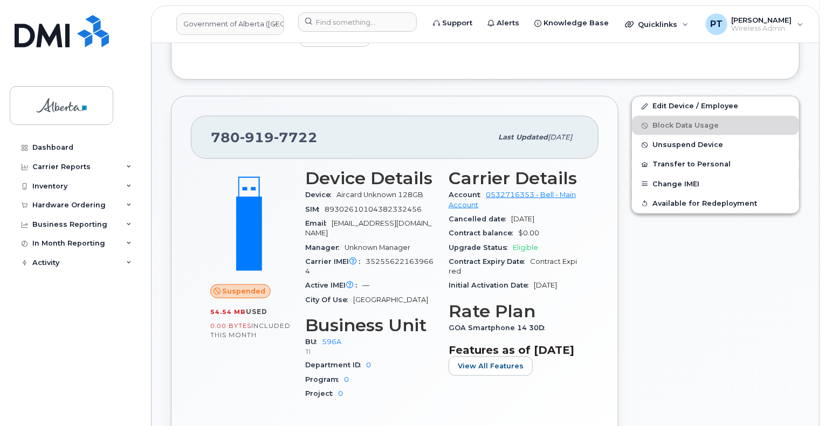
click at [539, 265] on div "Contract Expiry Date Contract Expired" at bounding box center [514, 267] width 130 height 24
click at [677, 141] on span "Unsuspend Device" at bounding box center [687, 145] width 71 height 8
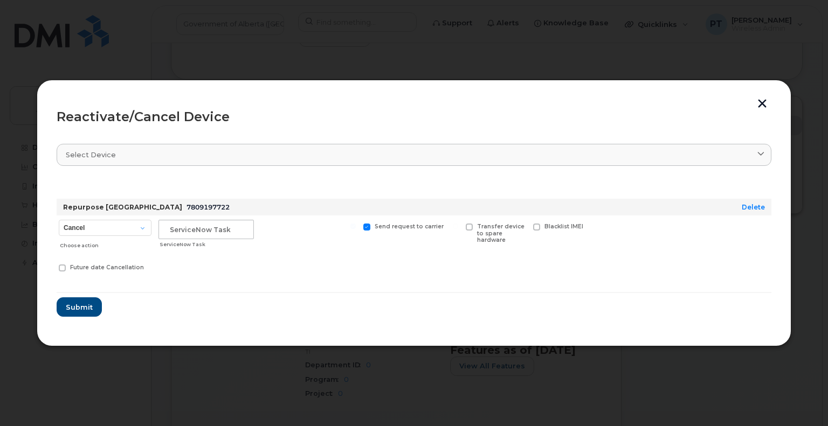
click at [478, 291] on form "Repurpose Edmonton 7809197722 Delete Cancel Suspend - Extend Suspension Reactiv…" at bounding box center [414, 248] width 715 height 139
click at [122, 229] on select "Cancel Suspend - Extend Suspension Reactivate" at bounding box center [105, 228] width 93 height 16
select select "[object Object]"
click at [59, 220] on select "Cancel Suspend - Extend Suspension Reactivate" at bounding box center [105, 228] width 93 height 16
click at [217, 233] on input "text" at bounding box center [206, 229] width 95 height 19
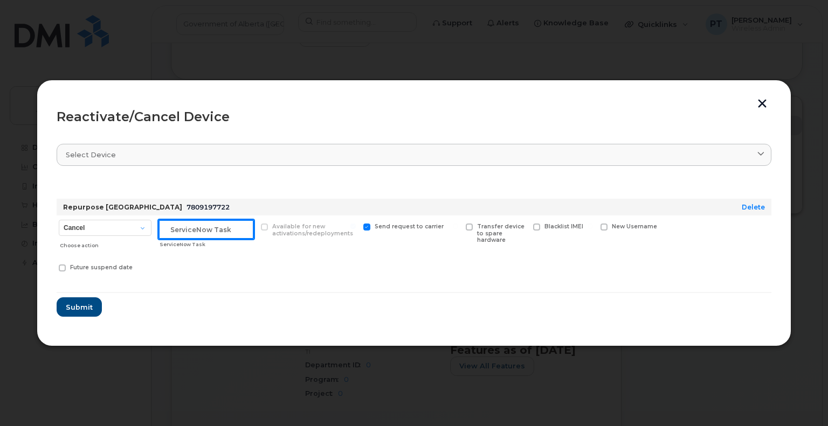
click at [183, 230] on input "text" at bounding box center [206, 229] width 95 height 19
paste input "SCTASK0861257"
type input "SCTASK0861257 Reactivate"
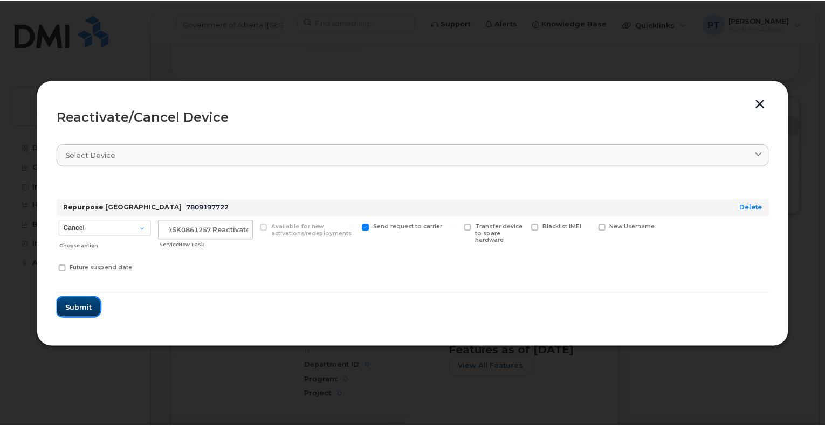
scroll to position [0, 0]
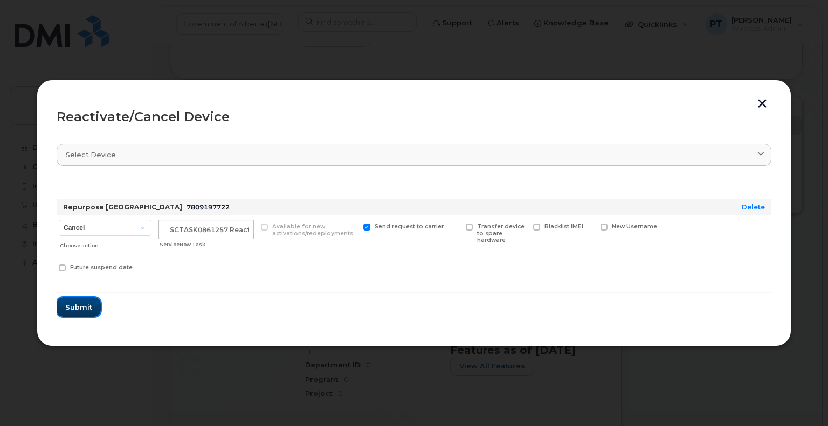
click at [69, 306] on span "Submit" at bounding box center [78, 307] width 27 height 10
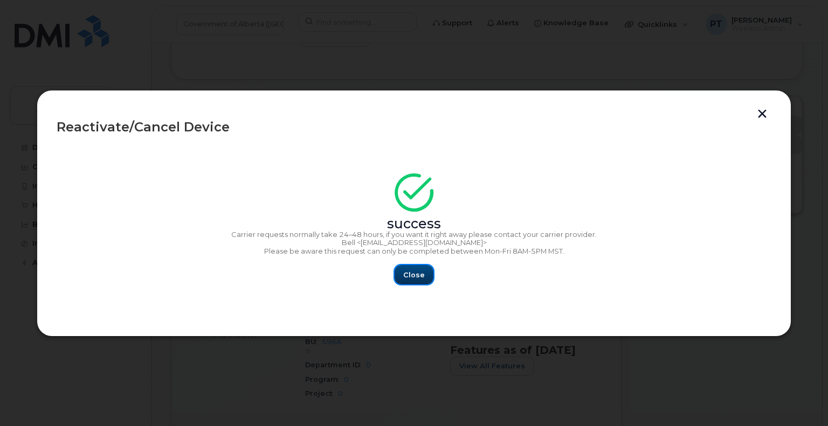
click at [415, 275] on span "Close" at bounding box center [414, 275] width 22 height 10
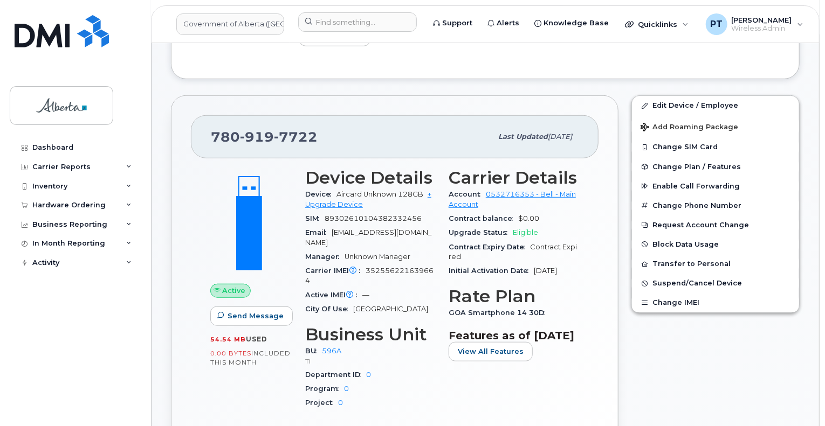
scroll to position [415, 0]
click at [680, 163] on span "Change Plan / Features" at bounding box center [696, 167] width 88 height 8
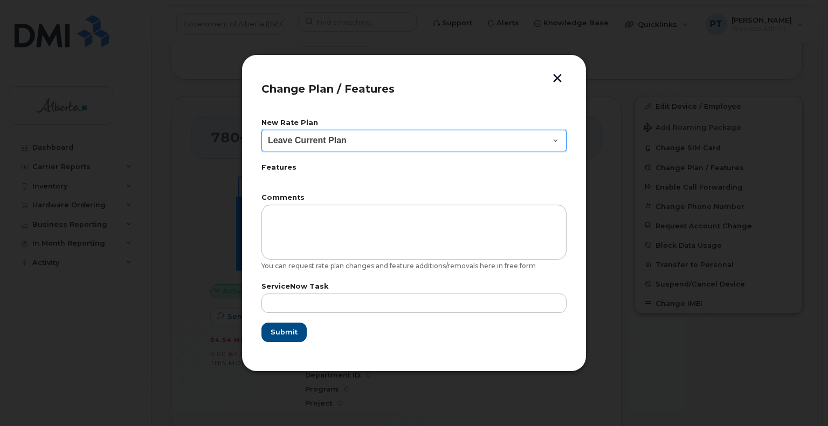
drag, startPoint x: 326, startPoint y: 143, endPoint x: 327, endPoint y: 150, distance: 7.2
click at [326, 143] on select "Leave Current Plan GOA Data plan 9 30 d GOA–Unlimited Data Plan 9" at bounding box center [413, 141] width 305 height 22
select select "1790211"
click at [261, 130] on select "Leave Current Plan GOA Data plan 9 30 d GOA–Unlimited Data Plan 9" at bounding box center [413, 141] width 305 height 22
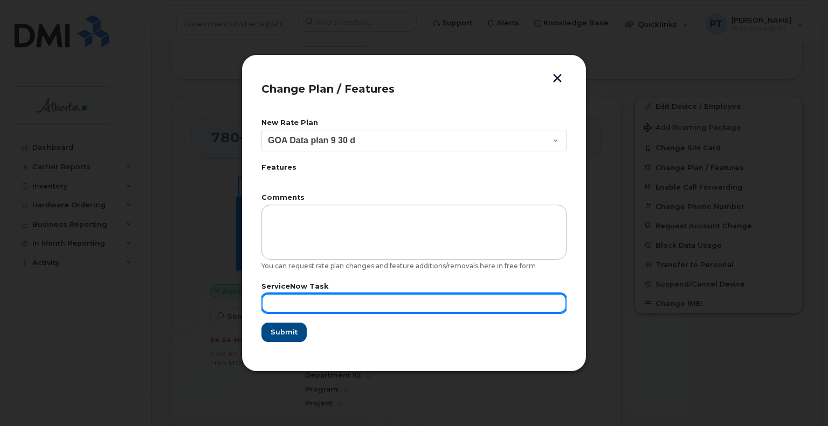
click at [329, 306] on input "text" at bounding box center [413, 303] width 305 height 19
paste input "SCTASK0861257"
type input "SCTASK0861257"
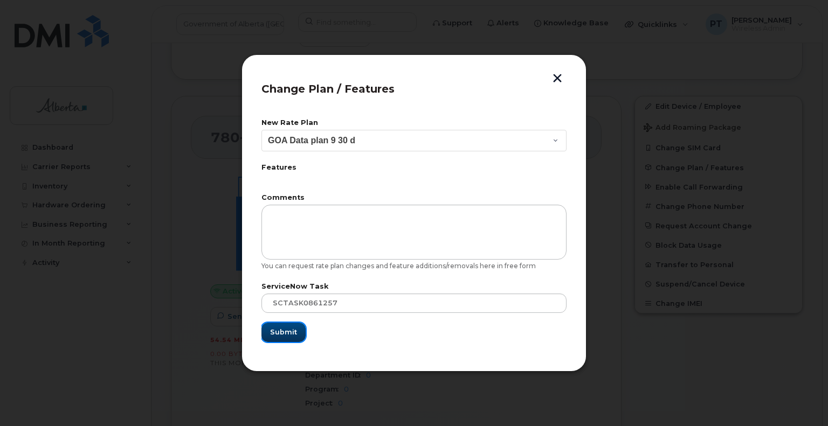
click at [298, 330] on button "Submit" at bounding box center [283, 332] width 44 height 19
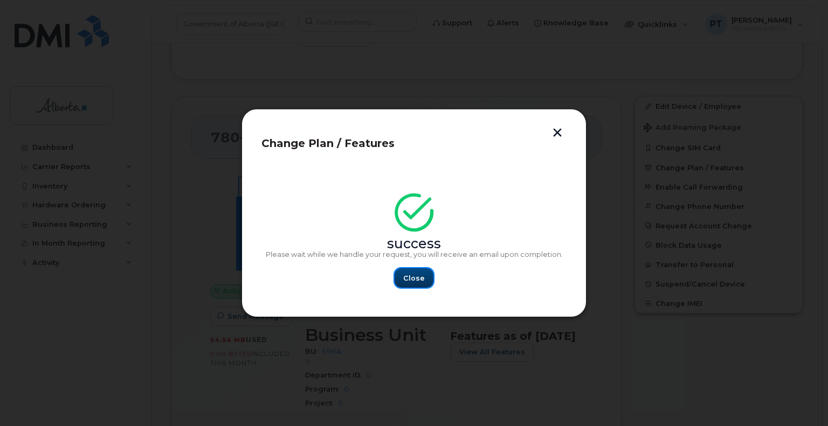
click at [416, 276] on span "Close" at bounding box center [414, 278] width 22 height 10
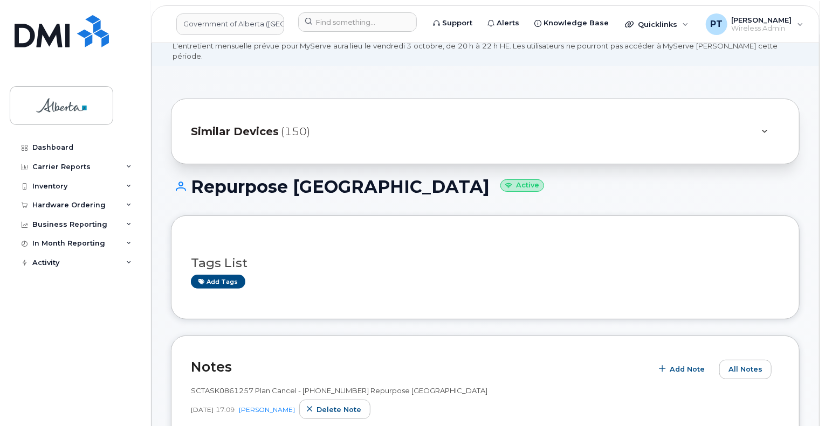
scroll to position [0, 0]
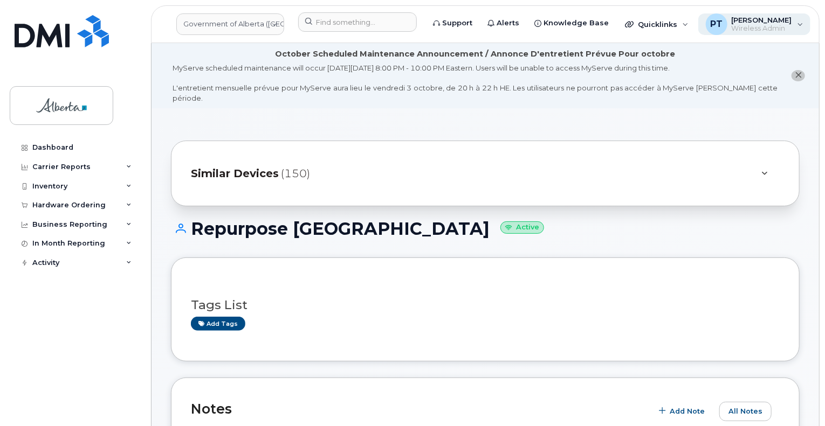
click at [782, 30] on div "PT [PERSON_NAME] Wireless Admin" at bounding box center [754, 24] width 113 height 22
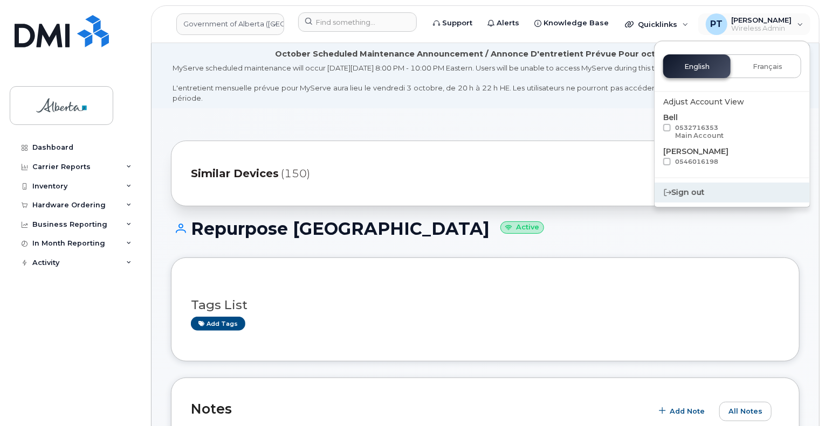
click at [692, 201] on div "Sign out" at bounding box center [732, 193] width 155 height 20
